Goal: Communication & Community: Ask a question

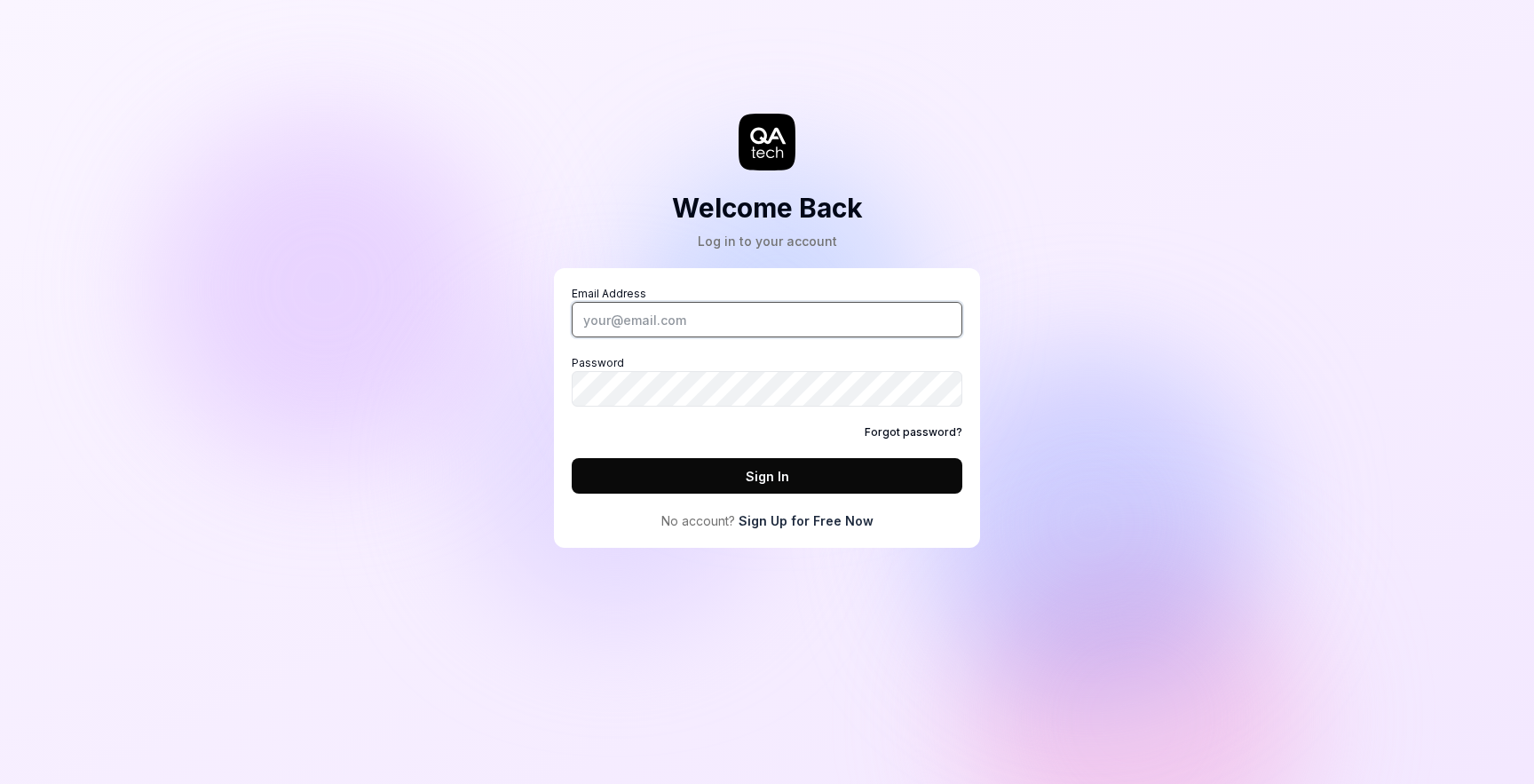
type input "[PERSON_NAME][EMAIL_ADDRESS][DOMAIN_NAME]"
click at [749, 487] on button "Sign In" at bounding box center [767, 475] width 390 height 36
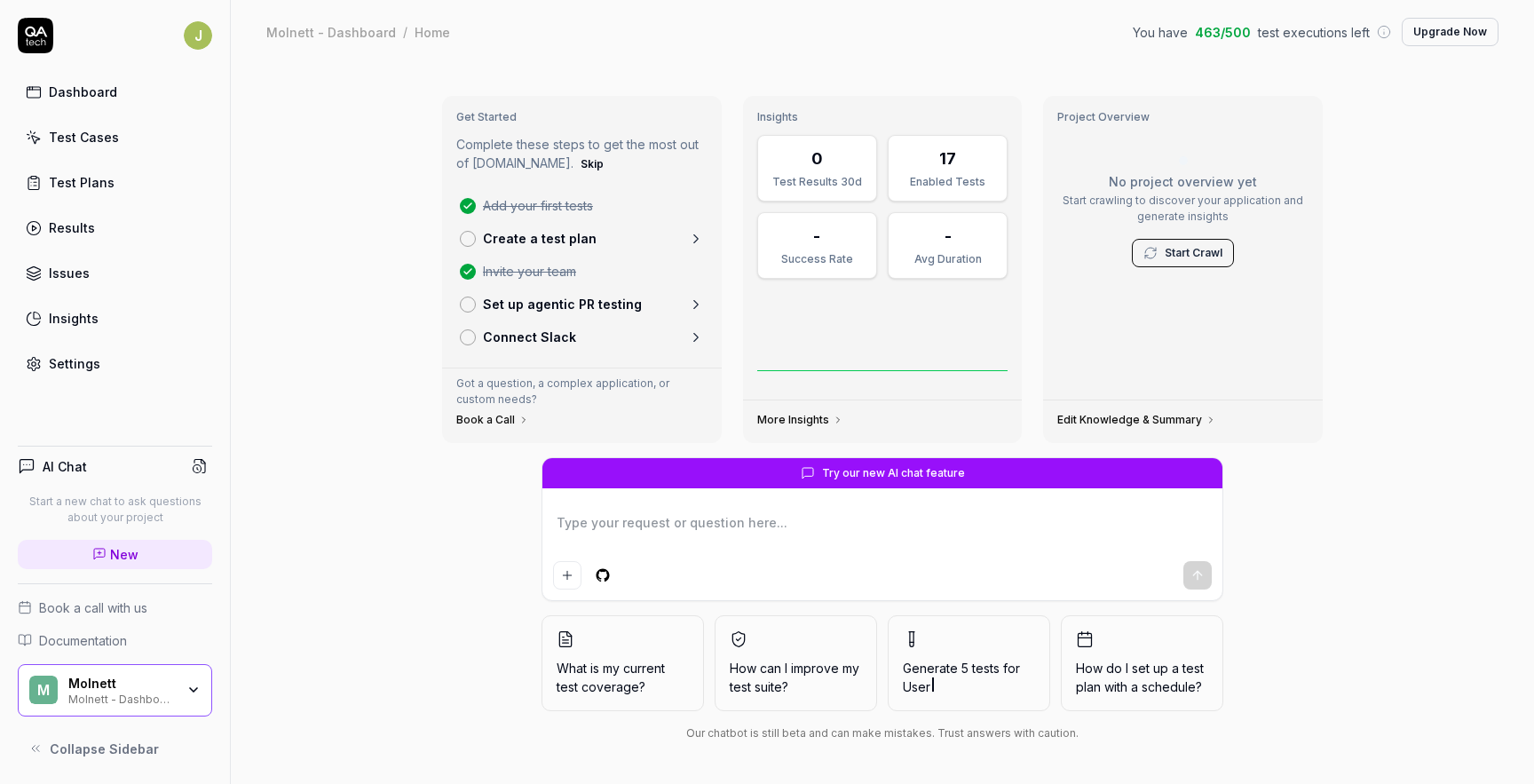
click at [109, 91] on div "Dashboard" at bounding box center [83, 92] width 68 height 18
click at [918, 181] on div "Enabled Tests" at bounding box center [948, 182] width 97 height 16
type textarea "*"
click at [106, 146] on div "Test Cases" at bounding box center [84, 137] width 70 height 18
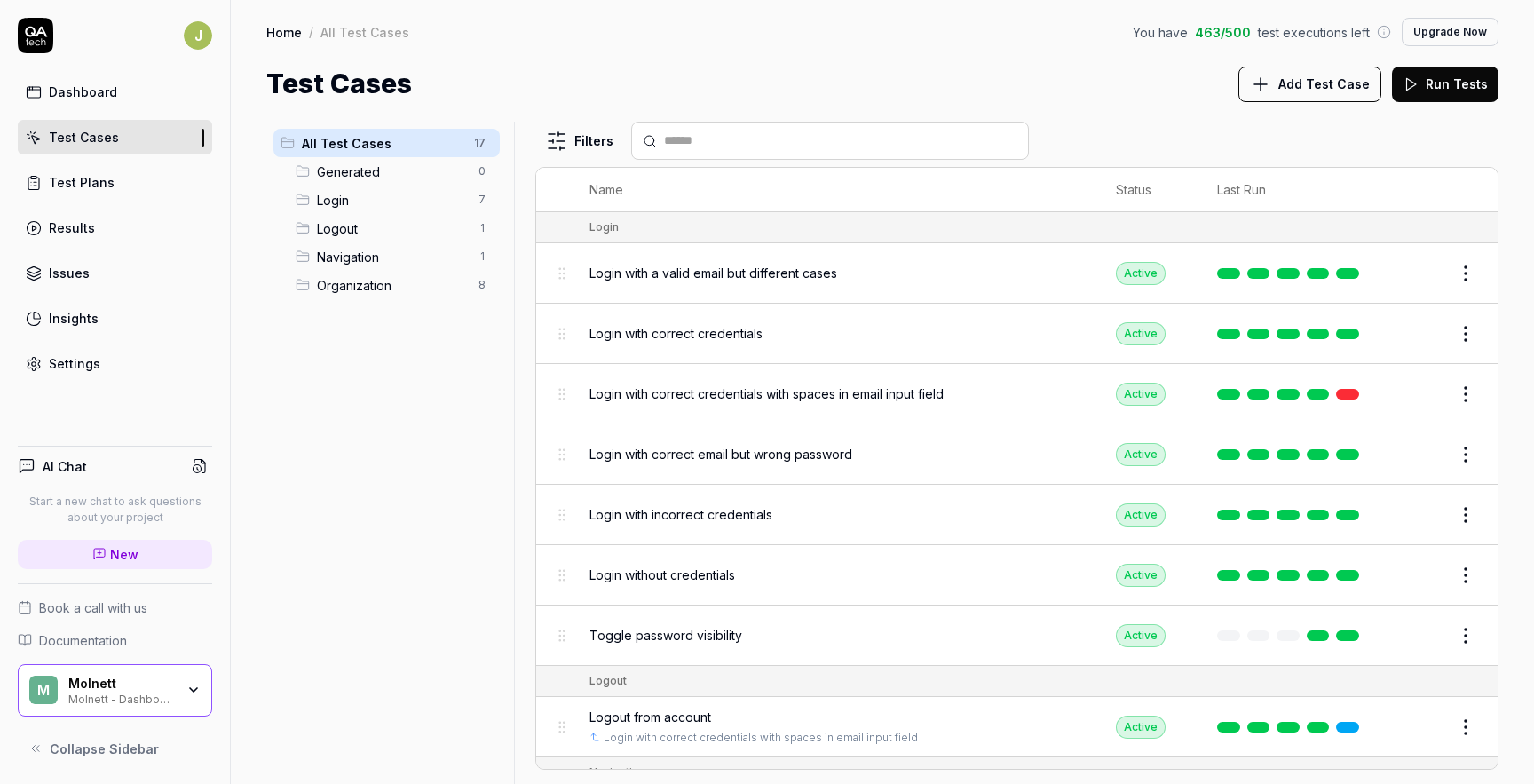
click at [730, 278] on span "Login with a valid email but different cases" at bounding box center [713, 273] width 248 height 18
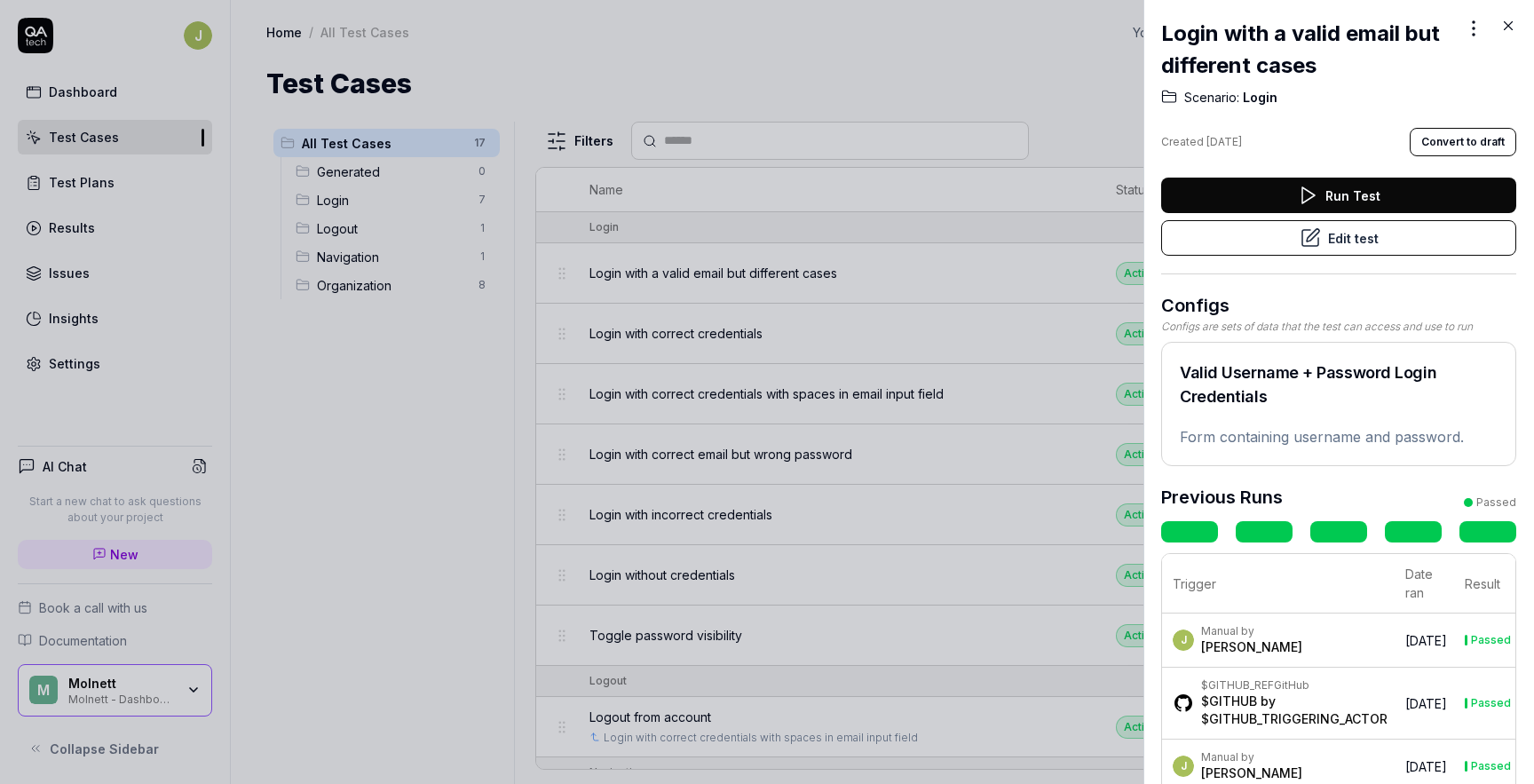
click at [1311, 203] on icon at bounding box center [1307, 194] width 21 height 21
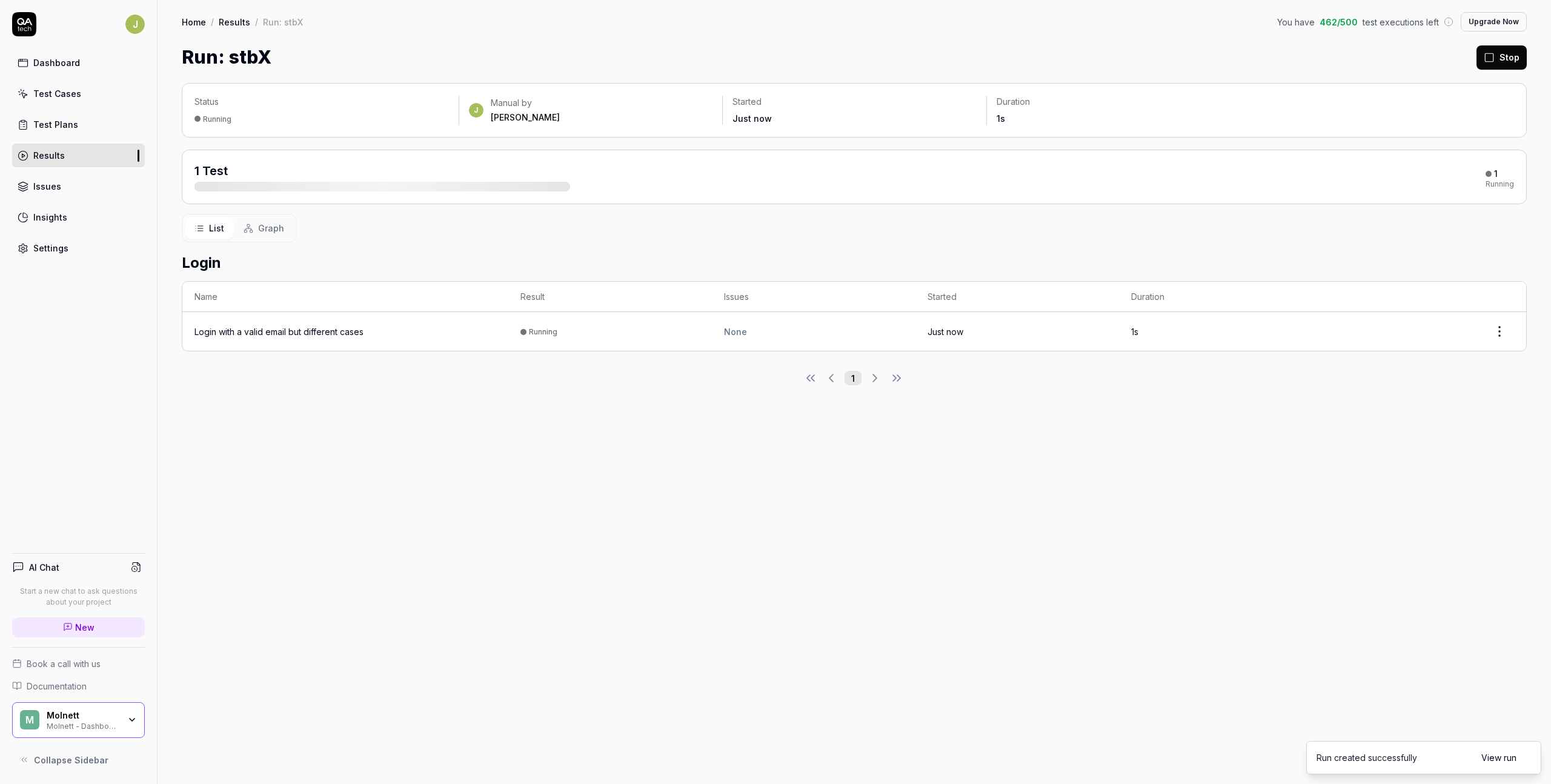
click at [316, 330] on div "Login with a valid email but different cases" at bounding box center [279, 332] width 169 height 12
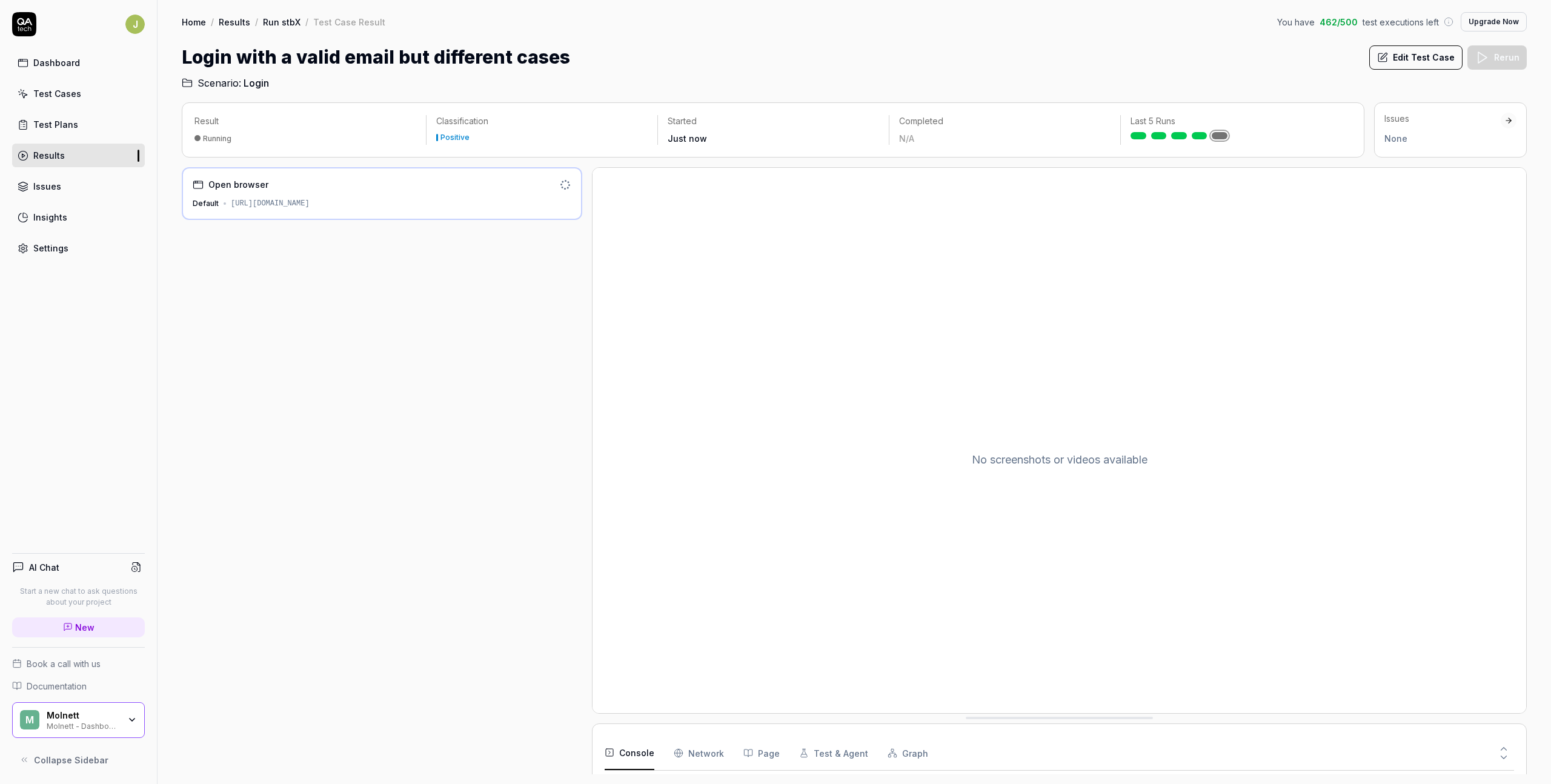
click at [1046, 133] on link at bounding box center [1199, 136] width 16 height 7
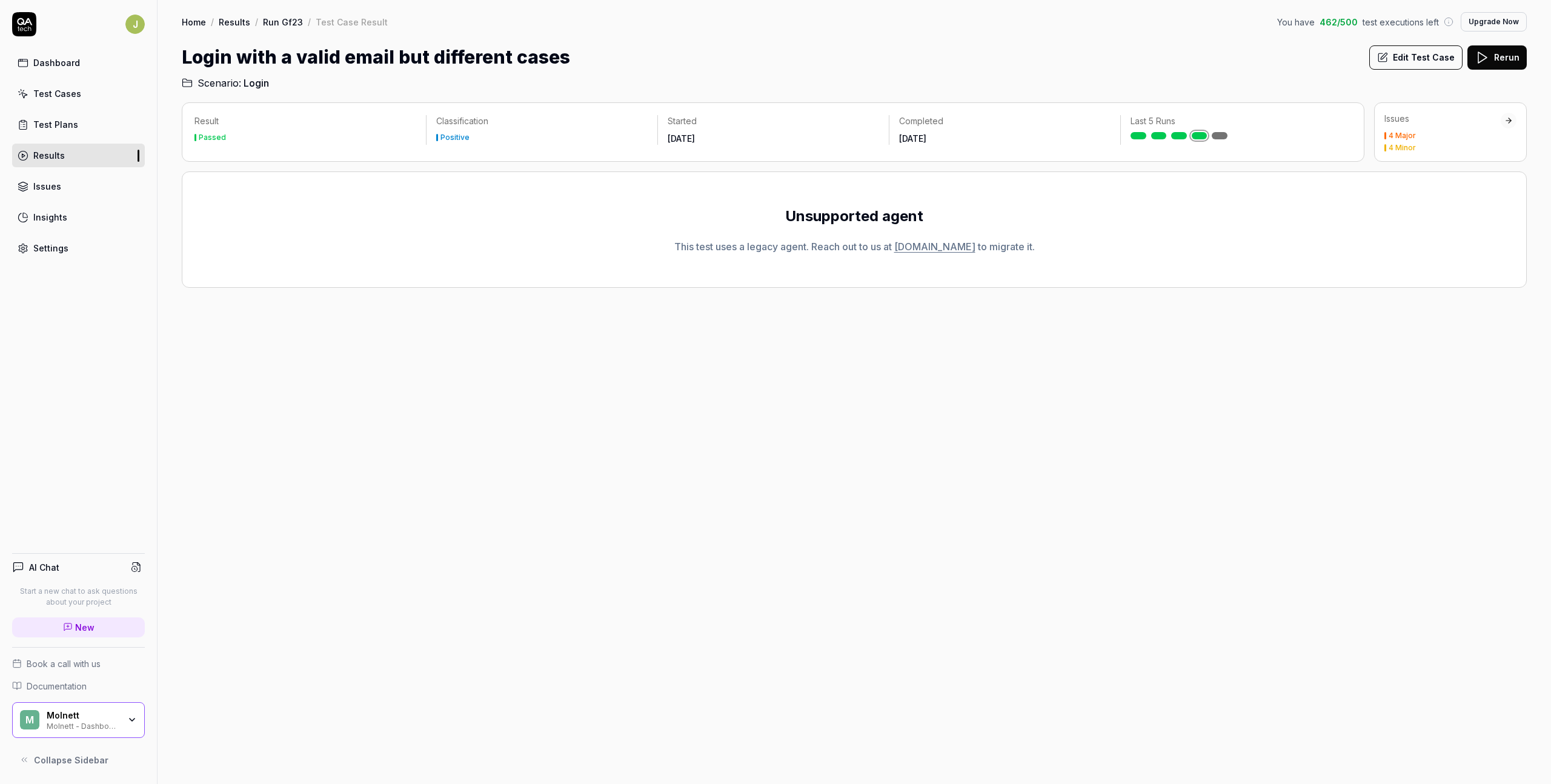
click at [1046, 134] on link at bounding box center [1219, 136] width 16 height 7
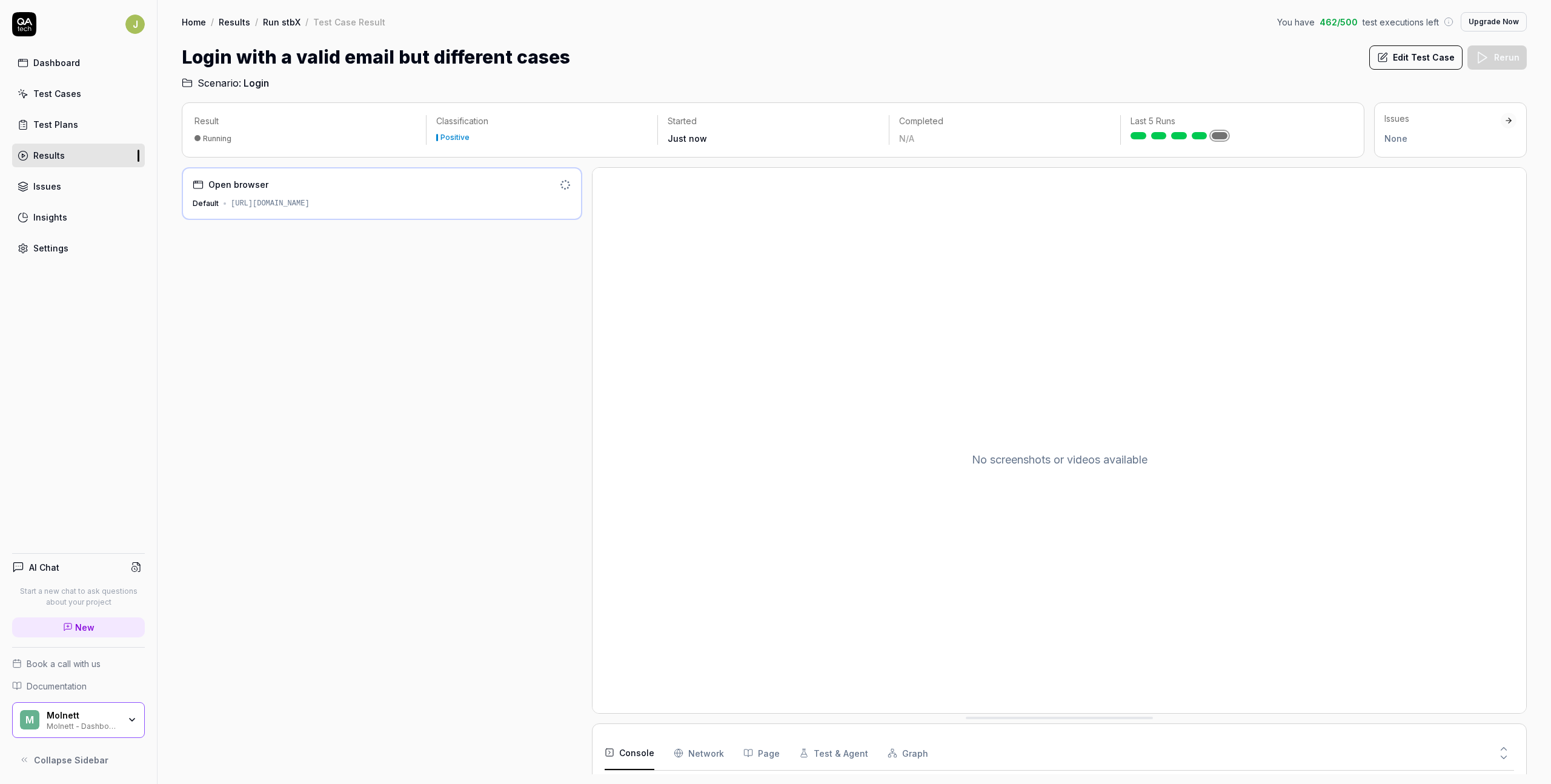
click at [59, 246] on div "Settings" at bounding box center [51, 248] width 35 height 12
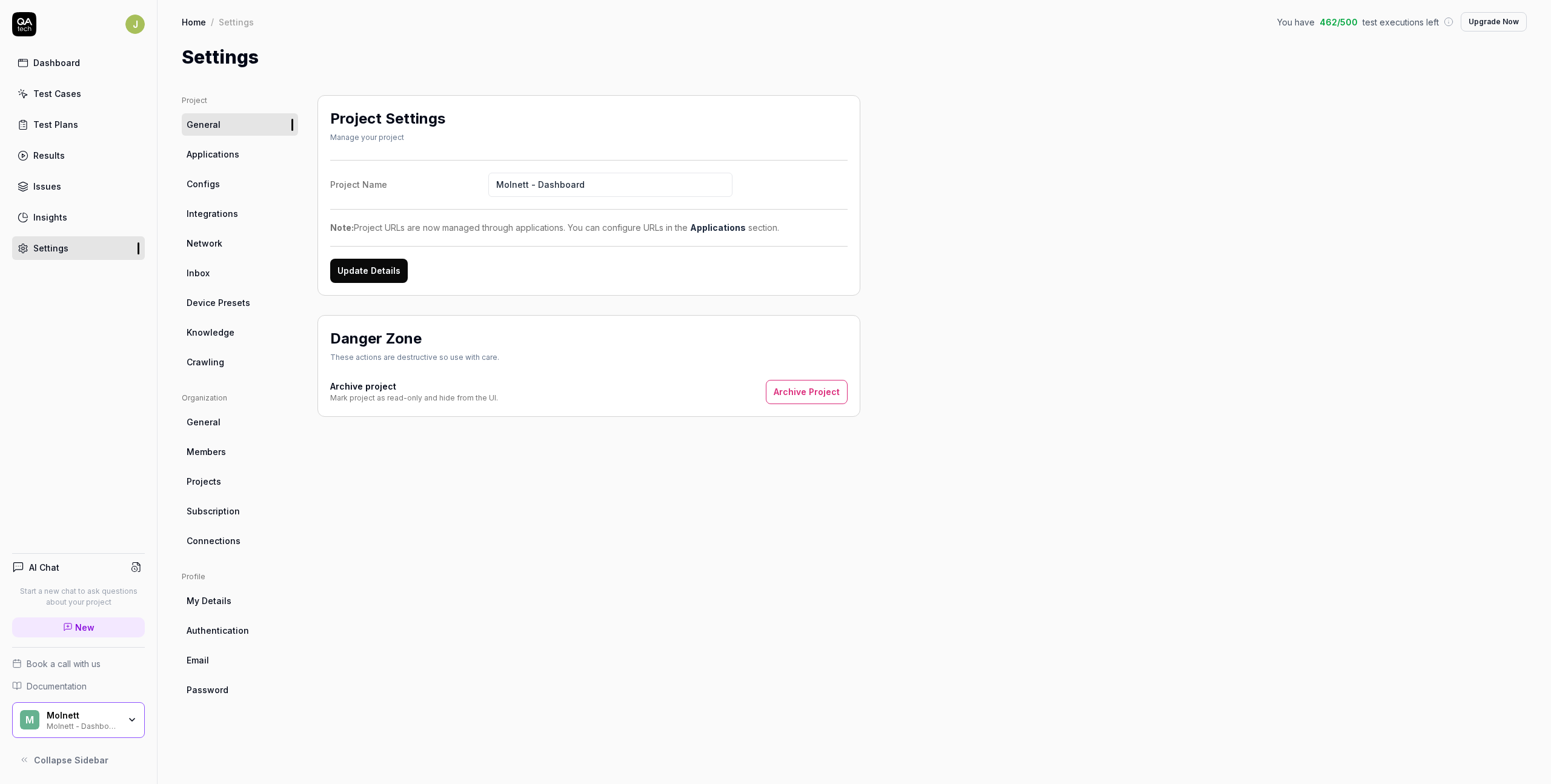
click at [207, 153] on span "Applications" at bounding box center [213, 154] width 53 height 12
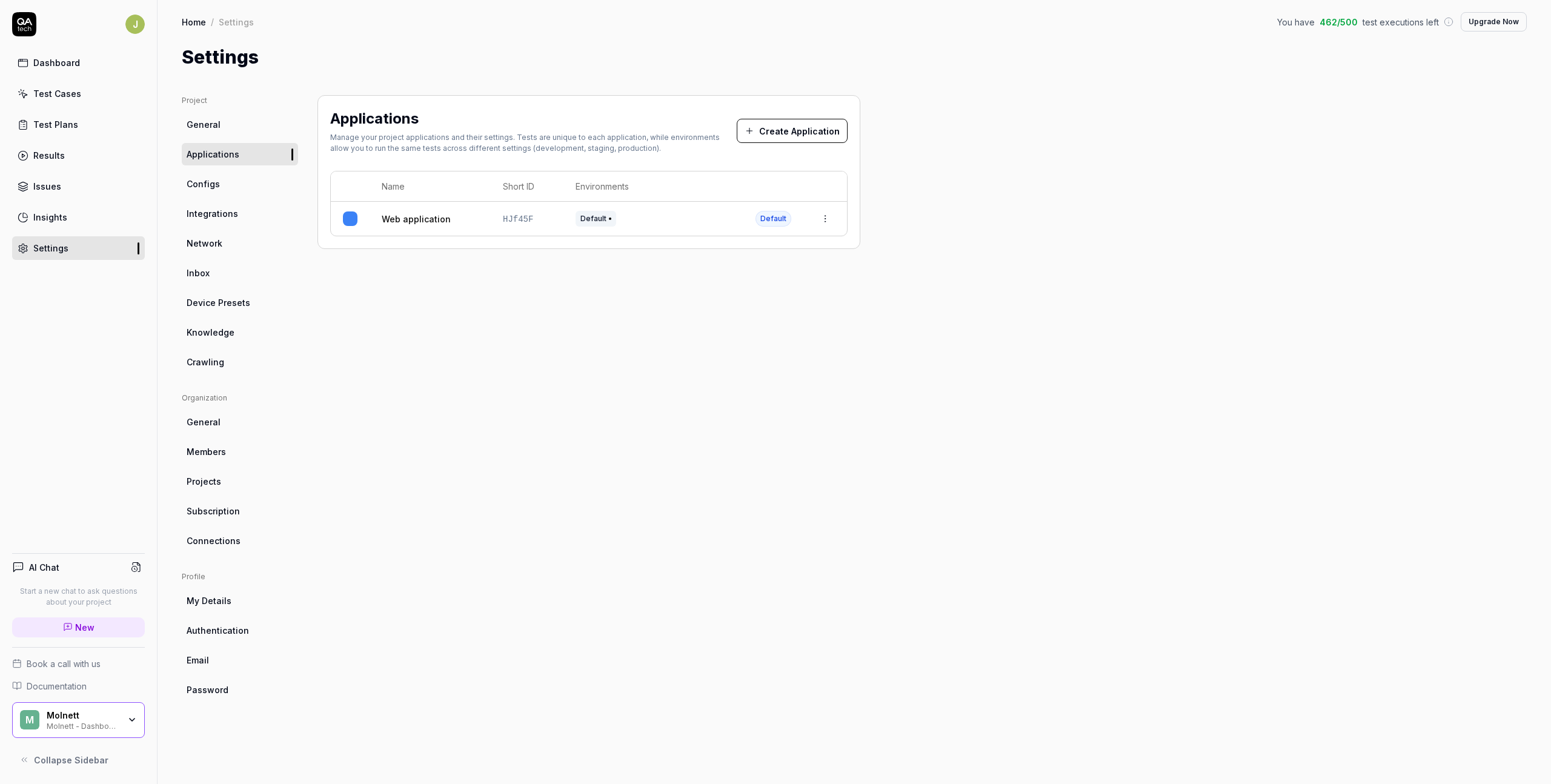
click at [392, 220] on link "Web application" at bounding box center [416, 219] width 69 height 12
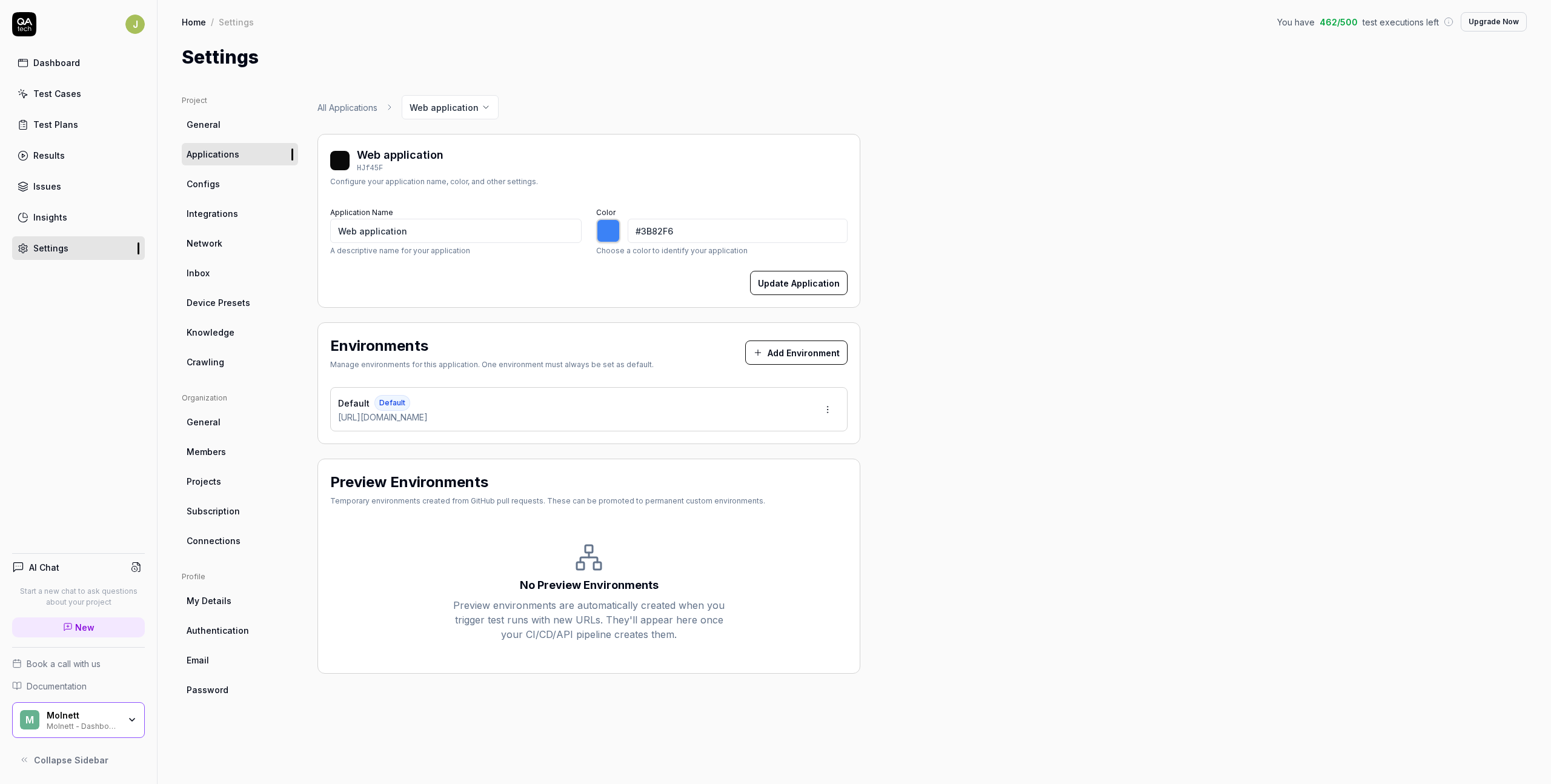
click at [476, 419] on div "Default Default [URL][DOMAIN_NAME]" at bounding box center [589, 409] width 517 height 44
click at [823, 417] on html "J Dashboard Test Cases Test Plans Results Issues Insights Settings AI Chat Star…" at bounding box center [776, 392] width 1551 height 784
click at [781, 457] on div "Edit" at bounding box center [783, 464] width 123 height 27
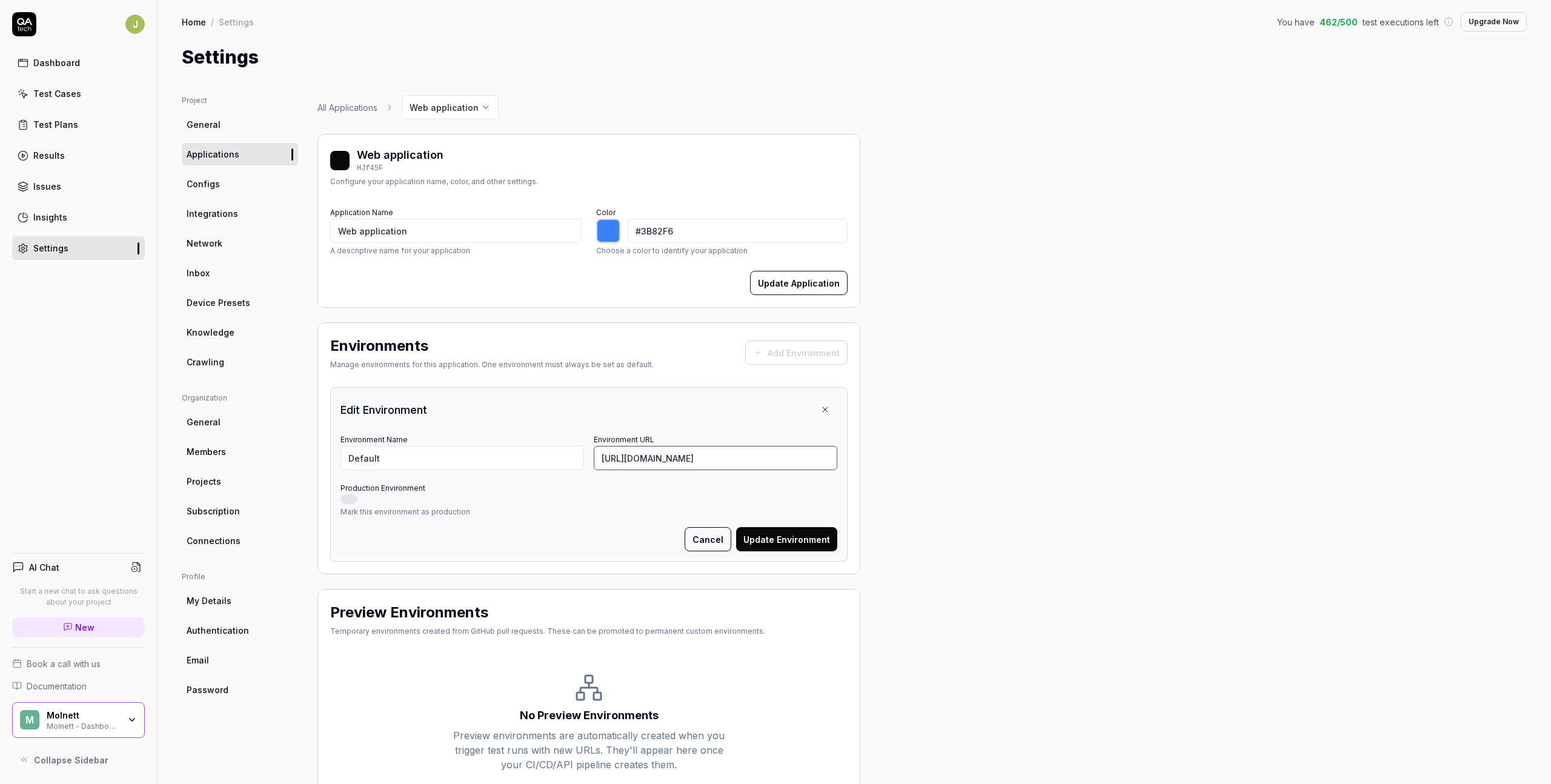
click at [663, 450] on input "[URL][DOMAIN_NAME]" at bounding box center [715, 457] width 243 height 24
type input "*******"
paste input "[DOMAIN_NAME][URL]"
type input "[URL][DOMAIN_NAME]"
click at [790, 534] on button "Update Environment" at bounding box center [787, 539] width 101 height 24
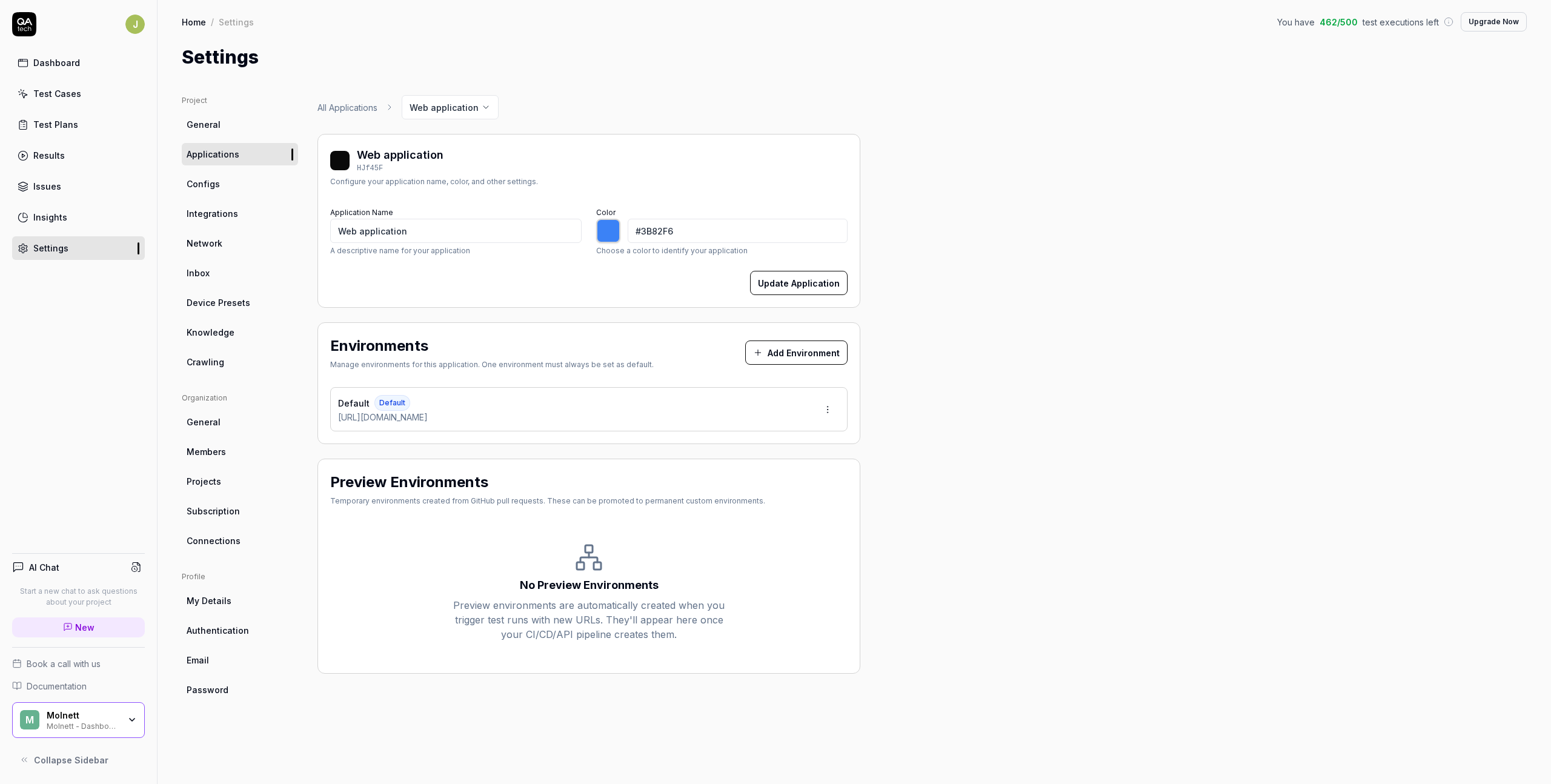
click at [912, 330] on div "Project General Applications Configs Integrations Network Inbox Device Presets …" at bounding box center [854, 427] width 1345 height 665
type input "*******"
click at [67, 77] on div "Dashboard Test Cases Test Plans Results Issues Insights Settings" at bounding box center [78, 156] width 133 height 209
click at [53, 66] on div "Dashboard" at bounding box center [57, 63] width 47 height 12
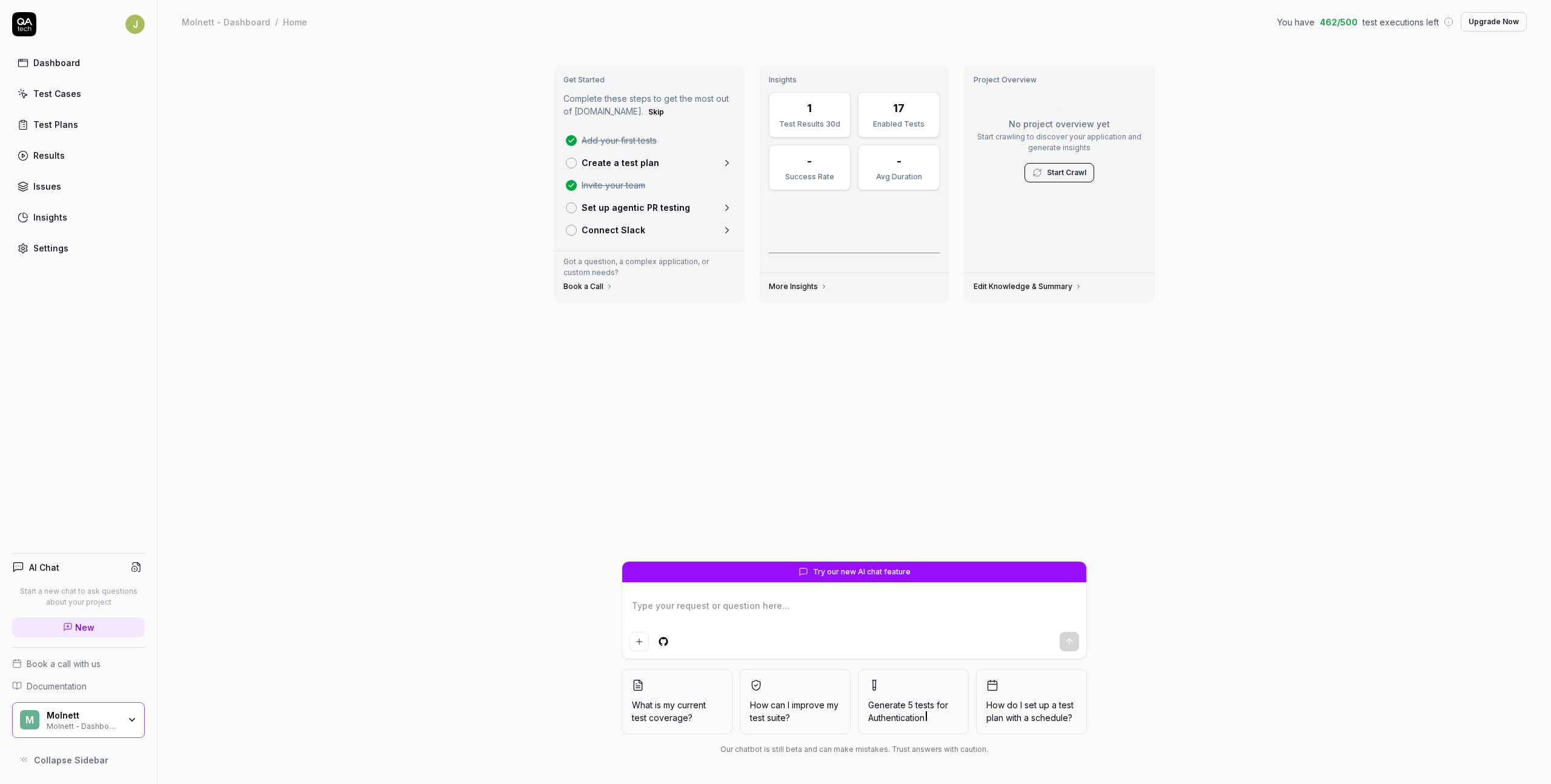
click at [84, 96] on link "Test Cases" at bounding box center [78, 93] width 133 height 24
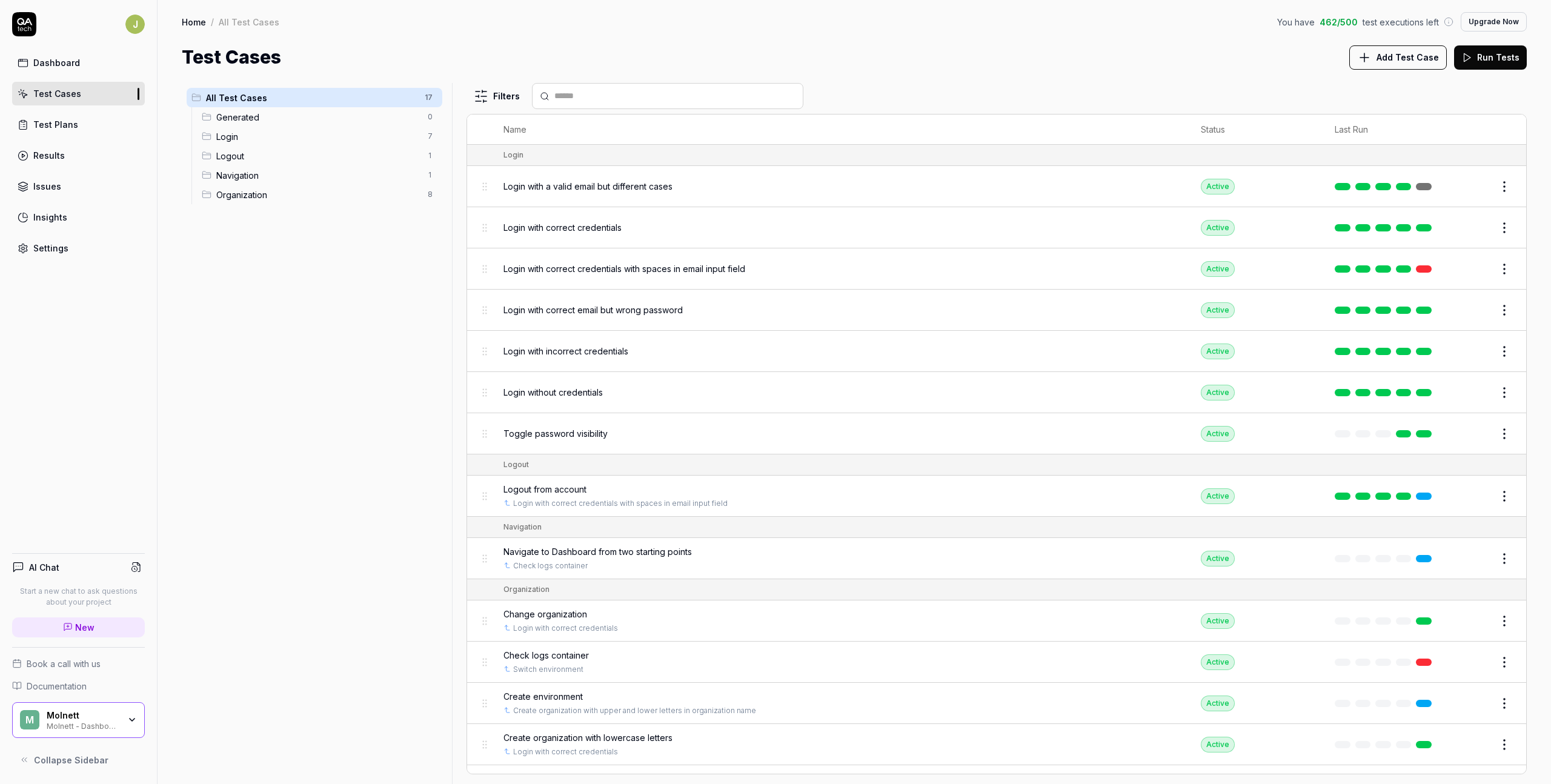
click at [763, 180] on div "Login with a valid email but different cases" at bounding box center [840, 186] width 674 height 12
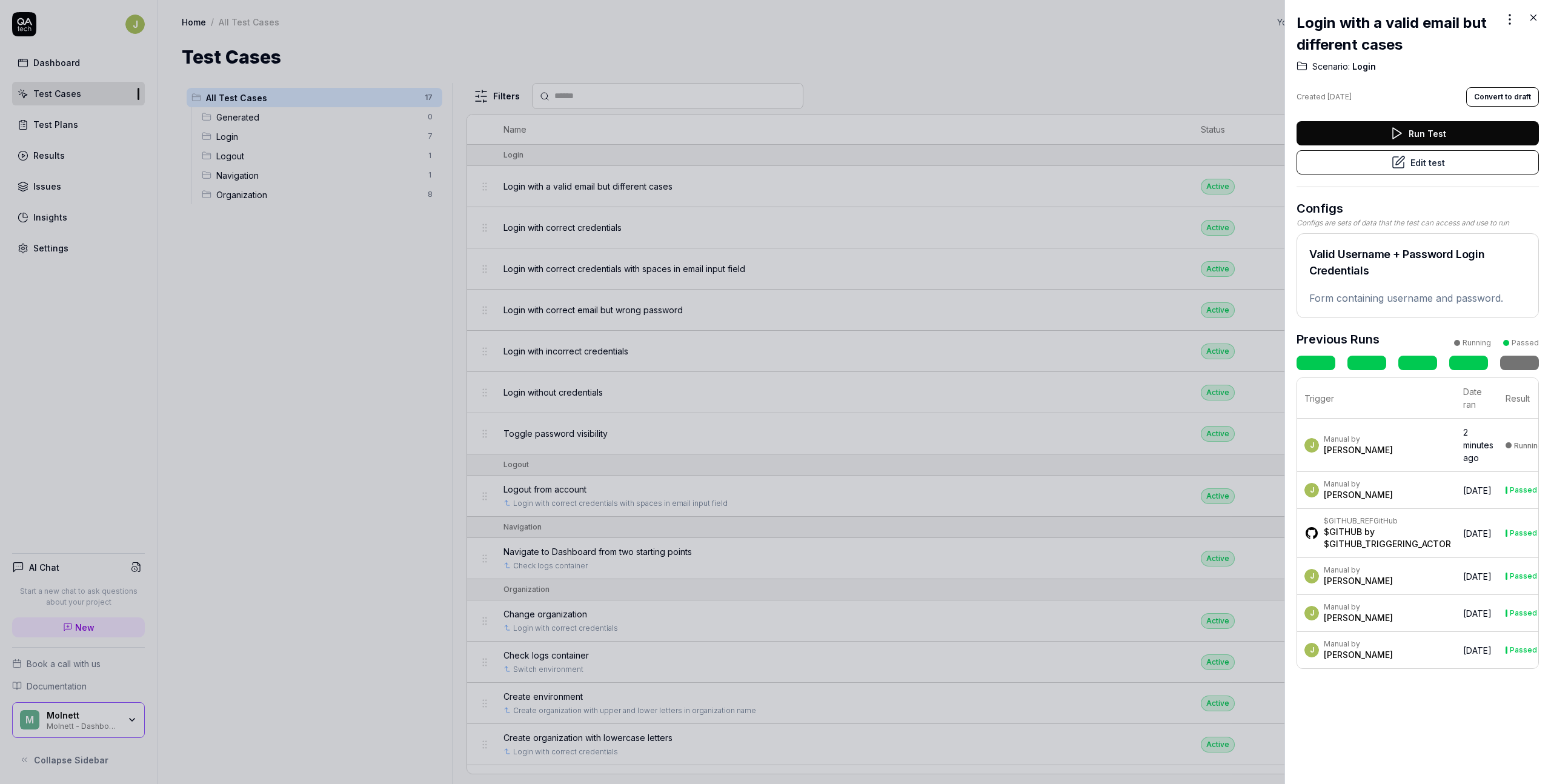
click at [1046, 138] on icon at bounding box center [1396, 133] width 14 height 14
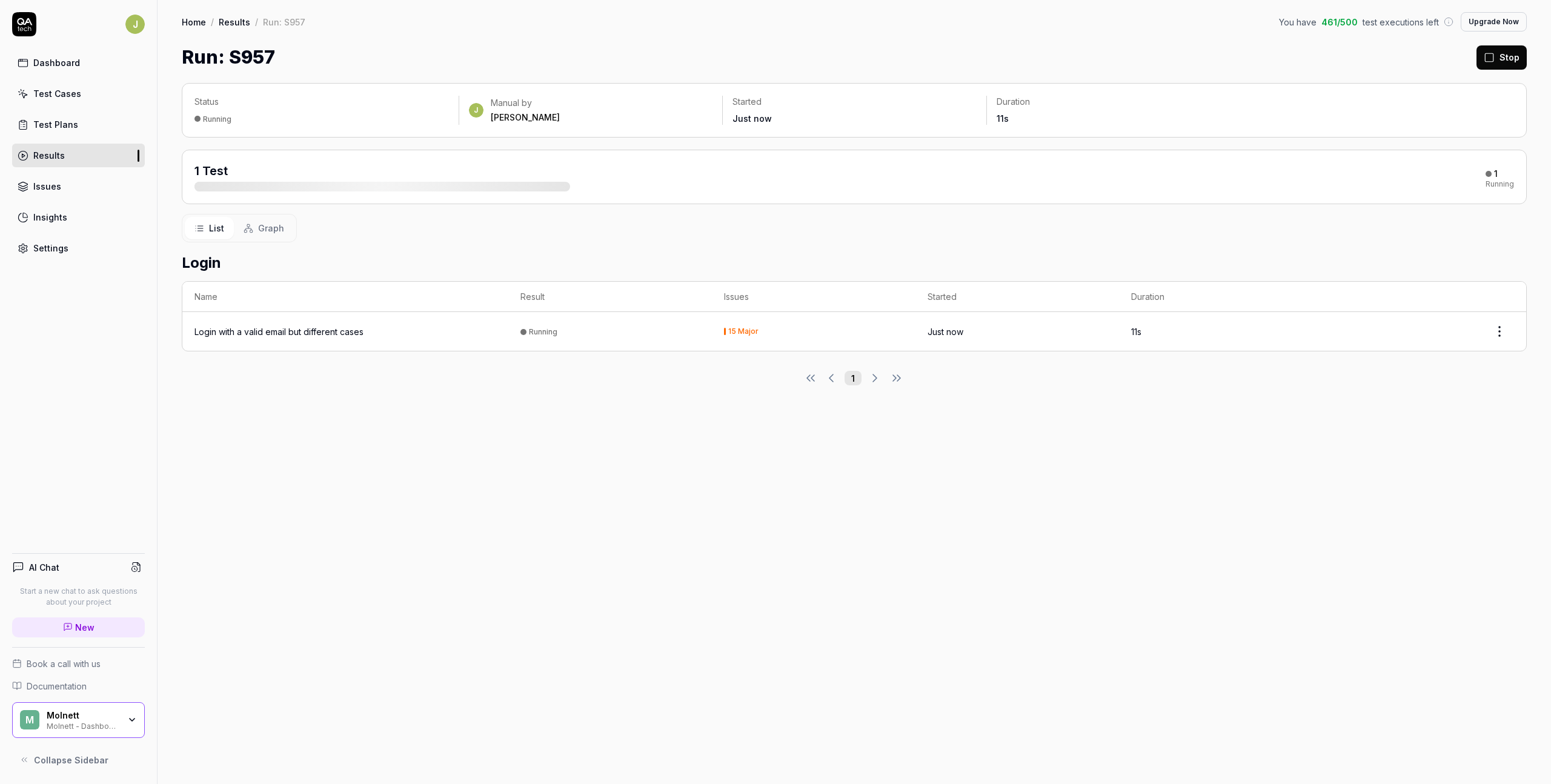
click at [313, 330] on div "Login with a valid email but different cases" at bounding box center [279, 332] width 169 height 12
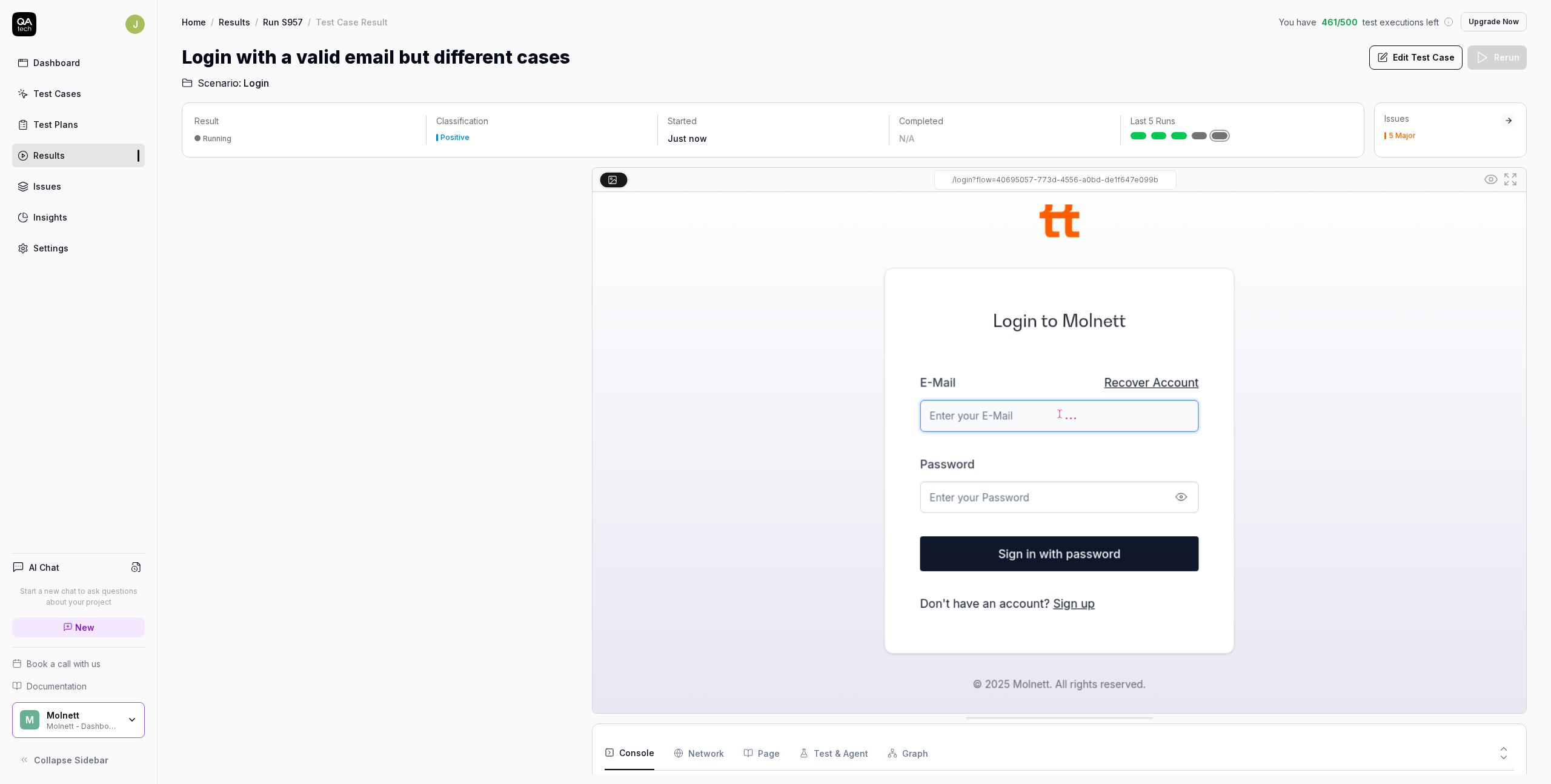
scroll to position [56, 0]
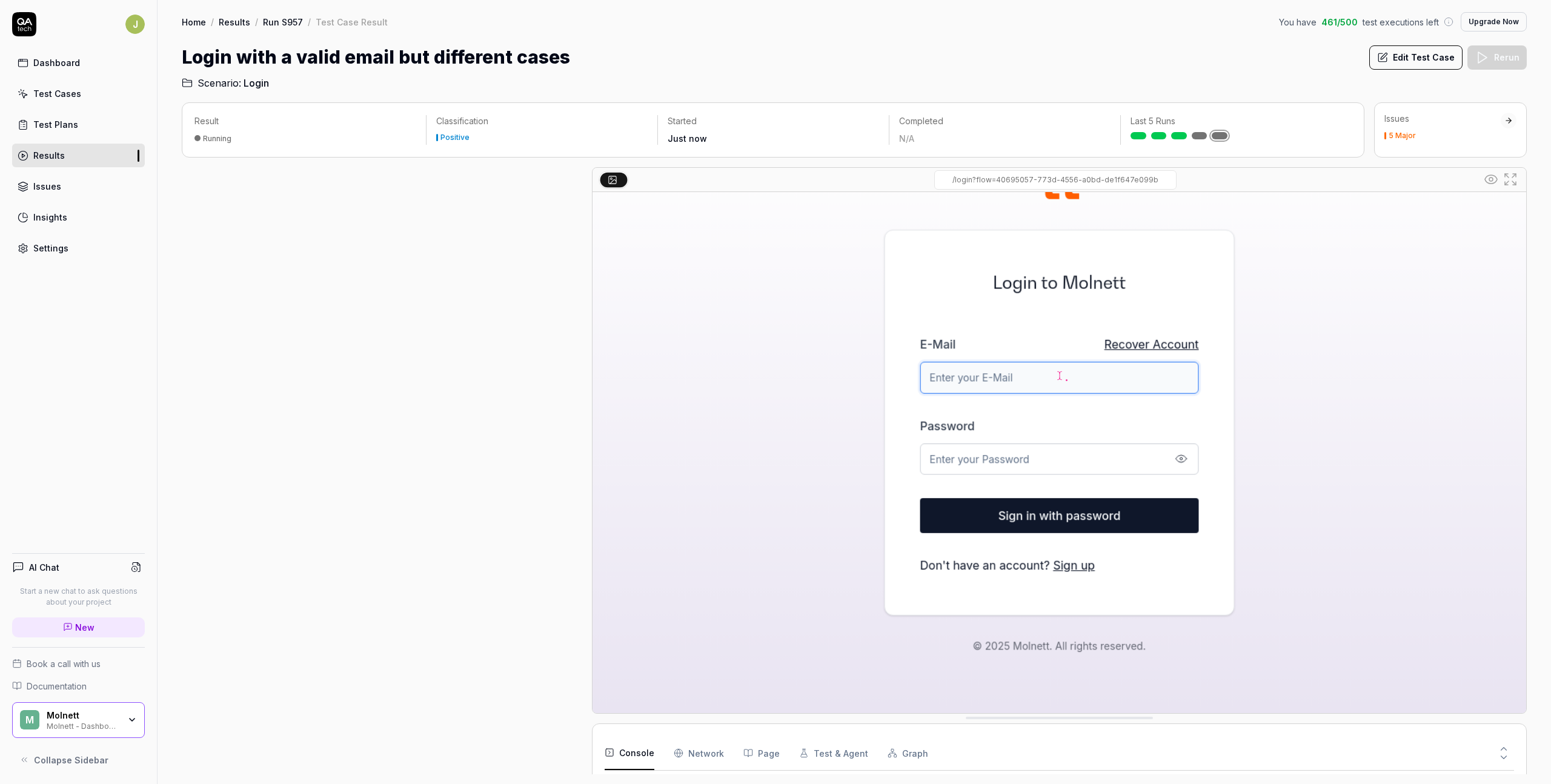
click at [1046, 116] on div at bounding box center [1508, 120] width 16 height 16
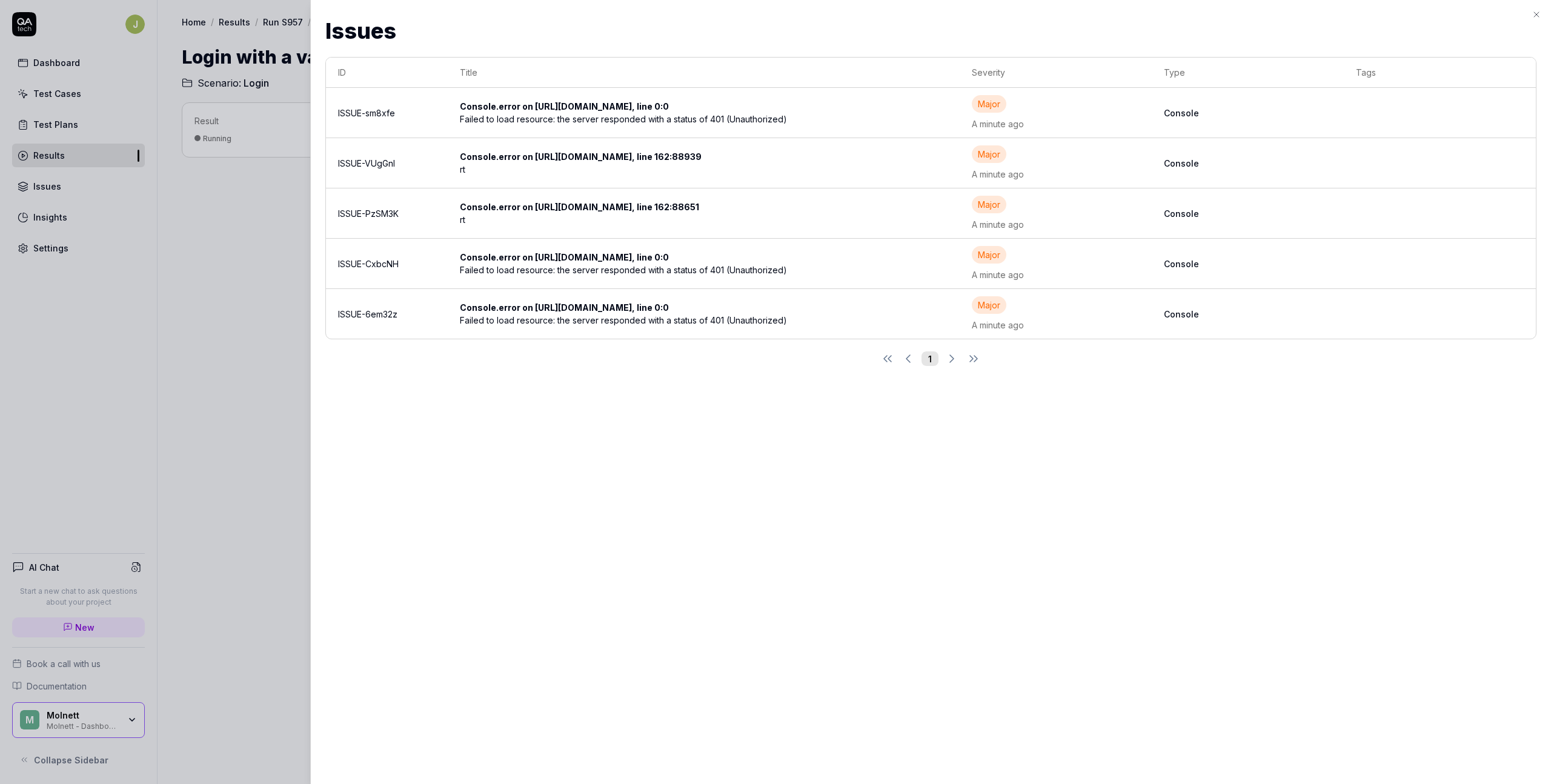
click at [238, 279] on div at bounding box center [776, 392] width 1551 height 784
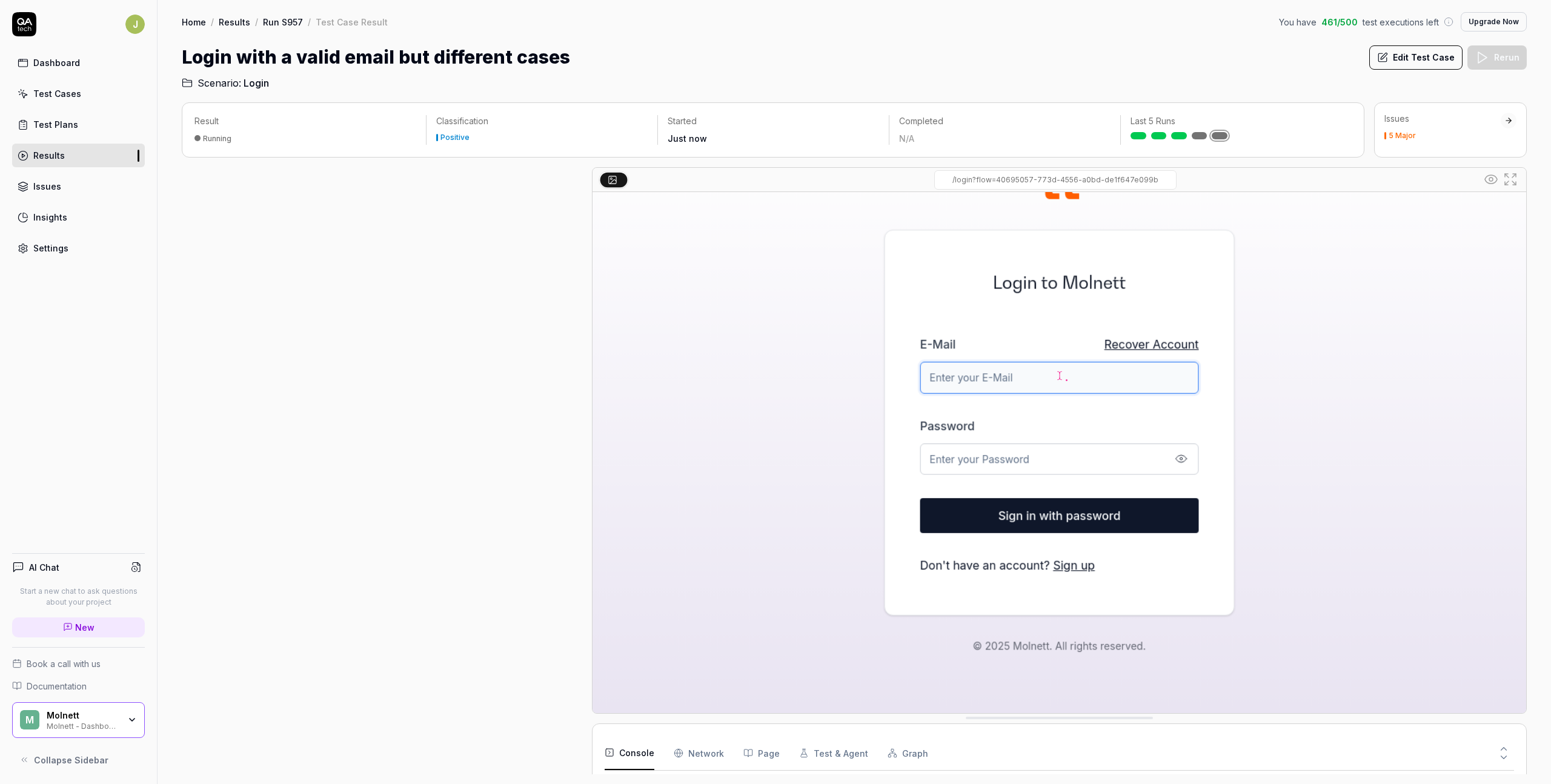
click at [985, 435] on img at bounding box center [1059, 427] width 934 height 583
click at [985, 447] on img at bounding box center [1059, 427] width 934 height 583
click at [1046, 534] on icon at bounding box center [1504, 757] width 11 height 11
click at [1046, 534] on icon at bounding box center [1504, 749] width 11 height 11
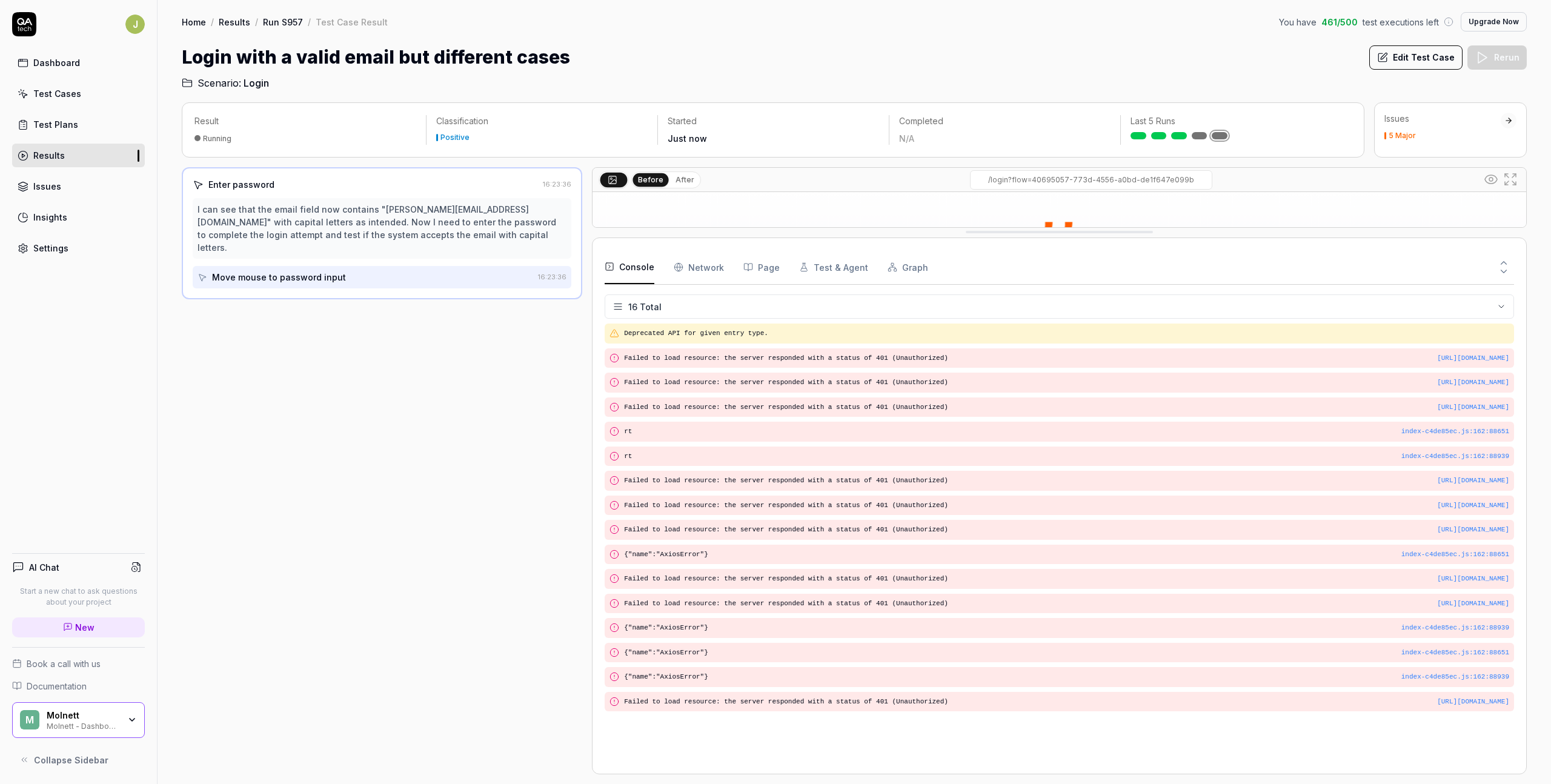
click at [1046, 273] on icon at bounding box center [1504, 271] width 11 height 11
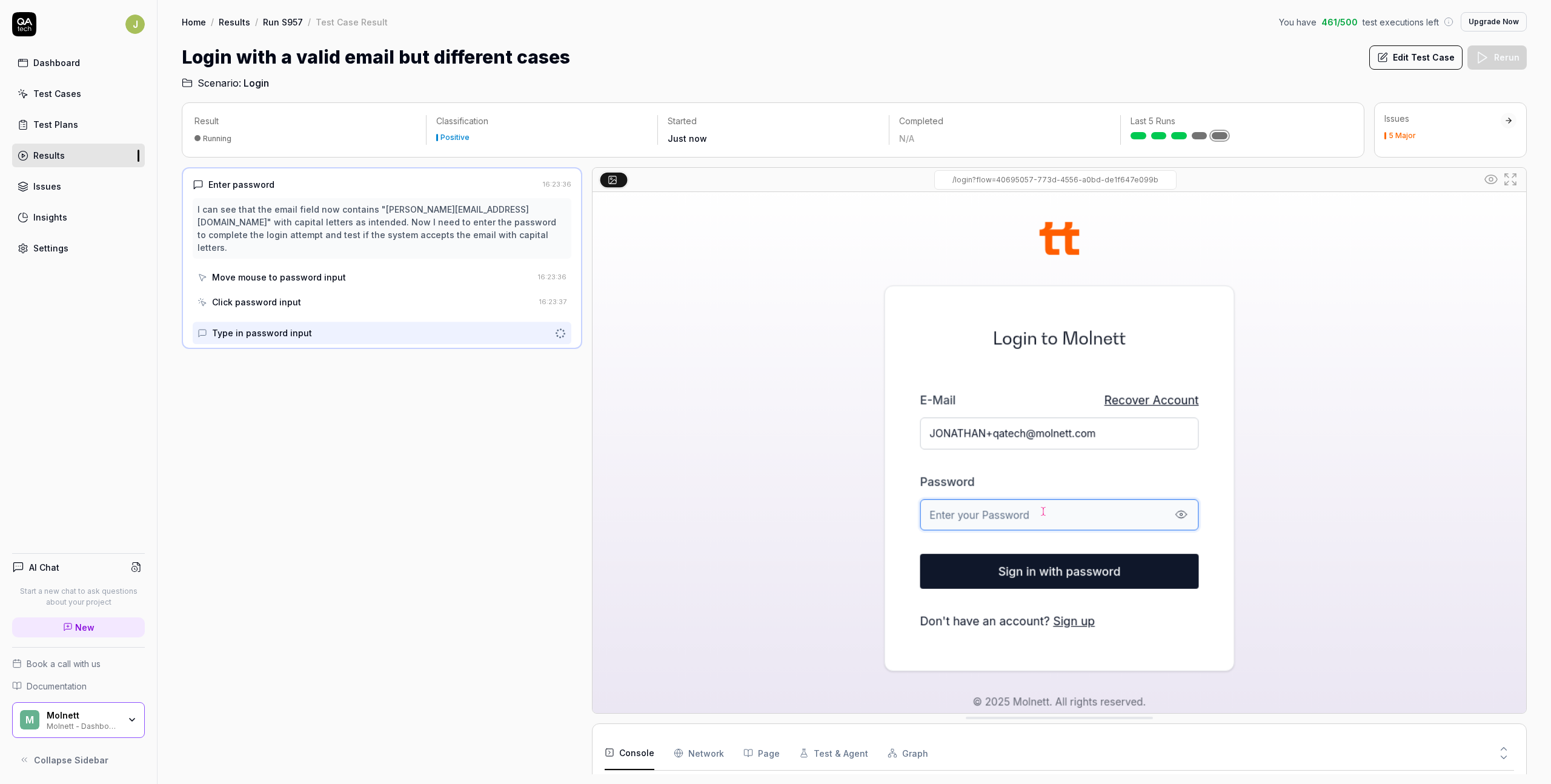
scroll to position [304, 0]
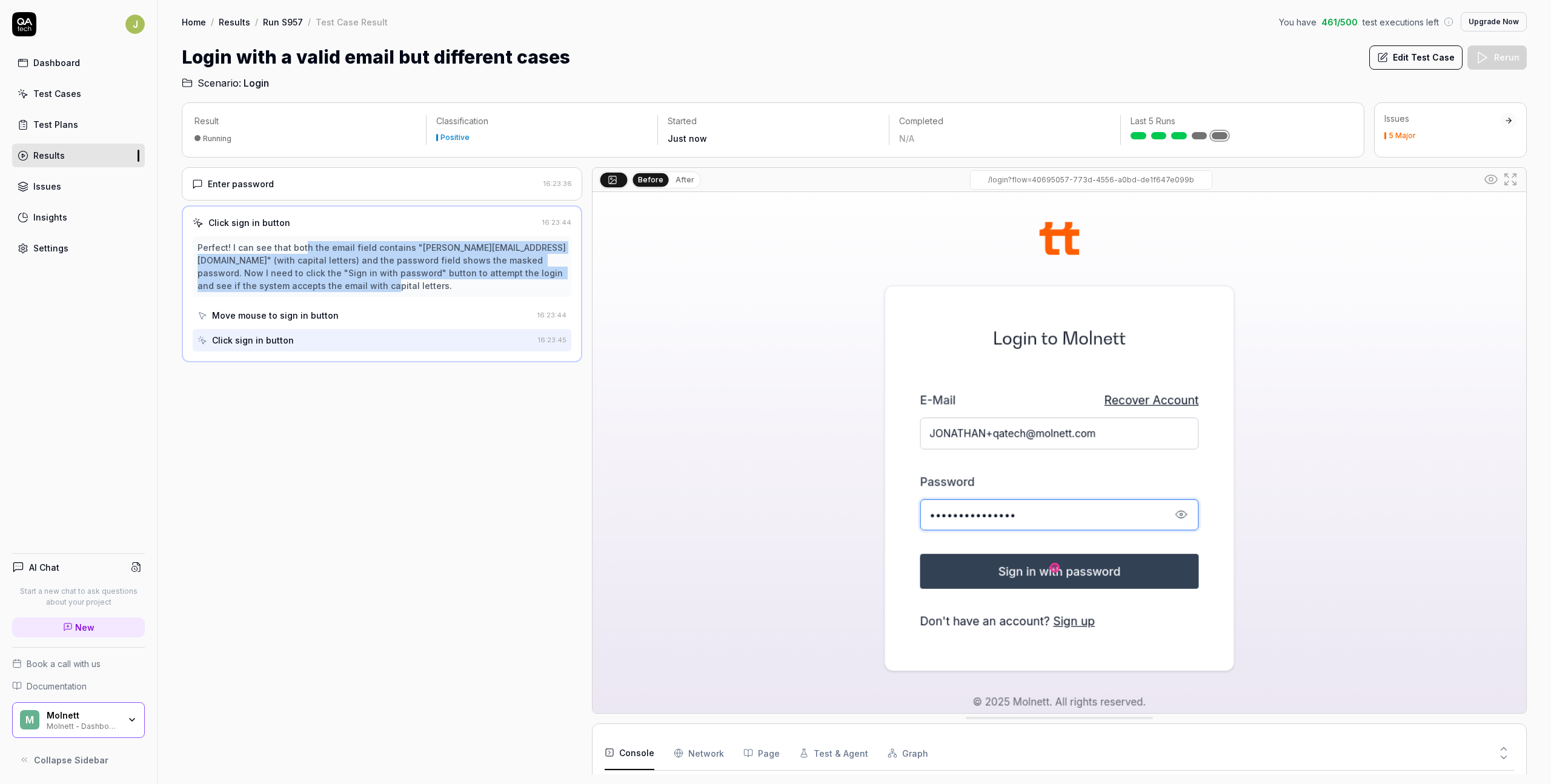
drag, startPoint x: 303, startPoint y: 252, endPoint x: 317, endPoint y: 279, distance: 30.4
click at [317, 279] on div "Perfect! I can see that both the email field contains "[PERSON_NAME][EMAIL_ADDR…" at bounding box center [382, 266] width 369 height 51
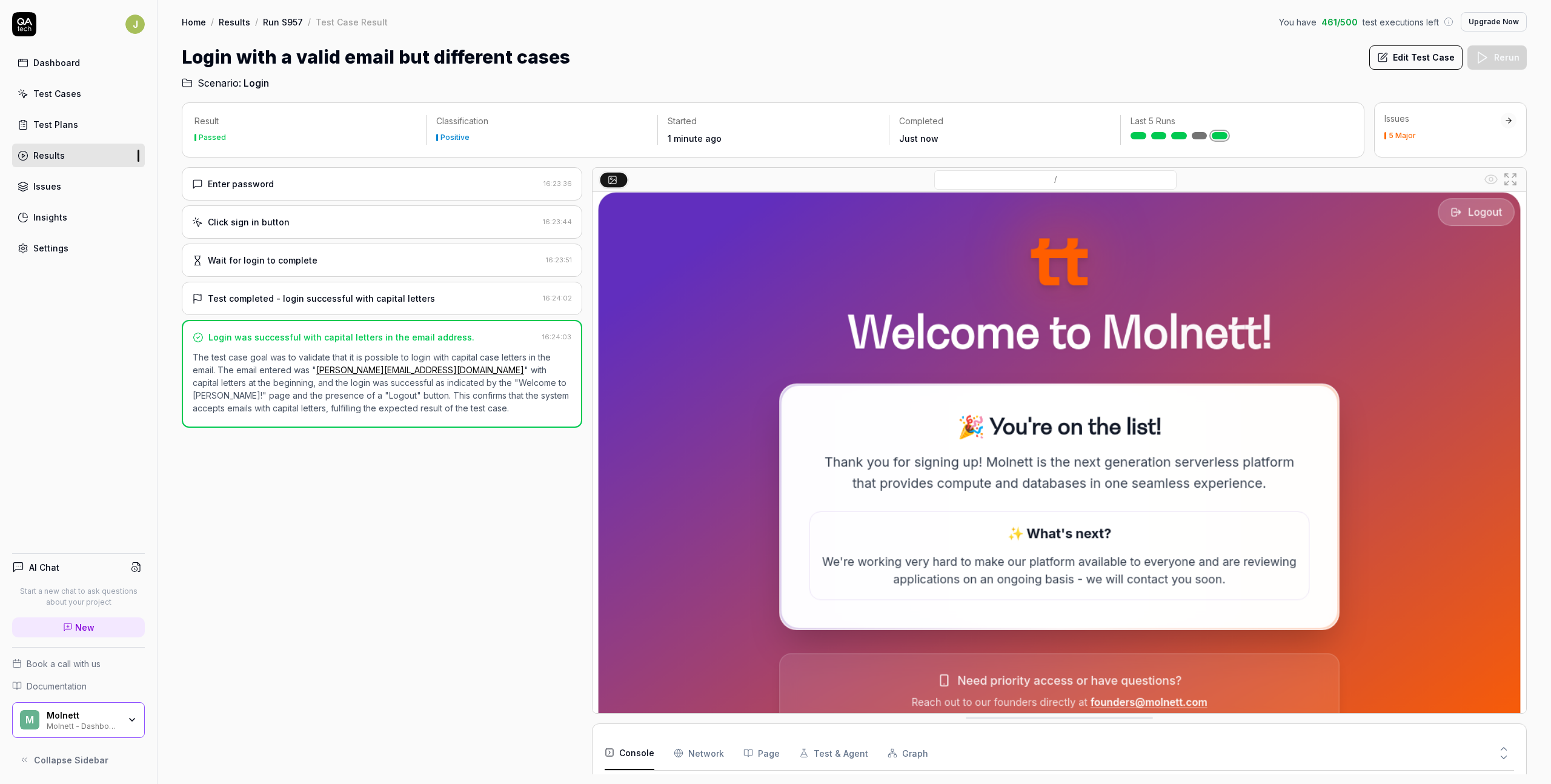
scroll to position [0, 0]
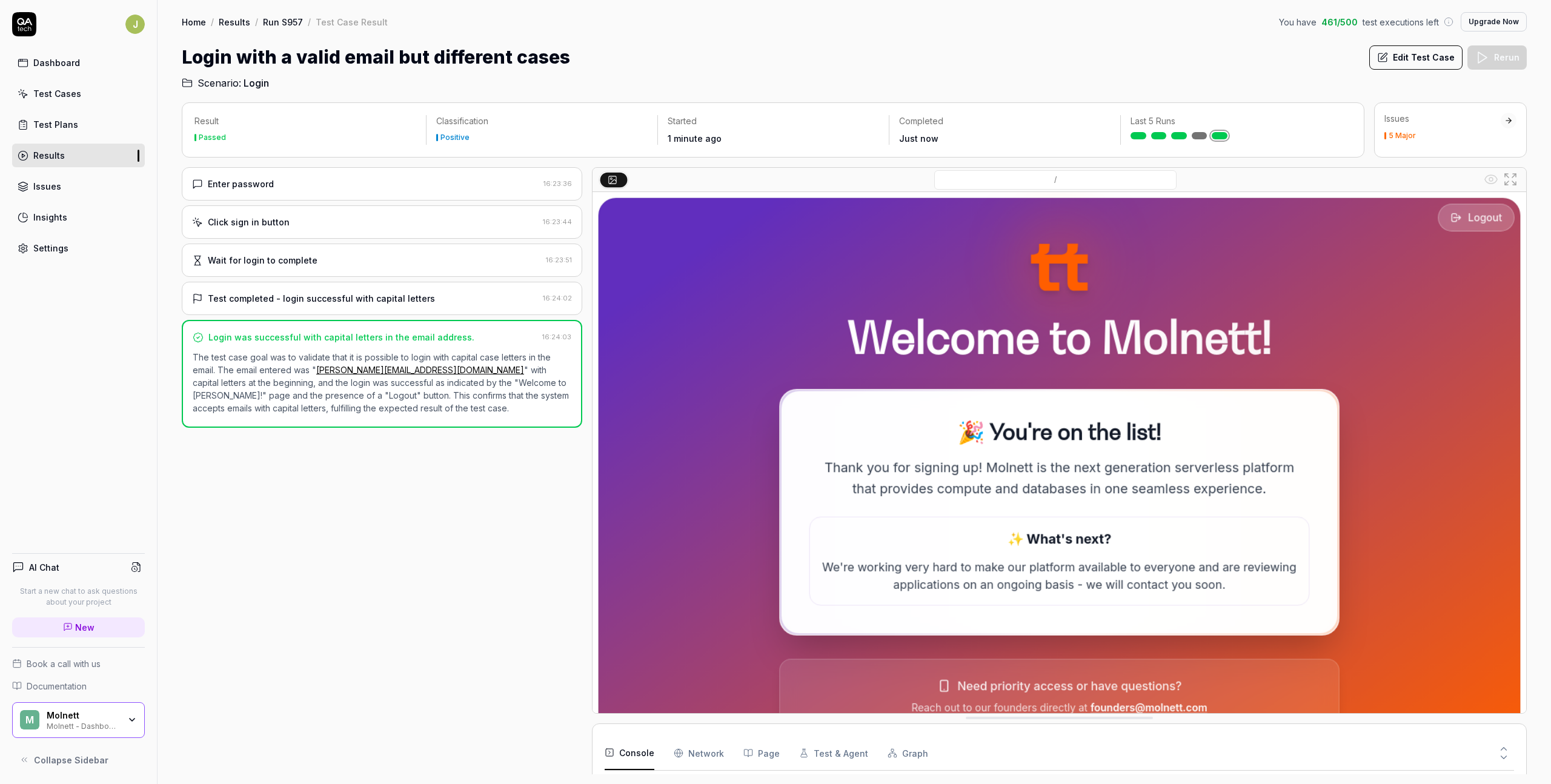
click at [196, 21] on link "Home" at bounding box center [194, 21] width 24 height 12
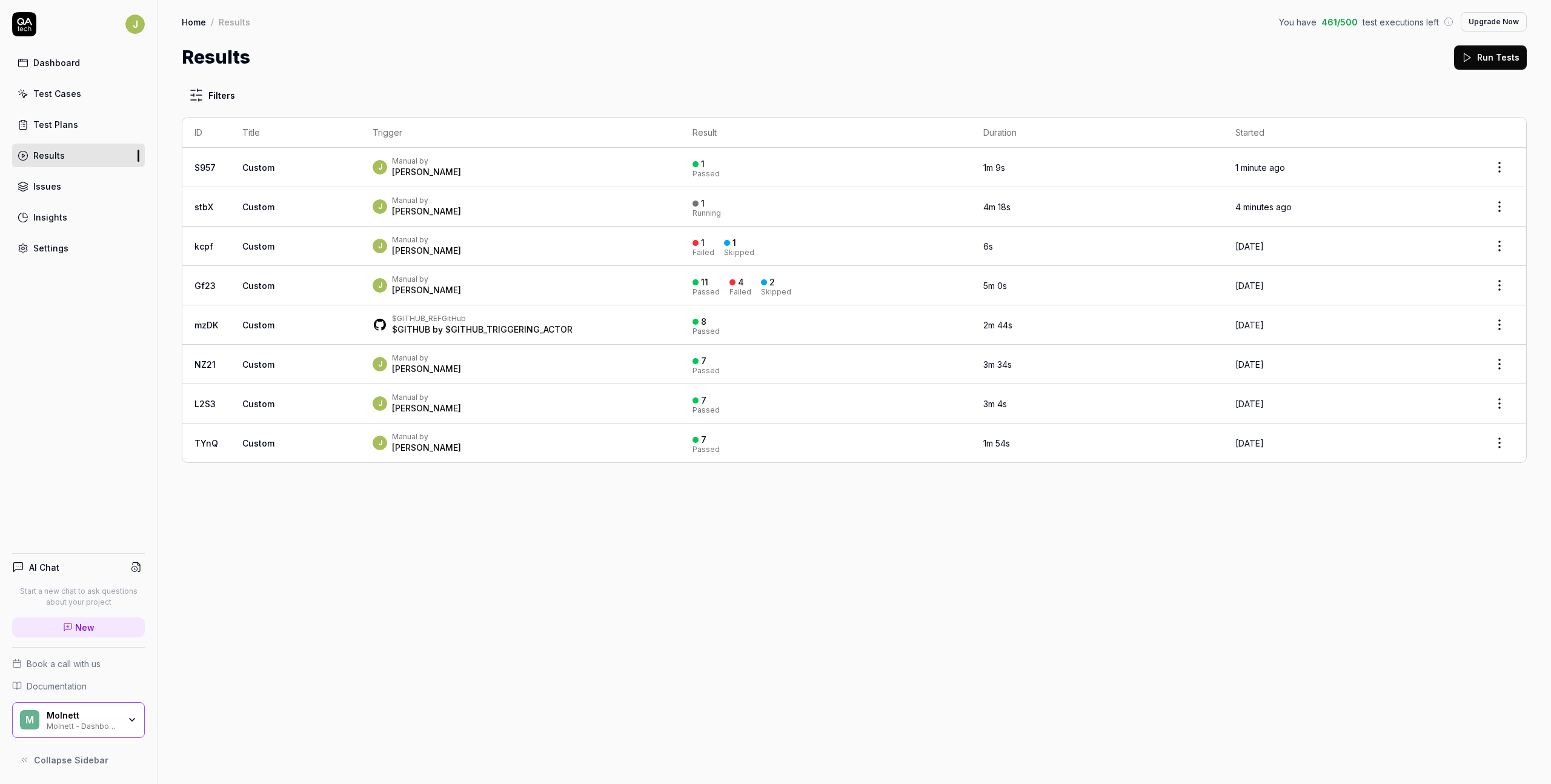
click at [68, 101] on link "Test Cases" at bounding box center [78, 93] width 133 height 24
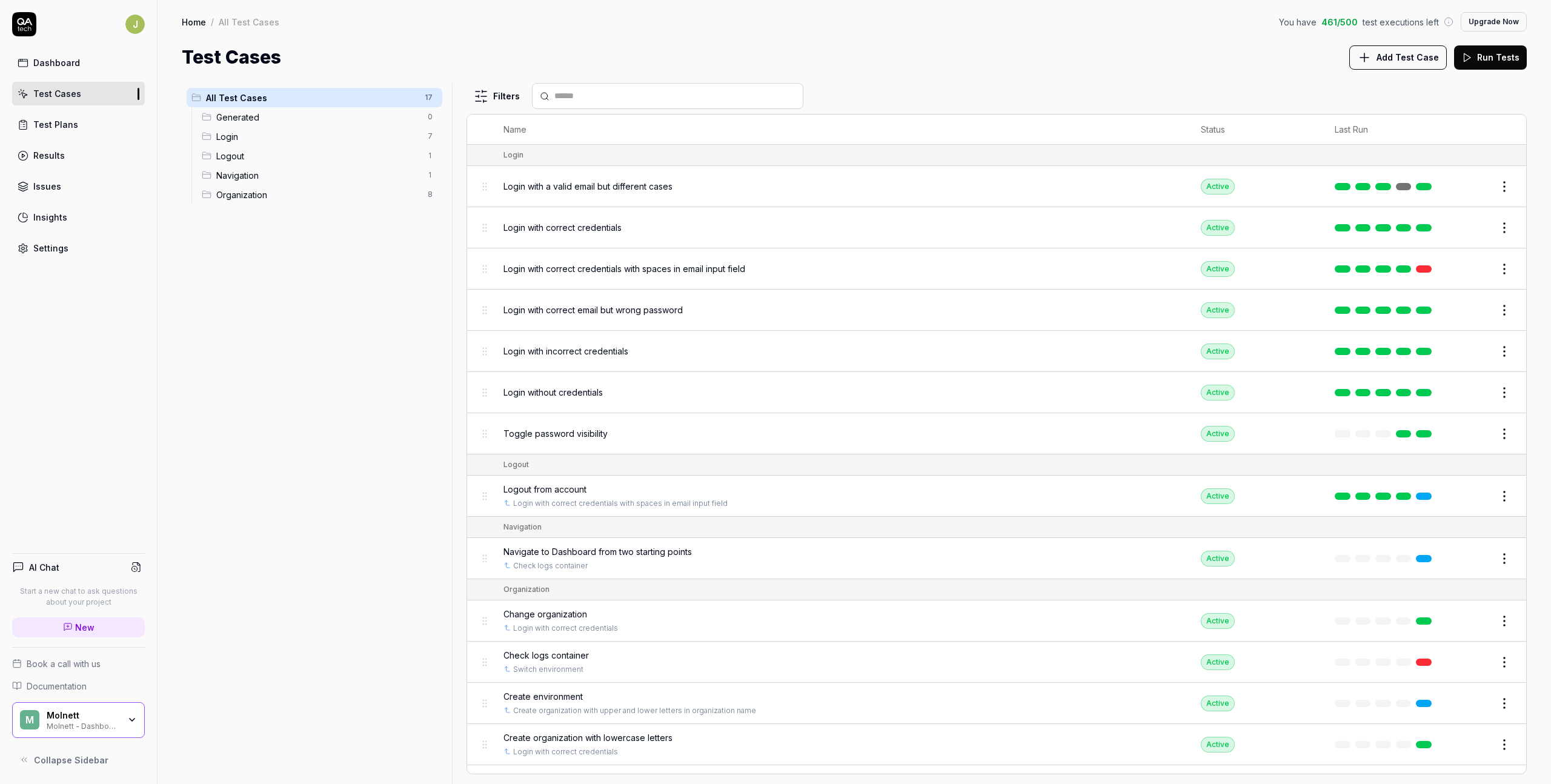
click at [1046, 54] on button "Run Tests" at bounding box center [1490, 57] width 73 height 24
click at [62, 65] on div "Dashboard" at bounding box center [57, 63] width 47 height 12
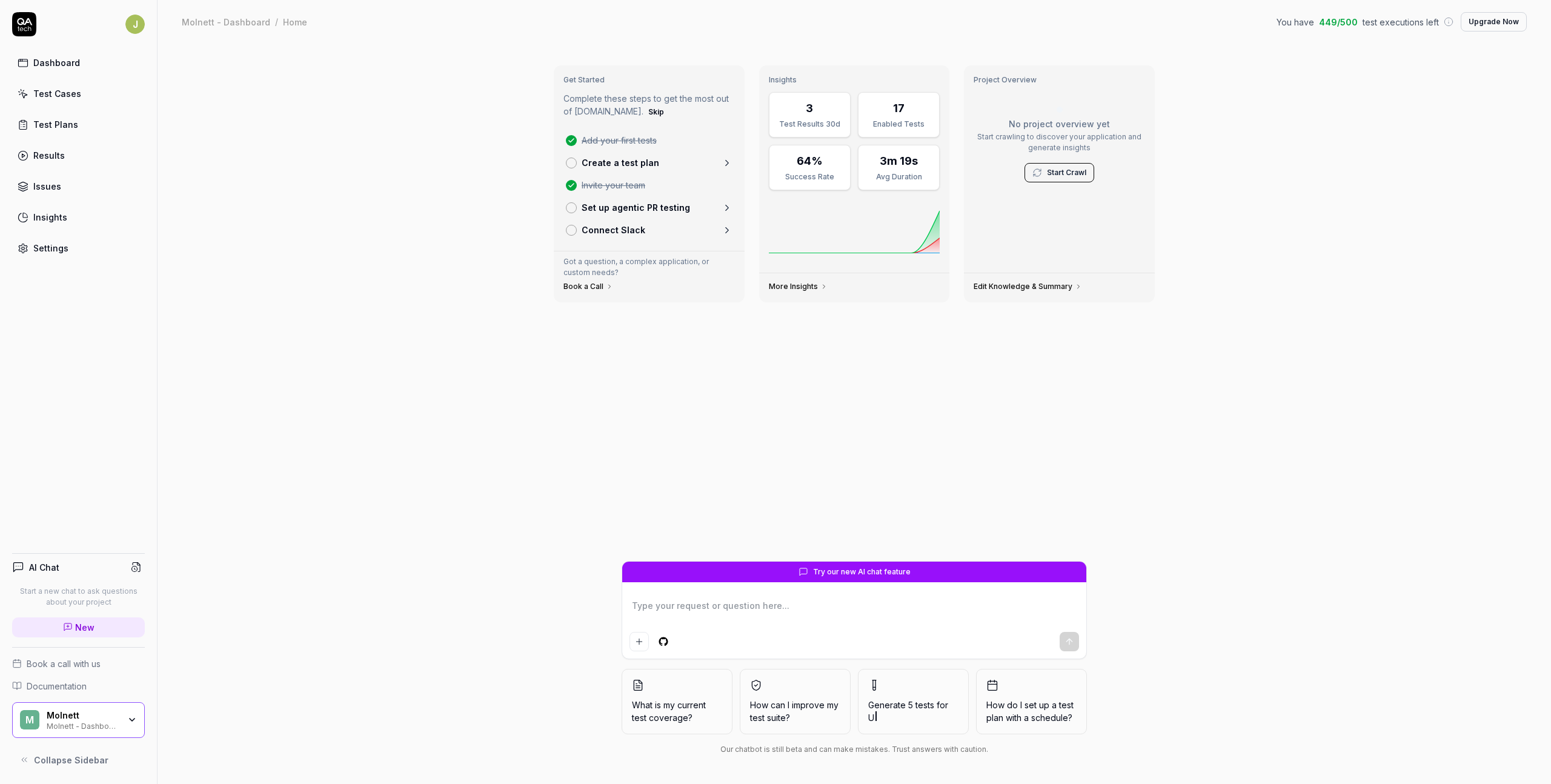
click at [83, 86] on link "Test Cases" at bounding box center [78, 93] width 133 height 24
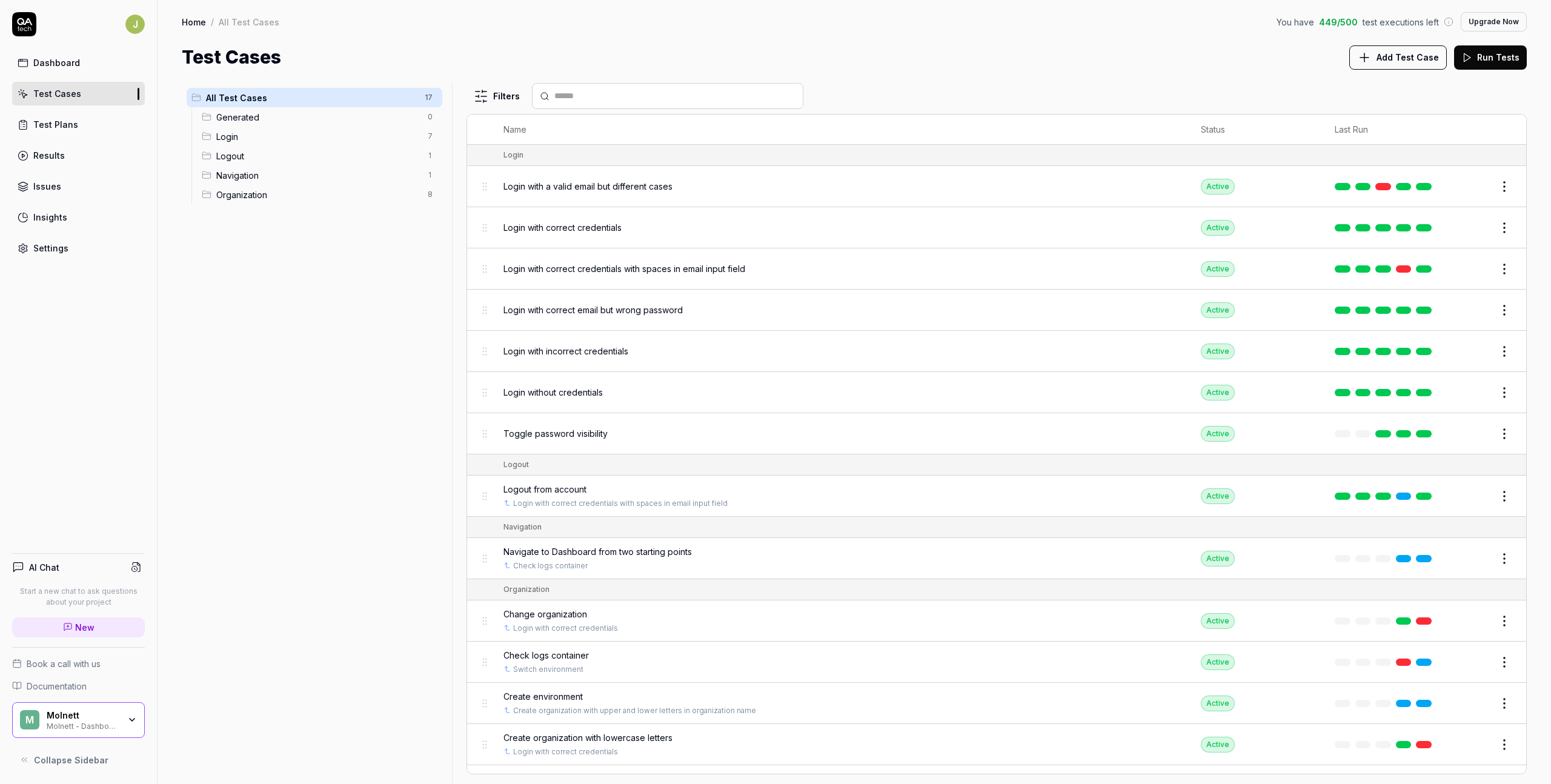
scroll to position [148, 0]
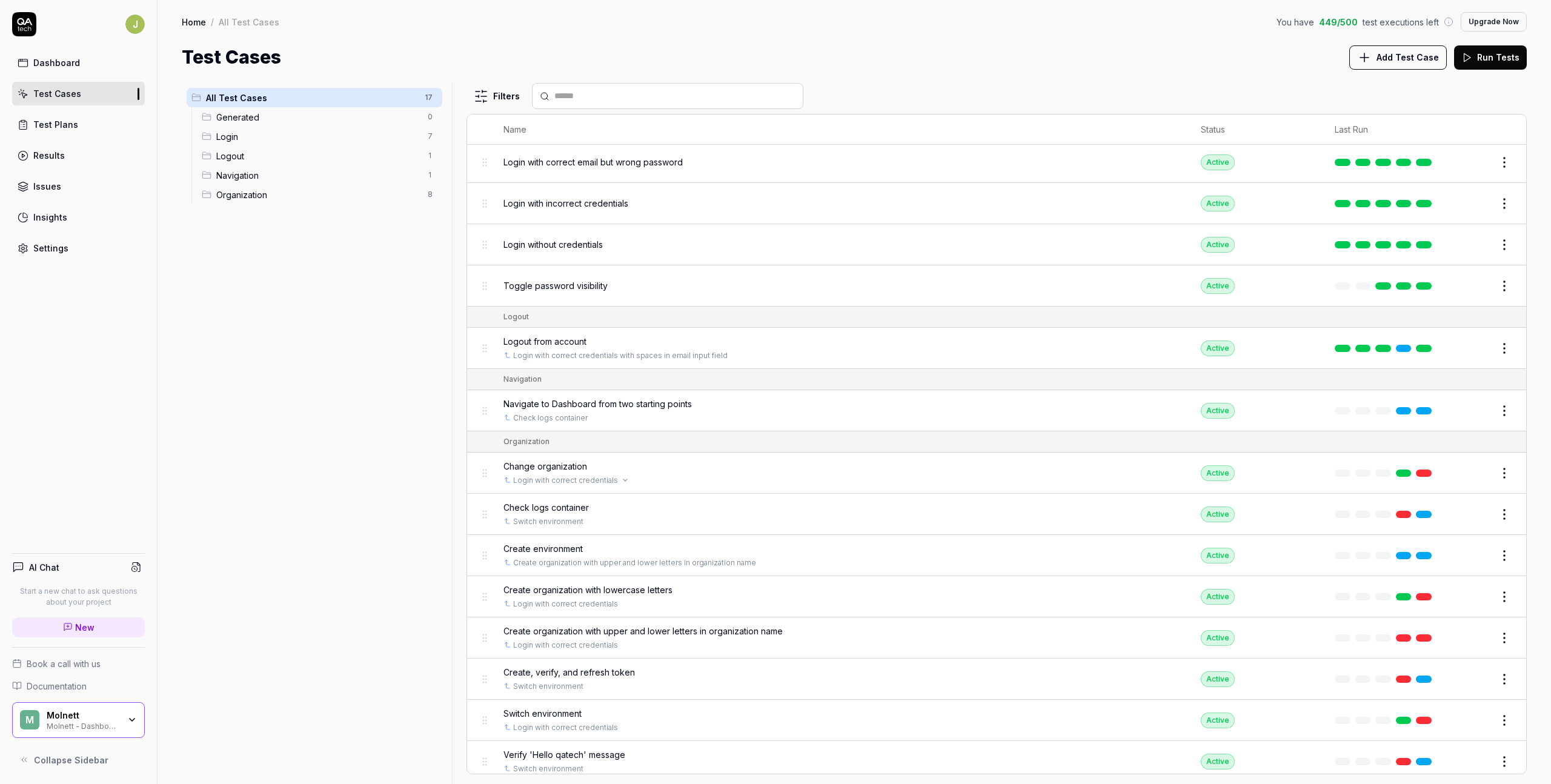
click at [847, 478] on div "Login with correct credentials" at bounding box center [840, 480] width 674 height 11
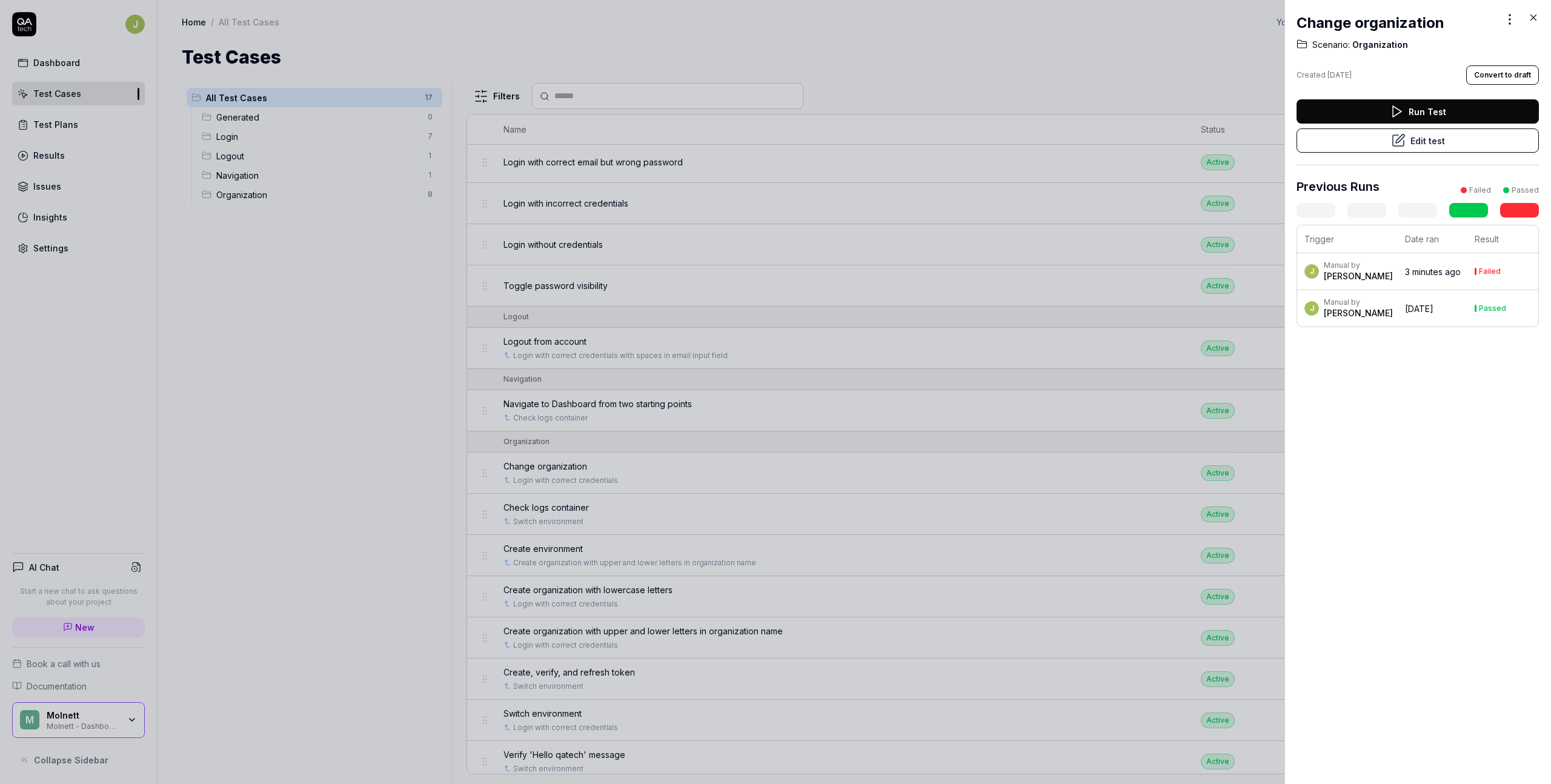
click at [1046, 213] on link at bounding box center [1519, 210] width 39 height 14
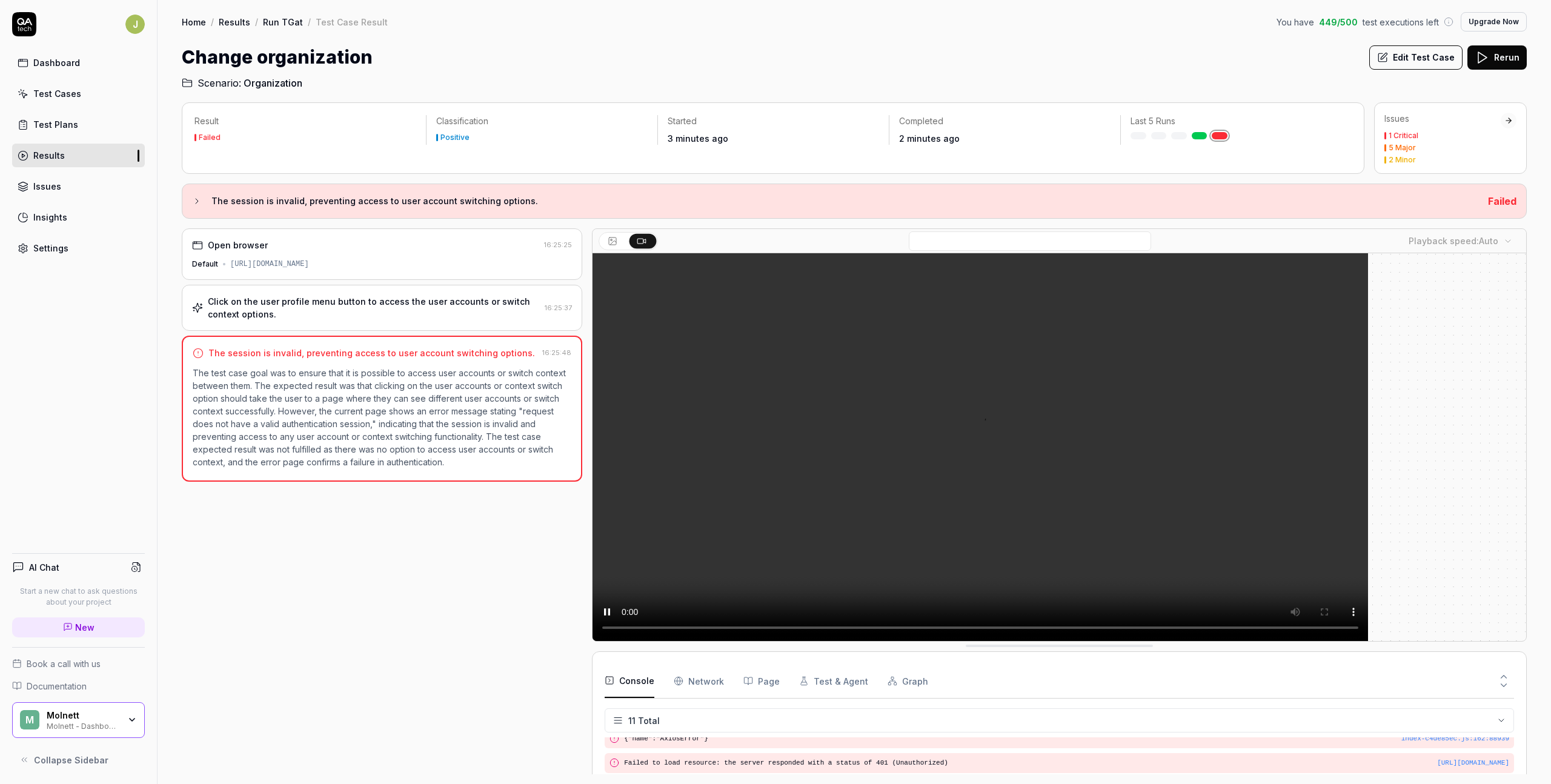
scroll to position [181, 0]
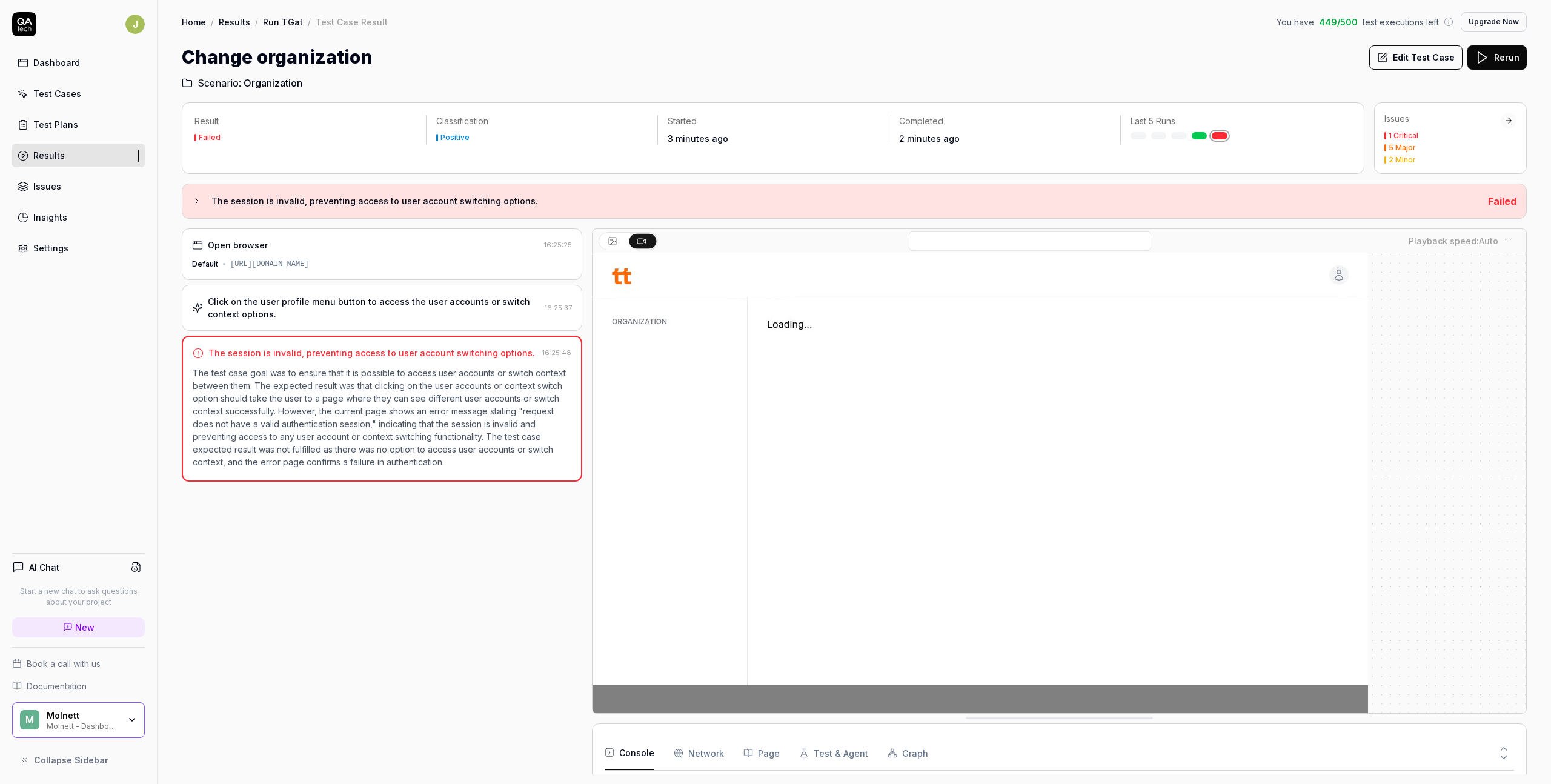
click at [489, 498] on div "Open browser 16:25:25 Default [URL][DOMAIN_NAME] Click on the user profile menu…" at bounding box center [382, 501] width 400 height 546
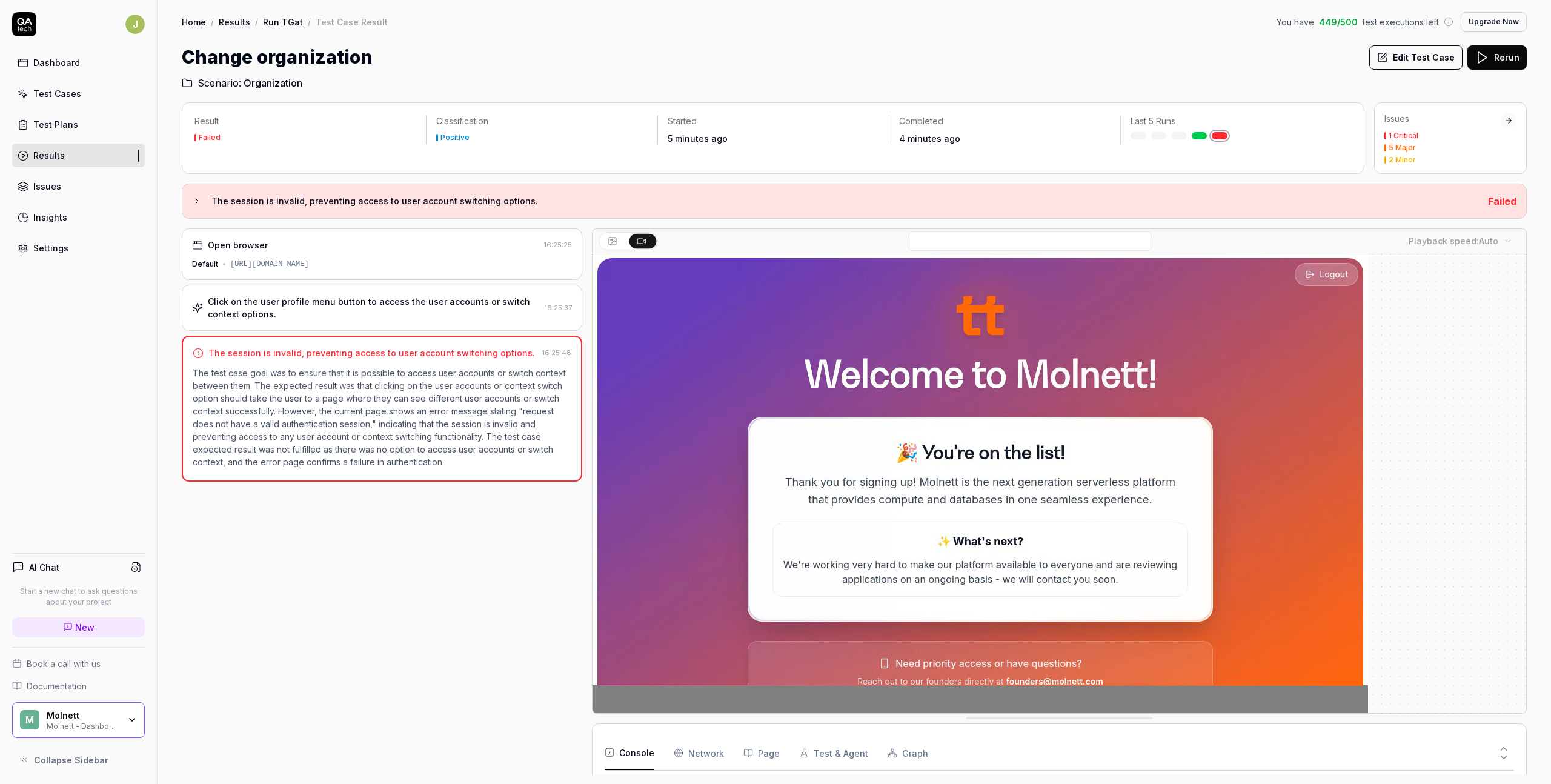
click at [268, 27] on link "Run TGat" at bounding box center [283, 21] width 40 height 12
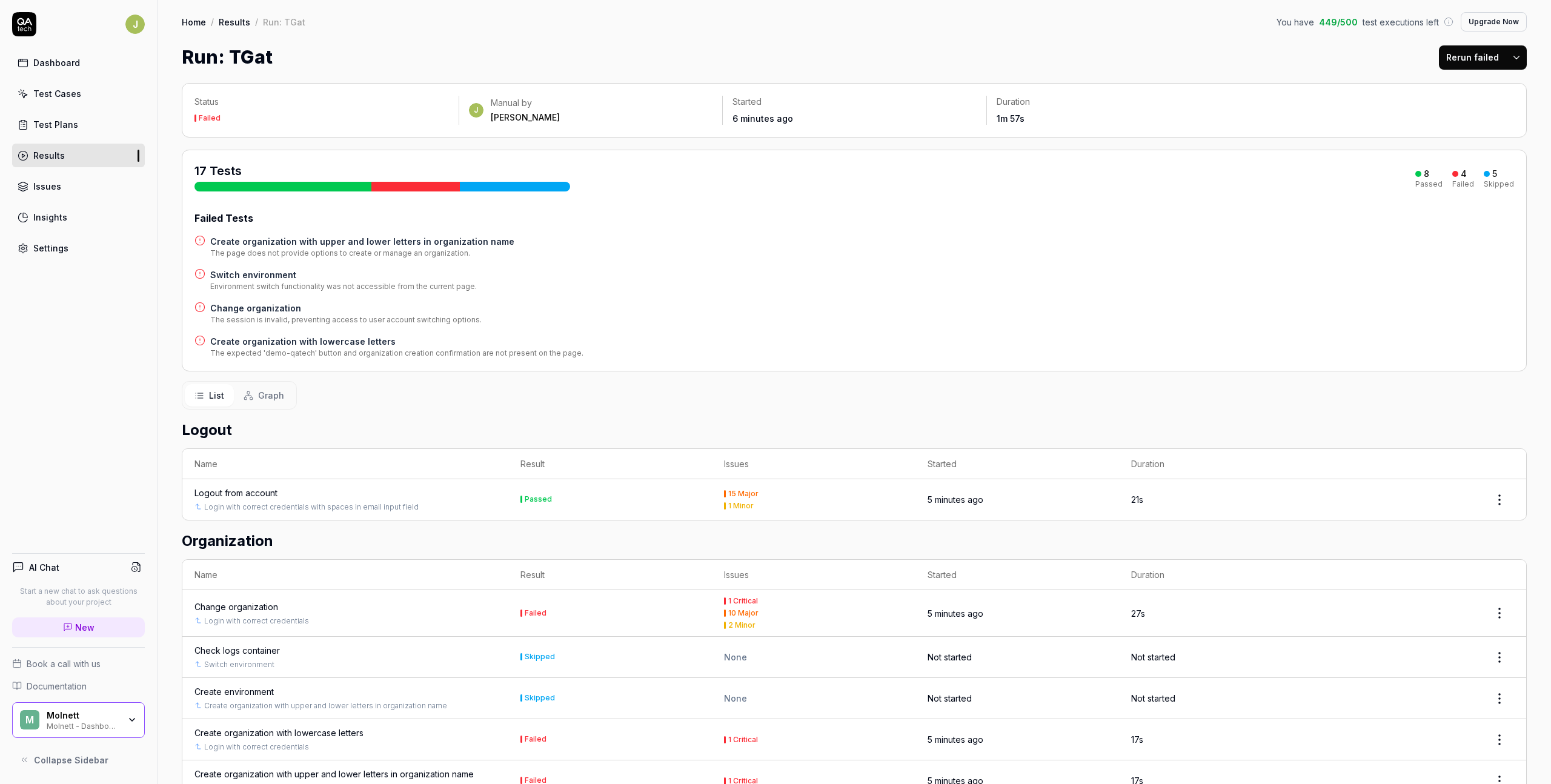
click at [51, 69] on link "Dashboard" at bounding box center [78, 63] width 133 height 24
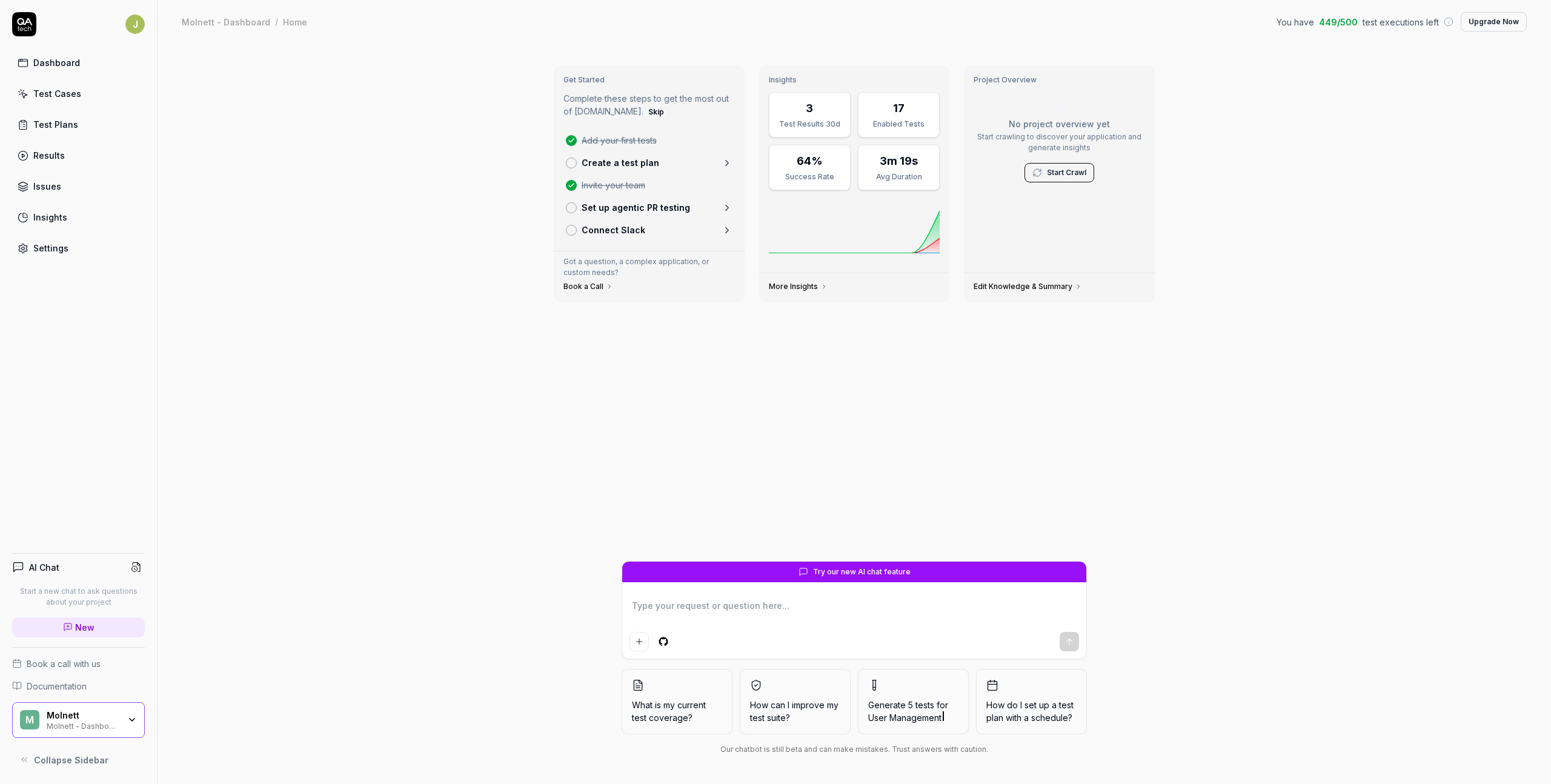
click at [740, 534] on textarea at bounding box center [854, 612] width 449 height 30
type textarea "*"
type textarea "H"
type textarea "*"
type textarea "Ho"
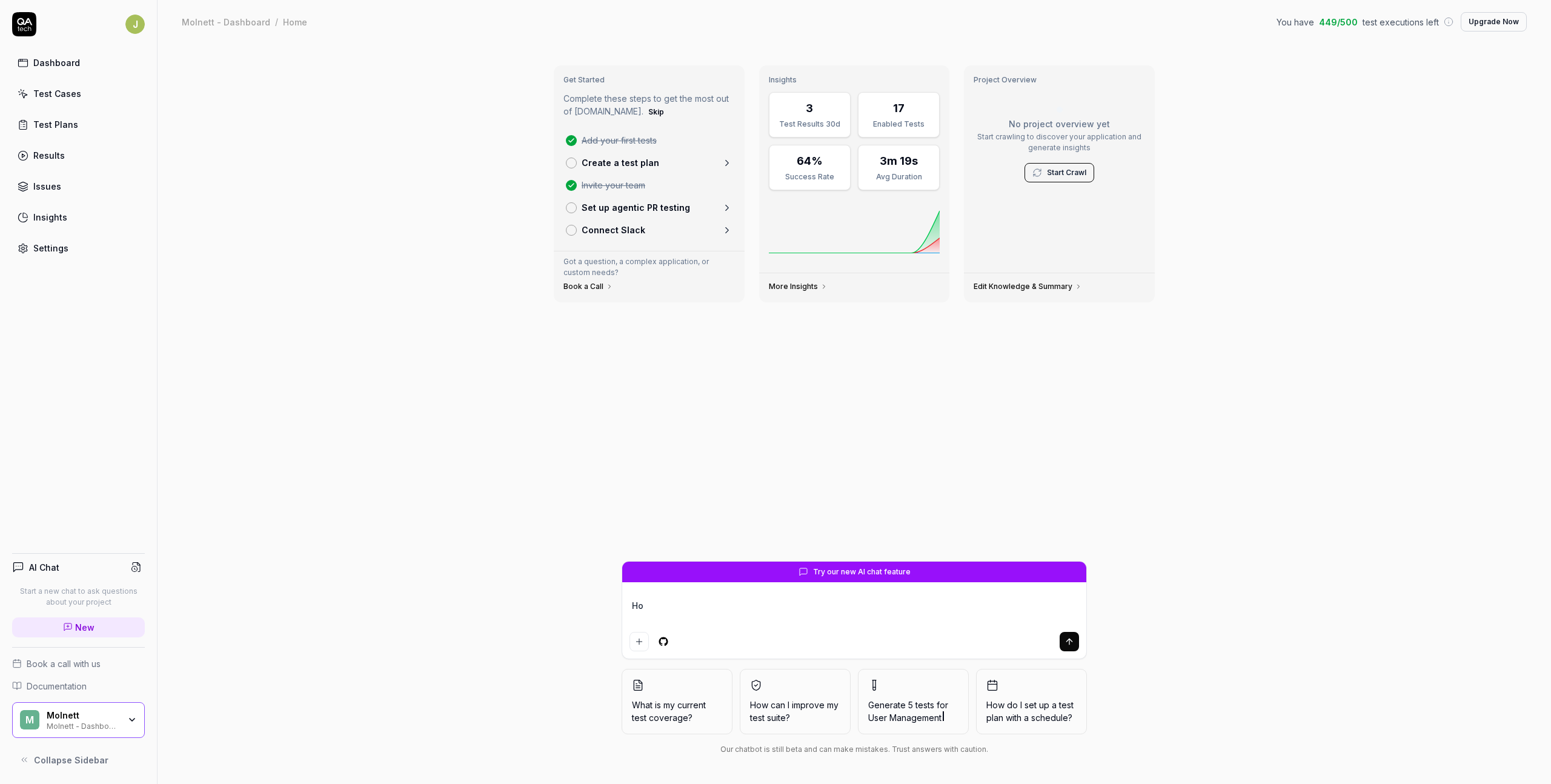
type textarea "*"
type textarea "How"
type textarea "*"
type textarea "How"
type textarea "*"
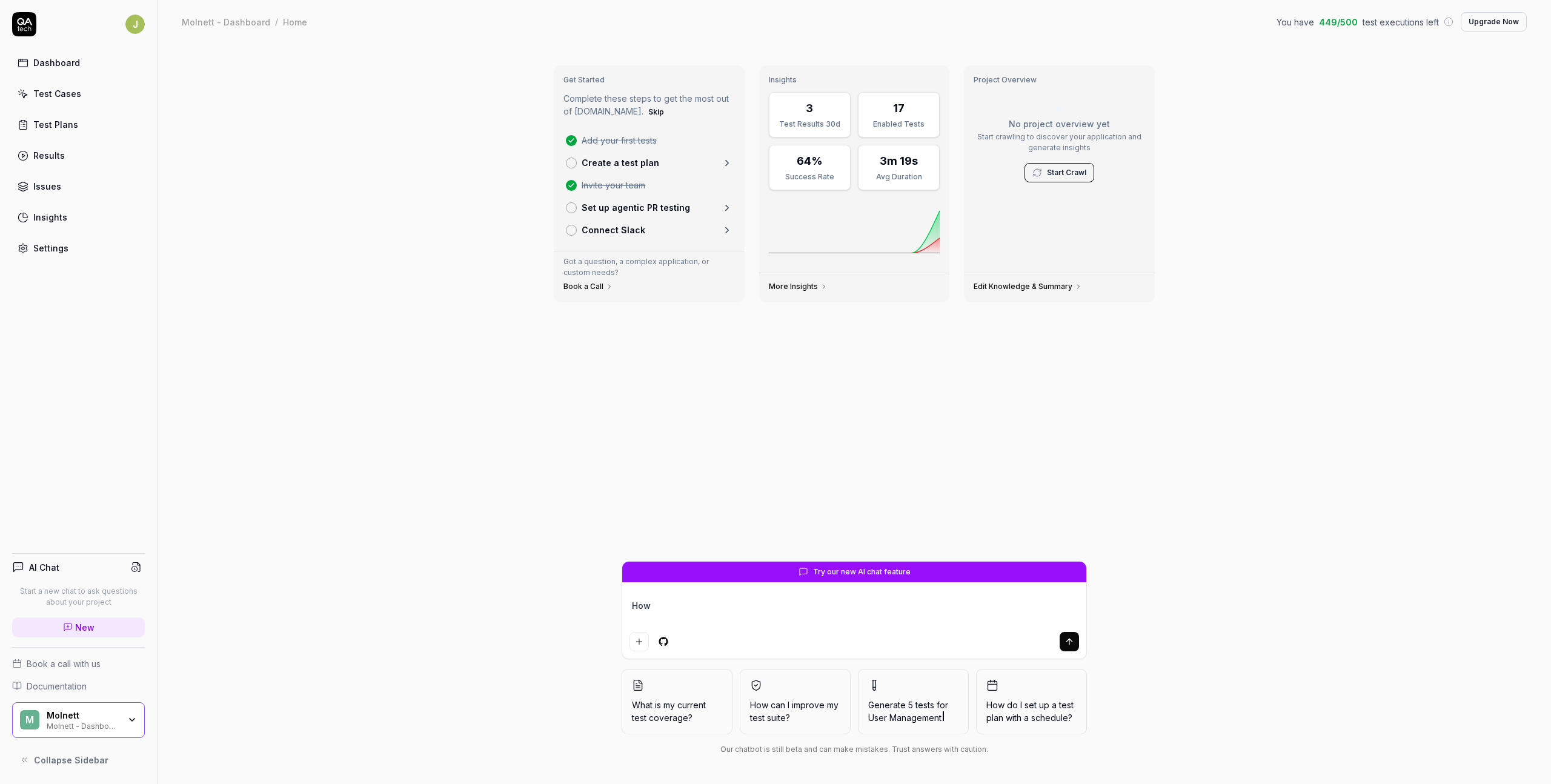
type textarea "How d"
type textarea "*"
type textarea "How di"
type textarea "*"
type textarea "How did"
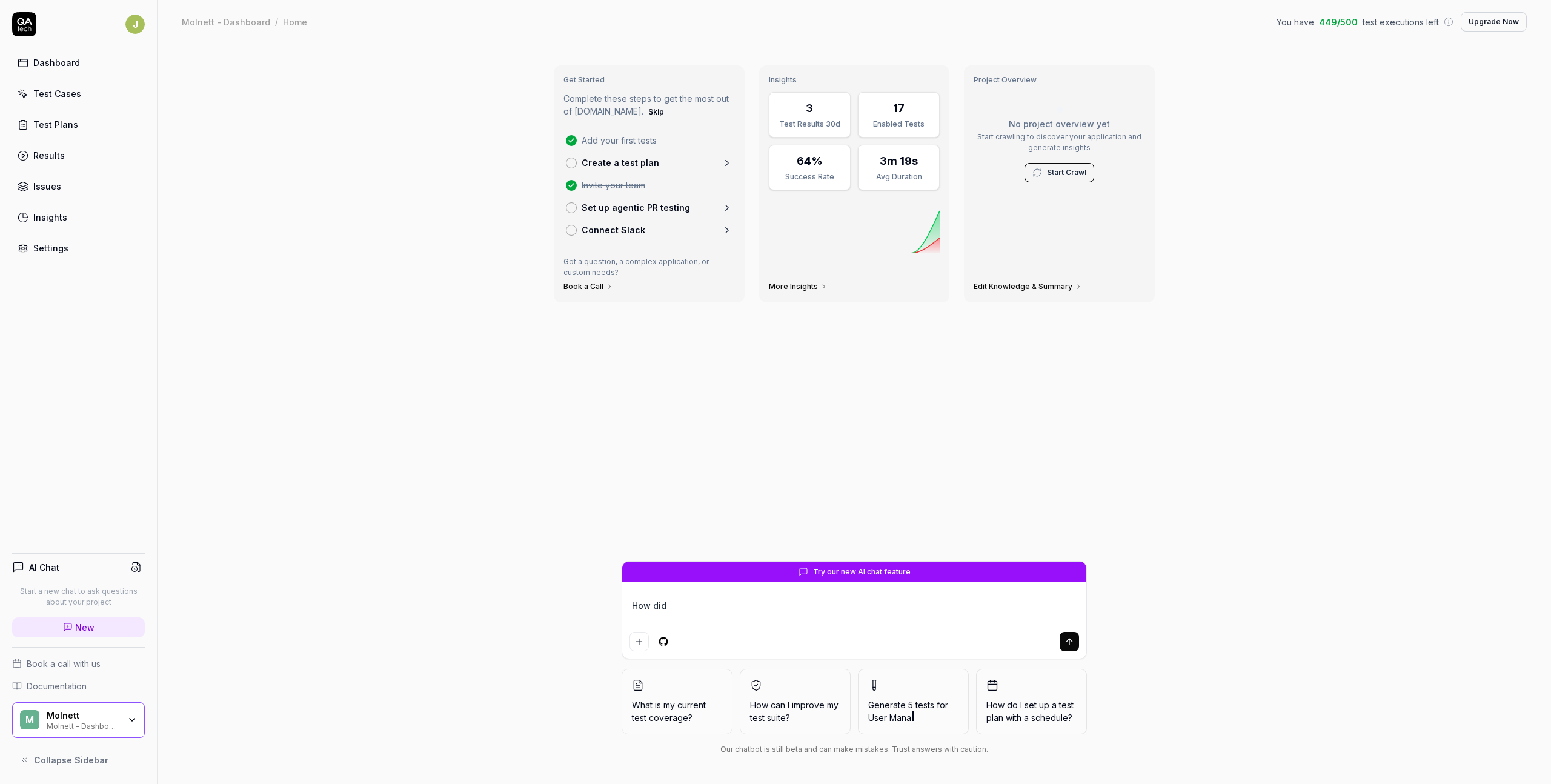
type textarea "*"
type textarea "How did"
type textarea "*"
type textarea "How did m"
type textarea "*"
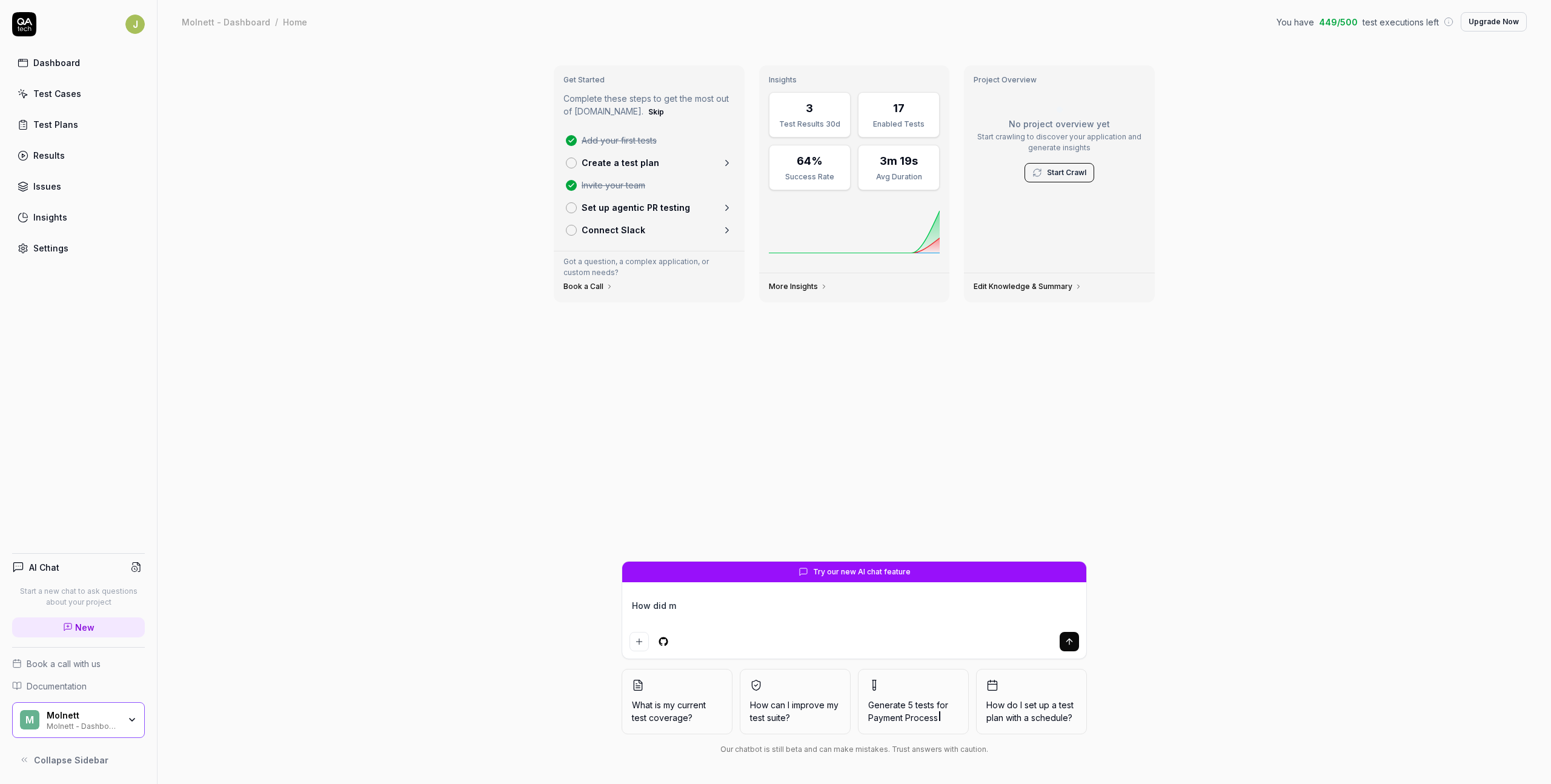
type textarea "How did my"
type textarea "*"
type textarea "How did my l"
type textarea "*"
type textarea "How did my la"
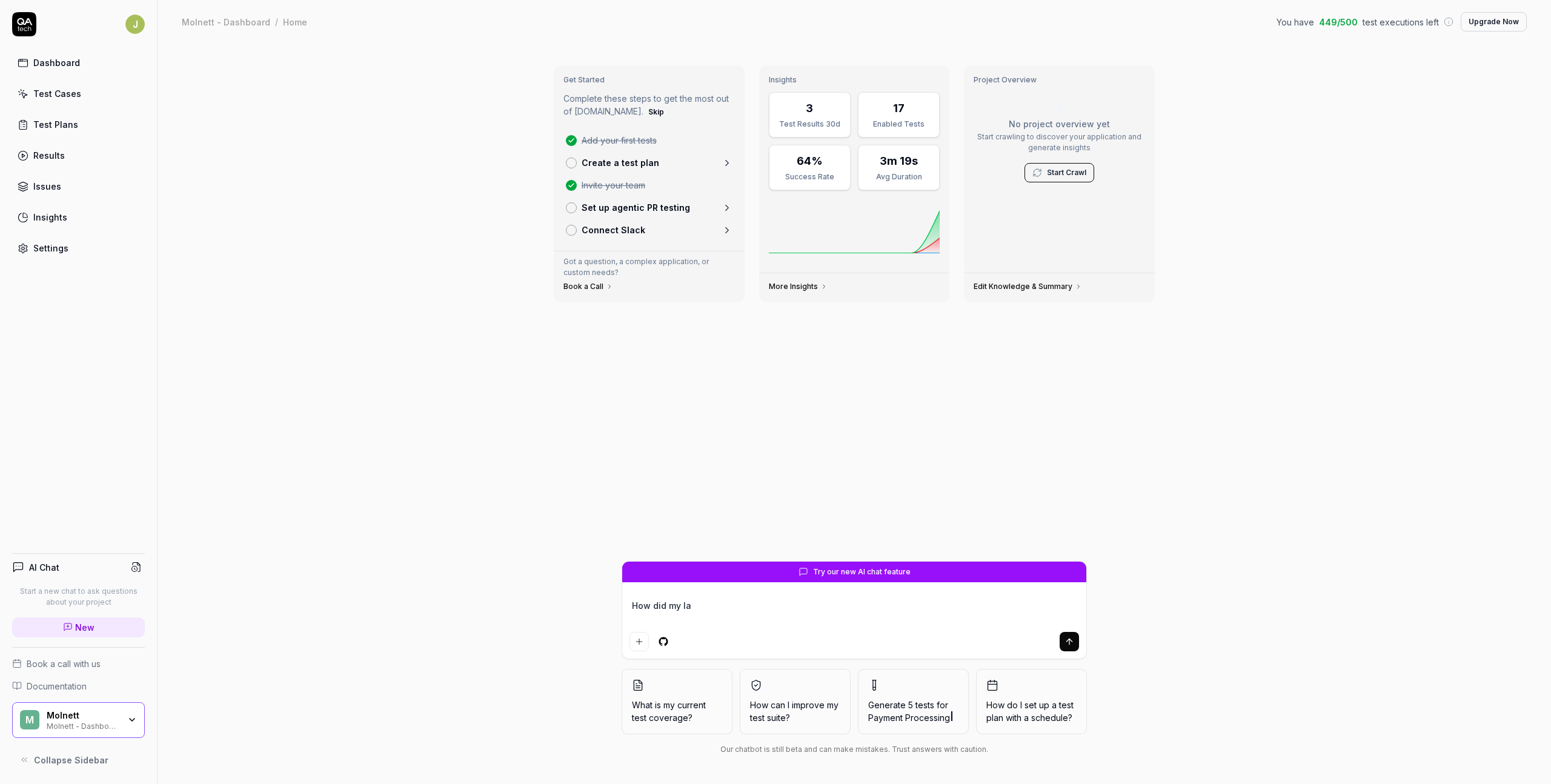
type textarea "*"
type textarea "How did my las"
type textarea "*"
type textarea "How did my last"
type textarea "*"
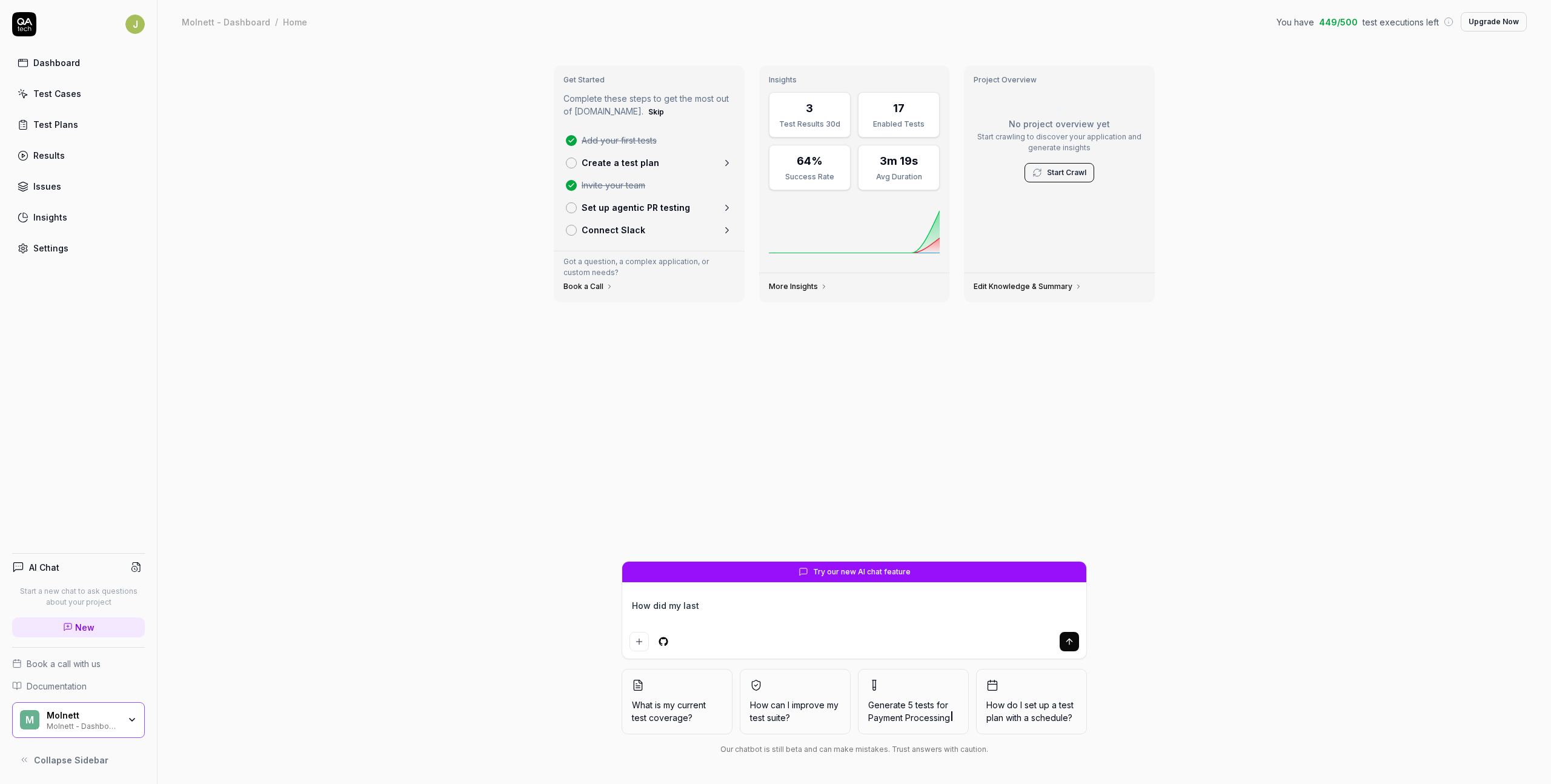
type textarea "How did my last"
type textarea "*"
type textarea "How did my last t"
type textarea "*"
type textarea "How did my last te"
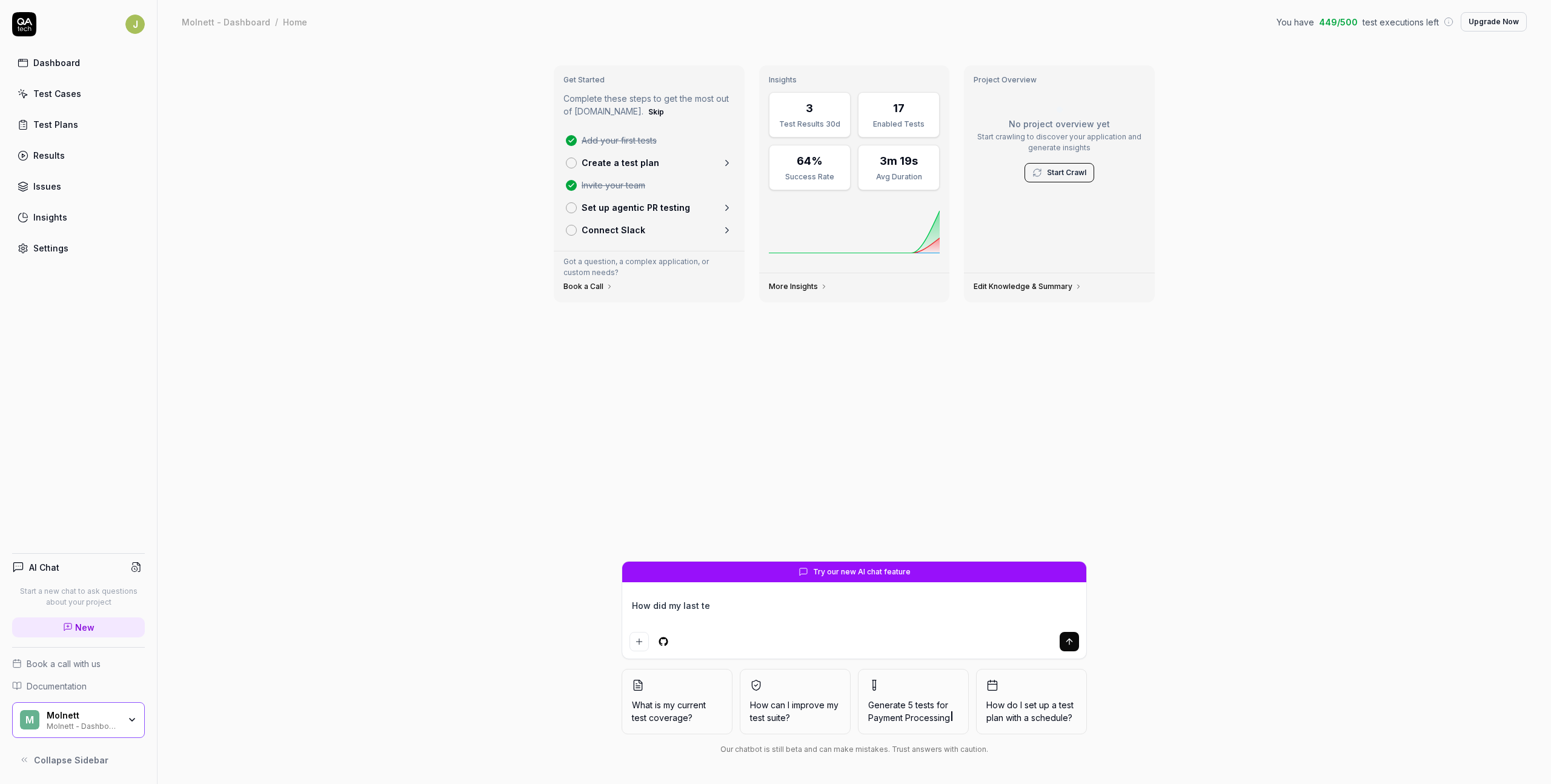
type textarea "*"
type textarea "How did my last tes"
type textarea "*"
type textarea "How did my last test"
type textarea "*"
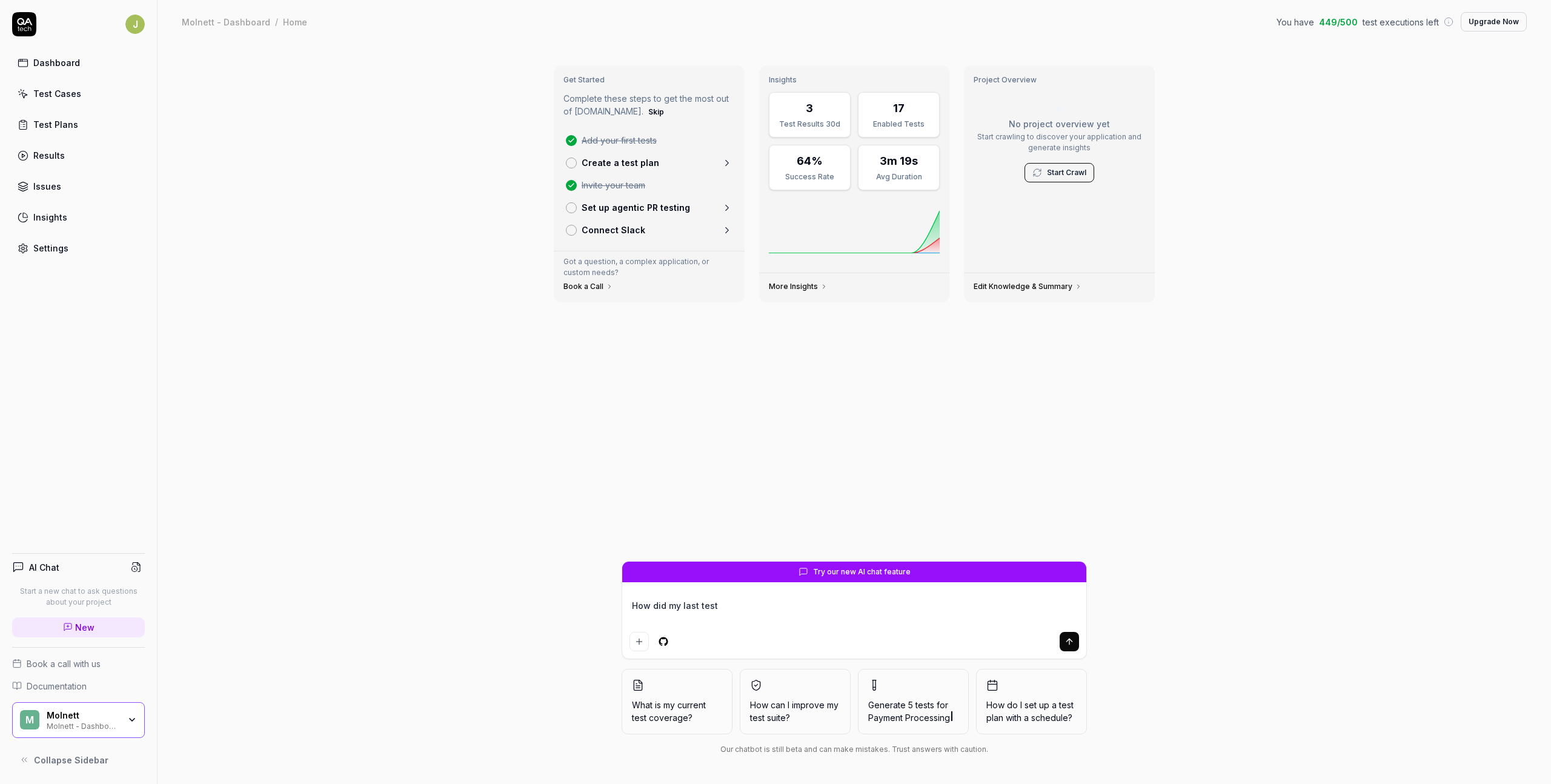
type textarea "How did my last test"
type textarea "*"
type textarea "How did my last test r"
type textarea "*"
type textarea "How did my last test ru"
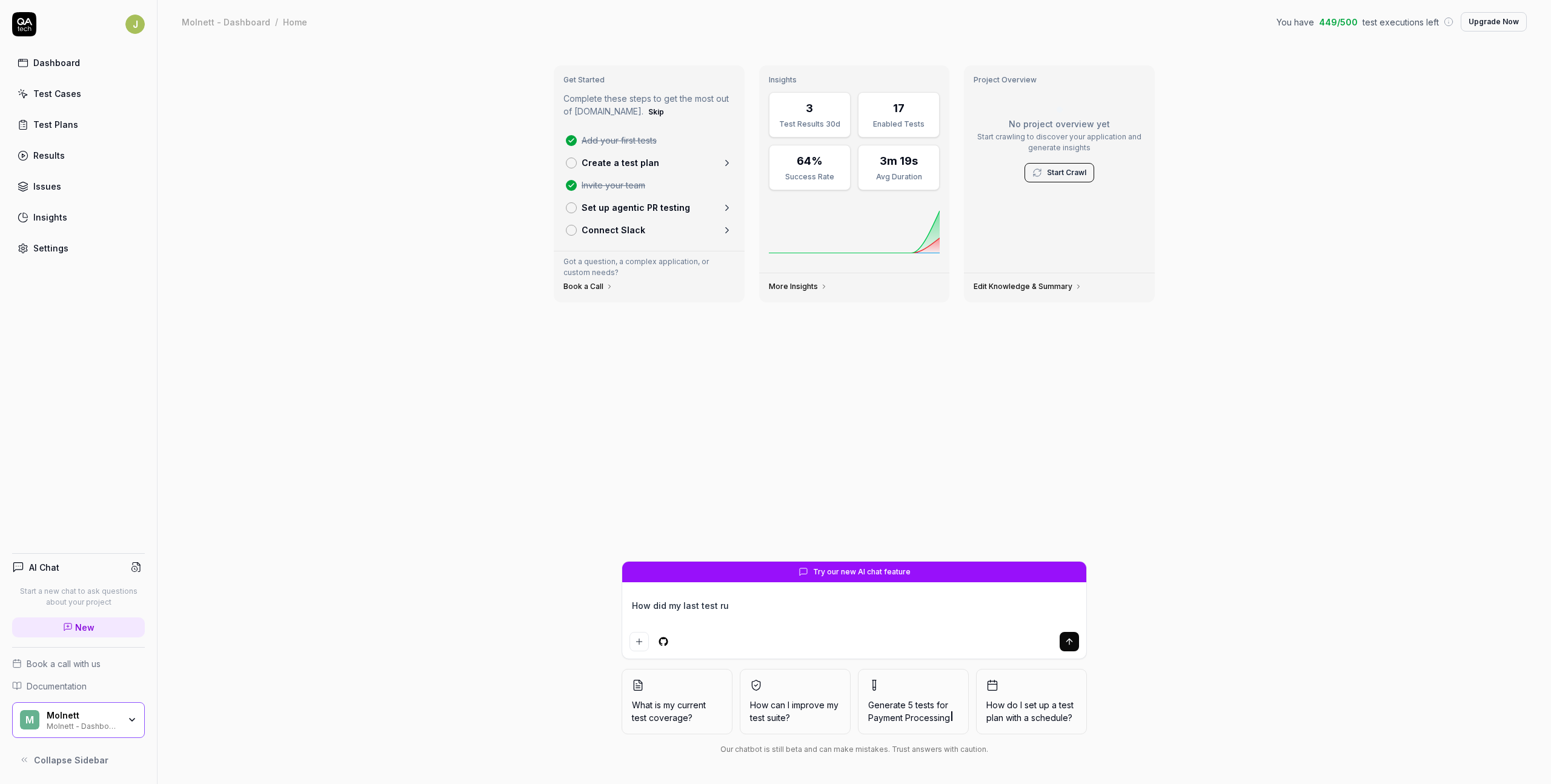
type textarea "*"
type textarea "How did my last test run"
type textarea "*"
type textarea "How did my last test run"
type textarea "*"
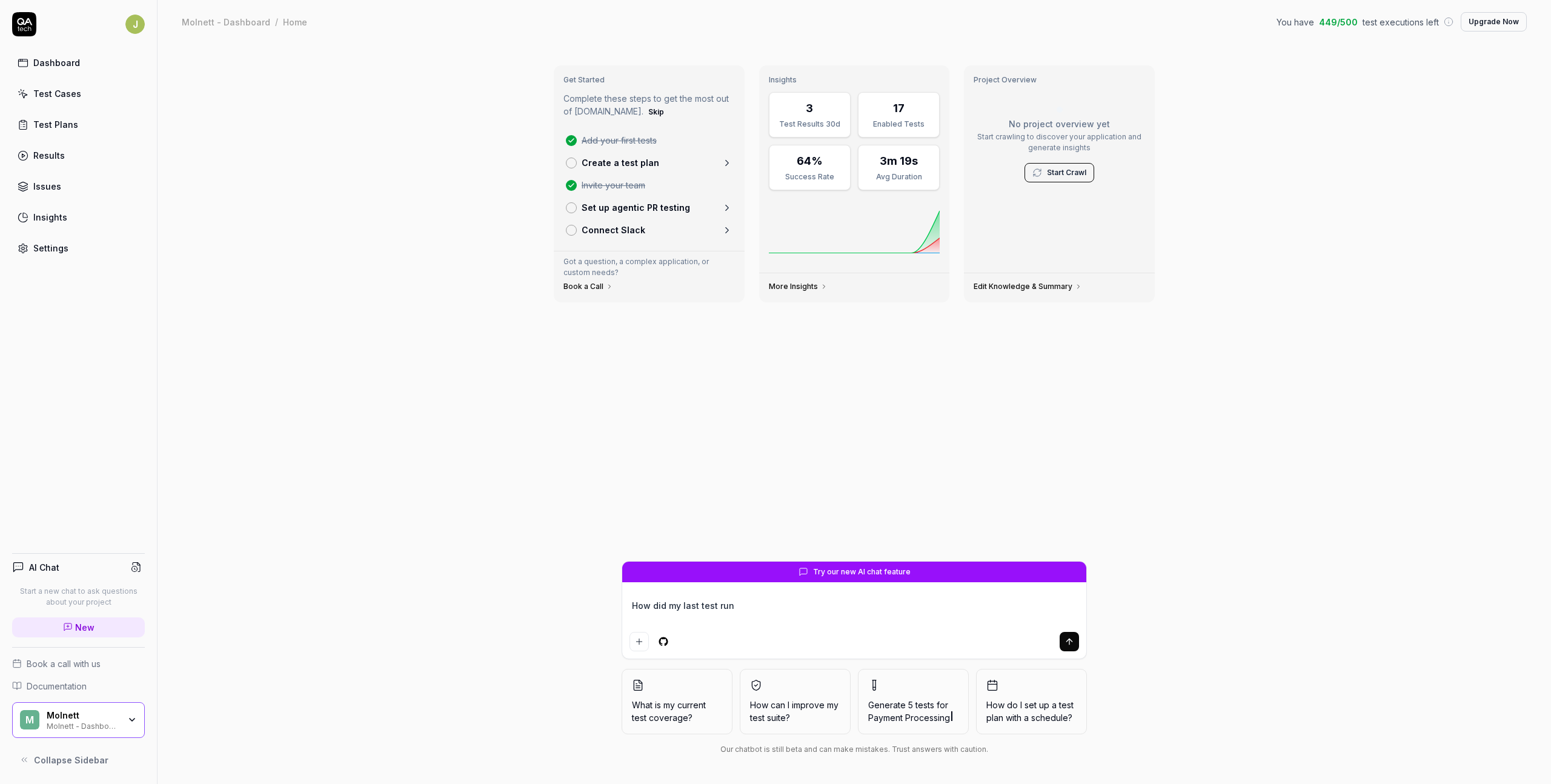
type textarea "How did my last test run g"
type textarea "*"
type textarea "How did my last test run go"
type textarea "*"
type textarea "How did my last test run go?"
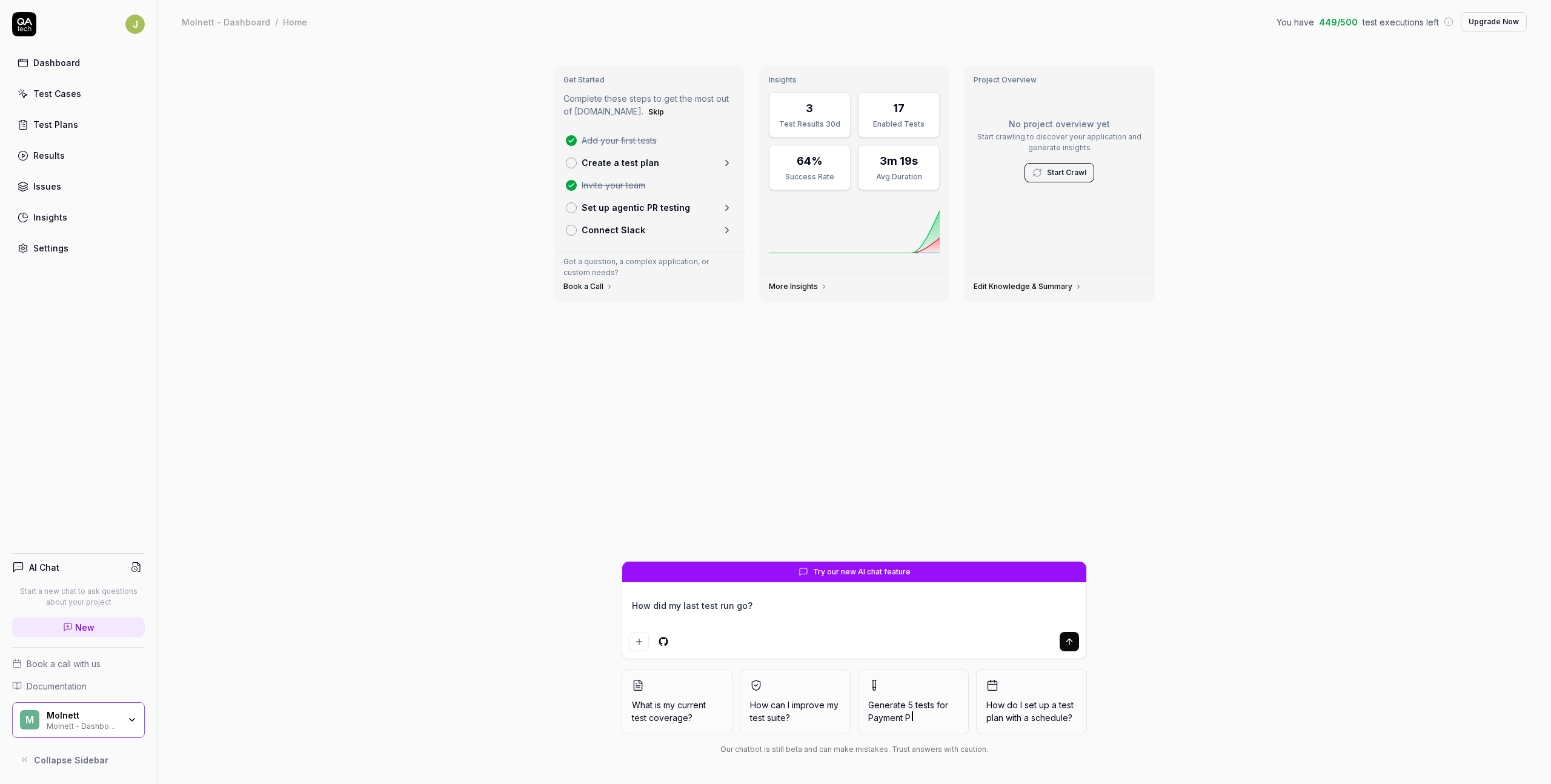
type textarea "*"
type textarea "How did my last test run go?"
type textarea "*"
type textarea "How did my last test run go? I"
type textarea "*"
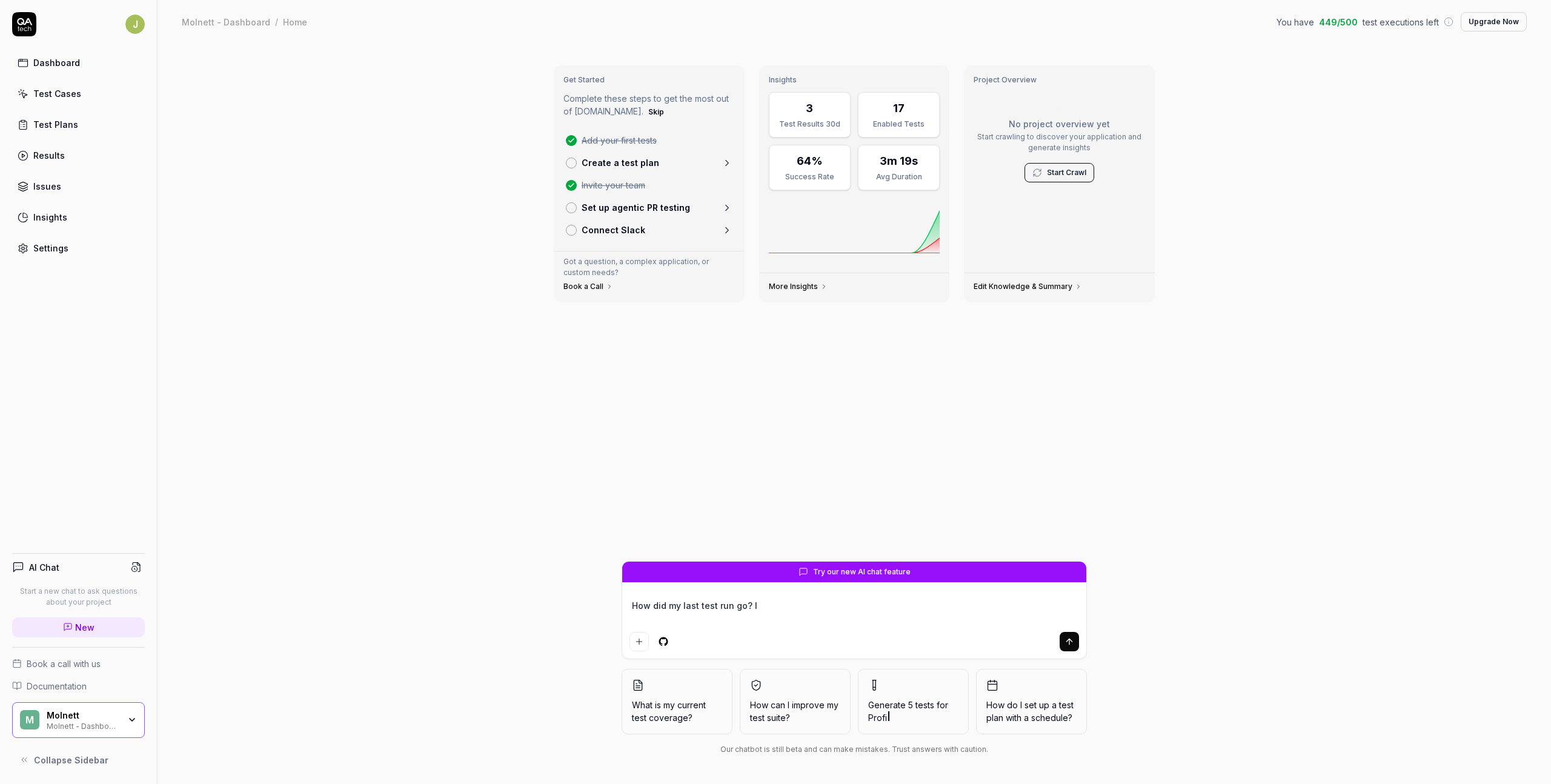
type textarea "How did my last test run go? It"
type textarea "*"
type textarea "How did my last test run go? Its"
type textarea "*"
type textarea "How did my last test run go? Its"
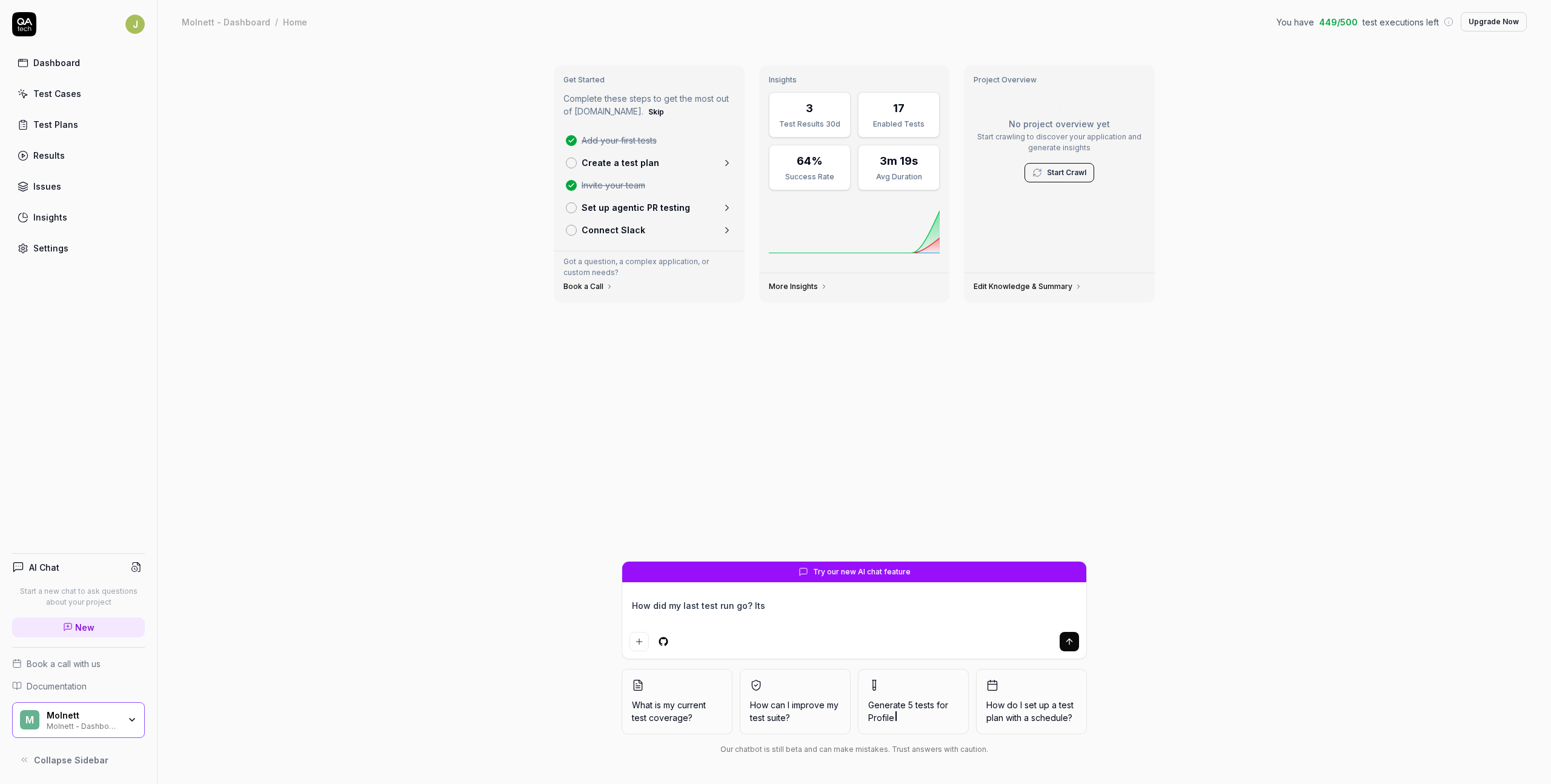
type textarea "*"
type textarea "How did my last test run go? Its h"
type textarea "*"
type textarea "How did my last test run go? Its ha"
type textarea "*"
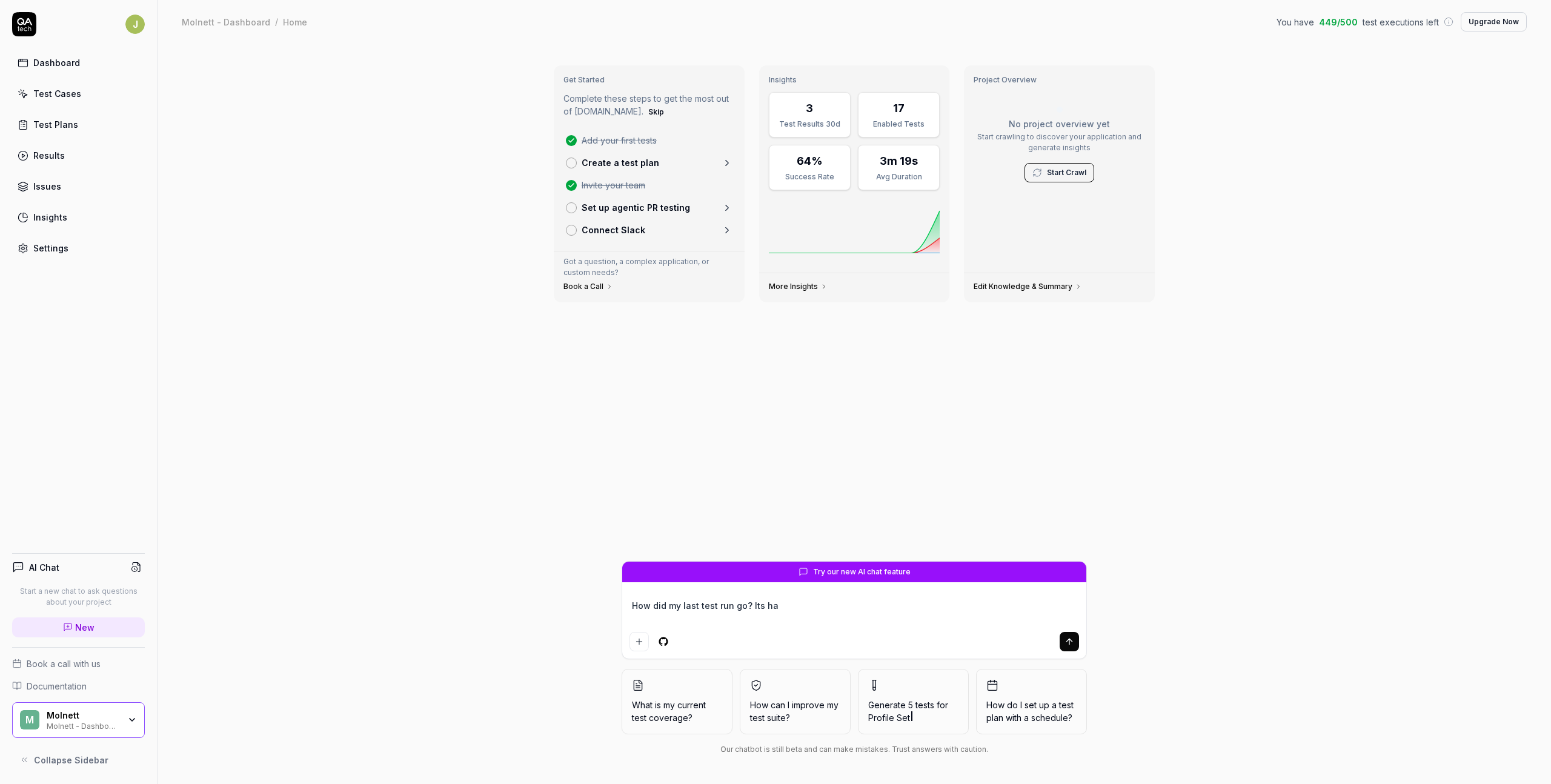
type textarea "How did my last test run go? Its har"
type textarea "*"
type textarea "How did my last test run go? Its hard"
type textarea "*"
type textarea "How did my last test run go? Its hard"
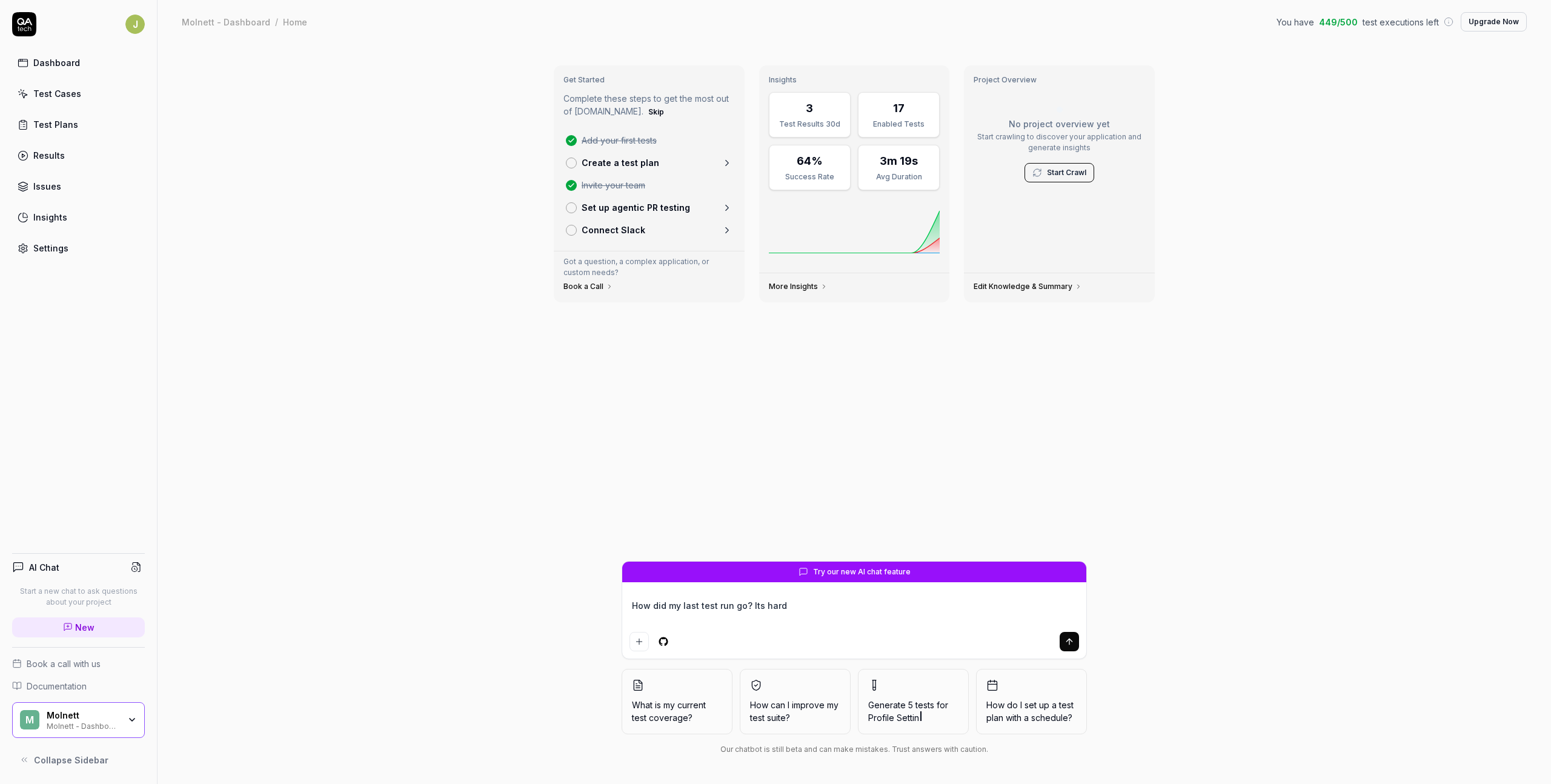
type textarea "*"
type textarea "How did my last test run go? Its hard t"
type textarea "*"
type textarea "How did my last test run go? Its hard to"
type textarea "*"
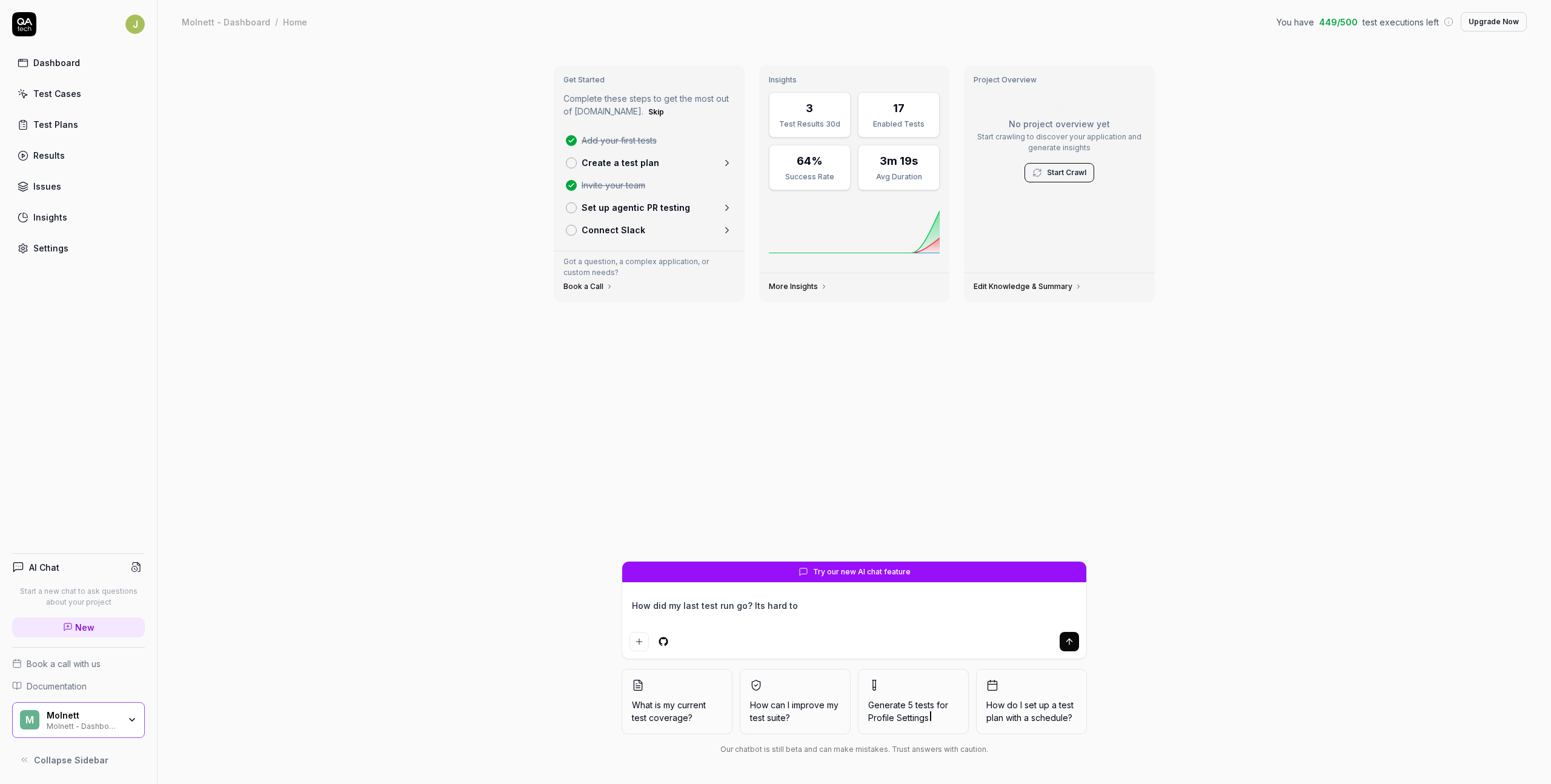
type textarea "How did my last test run go? Its hard to"
type textarea "*"
type textarea "How did my last test run go? Its hard to g"
type textarea "*"
type textarea "How did my last test run go? Its hard to ge"
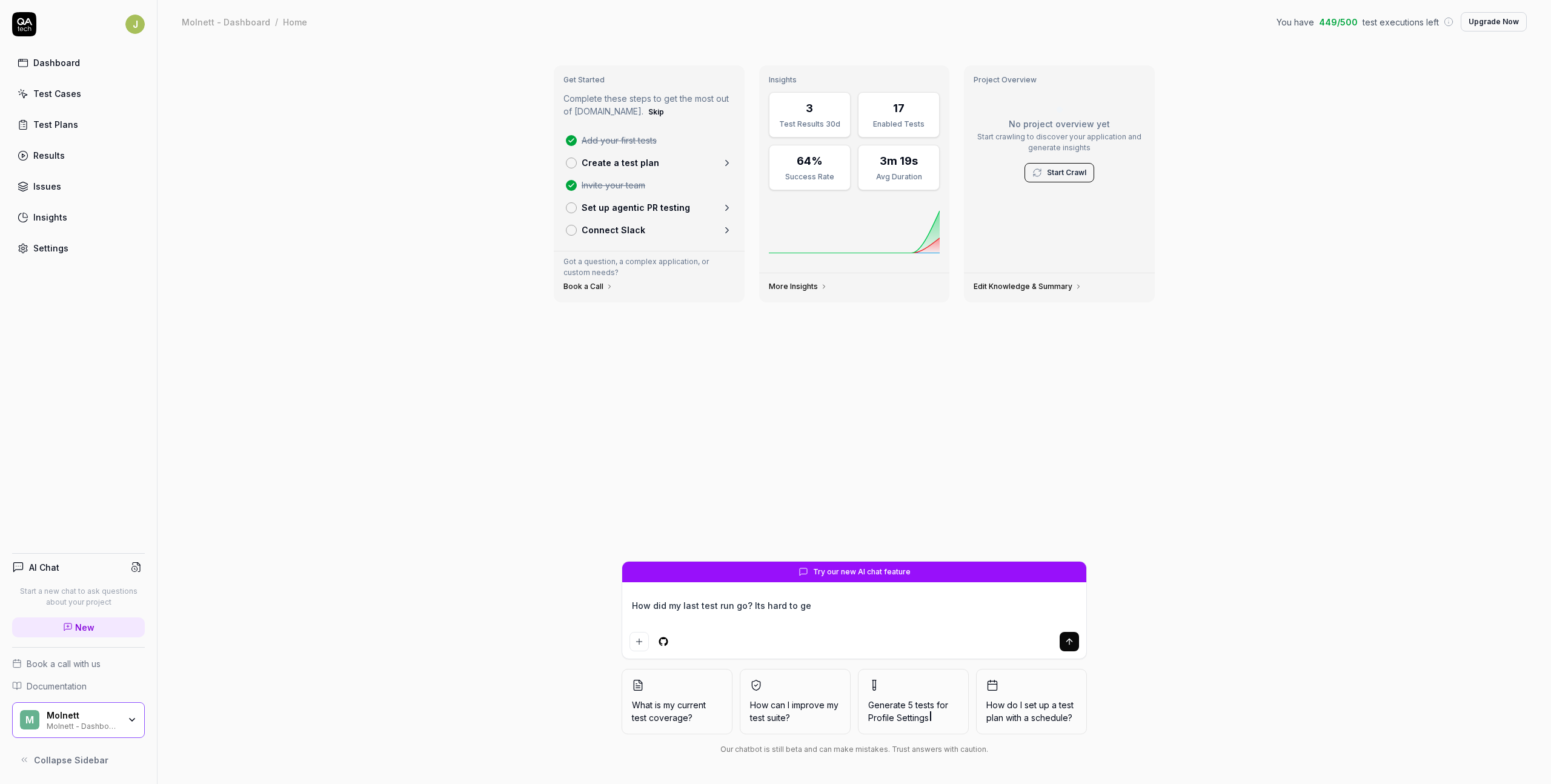
type textarea "*"
type textarea "How did my last test run go? Its hard to get"
type textarea "*"
type textarea "How did my last test run go? Its hard to get"
type textarea "*"
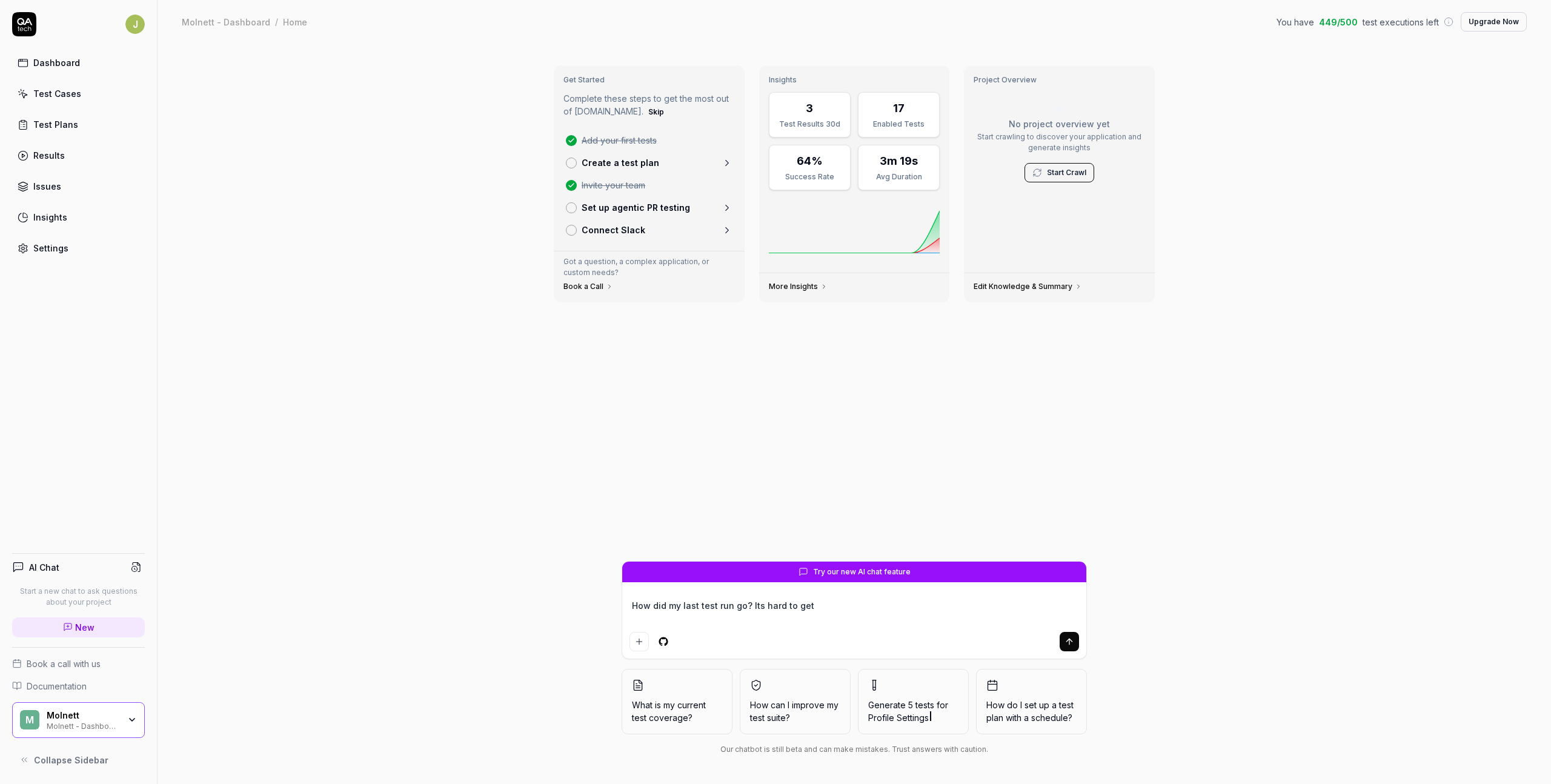
type textarea "How did my last test run go? Its hard to get a"
type textarea "*"
type textarea "How did my last test run go? Its hard to get an"
type textarea "*"
type textarea "How did my last test run go? Its hard to get an"
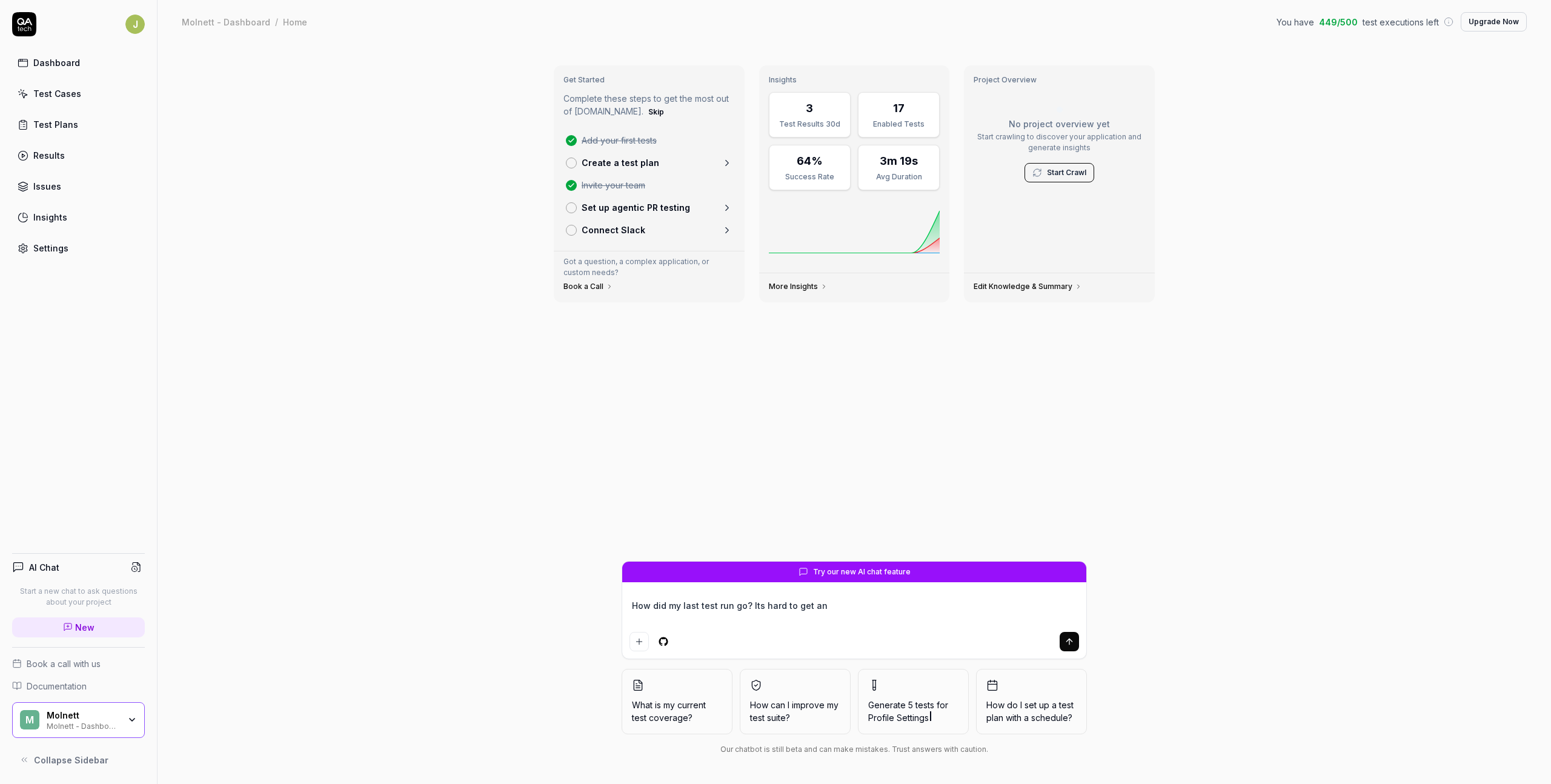
type textarea "*"
type textarea "How did my last test run go? Its hard to get an o"
type textarea "*"
type textarea "How did my last test run go? Its hard to get an ov"
type textarea "*"
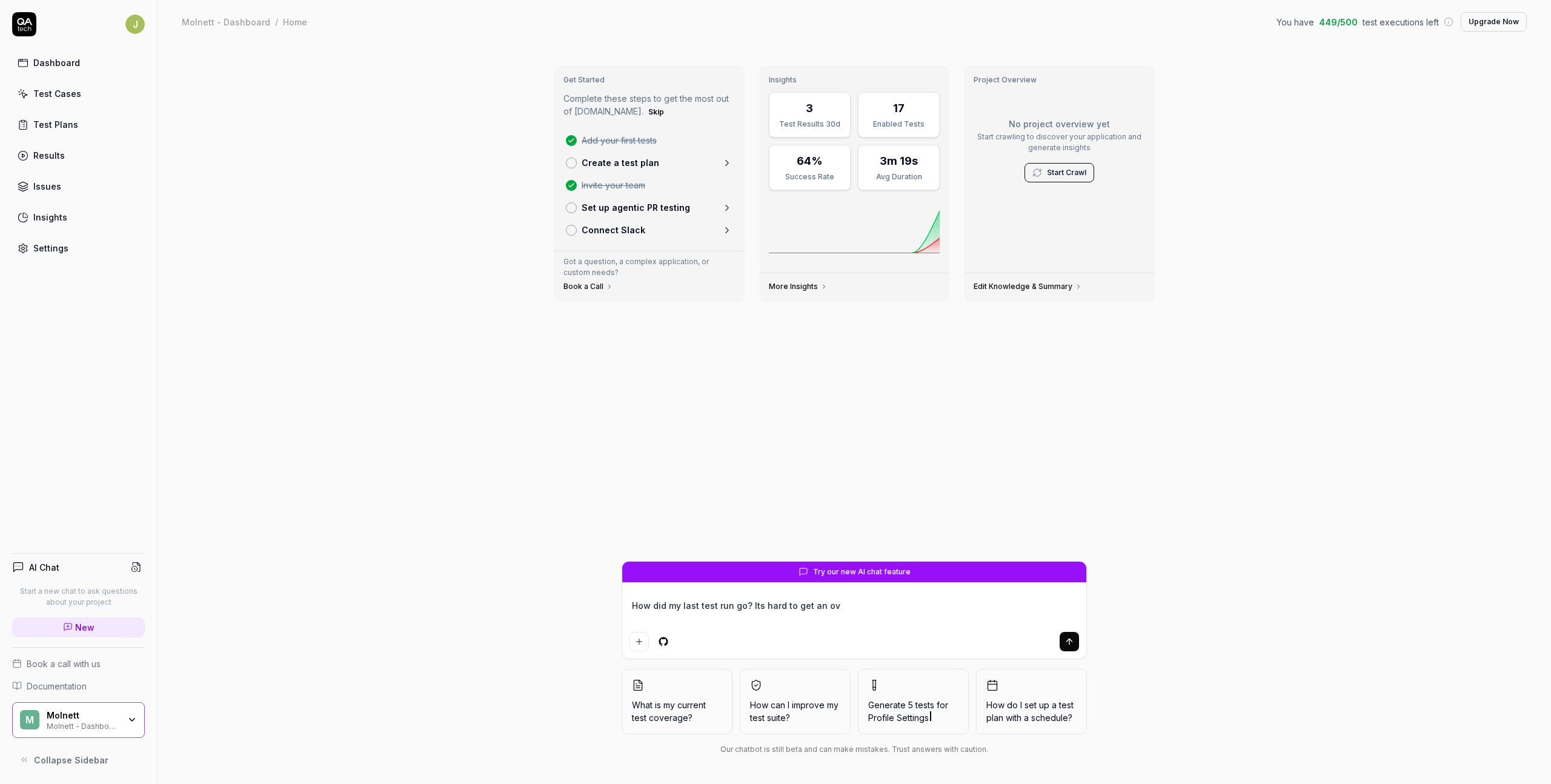
type textarea "How did my last test run go? Its hard to get an ove"
type textarea "*"
type textarea "How did my last test run go? Its hard to get an over"
type textarea "*"
type textarea "How did my last test run go? Its hard to get an overv"
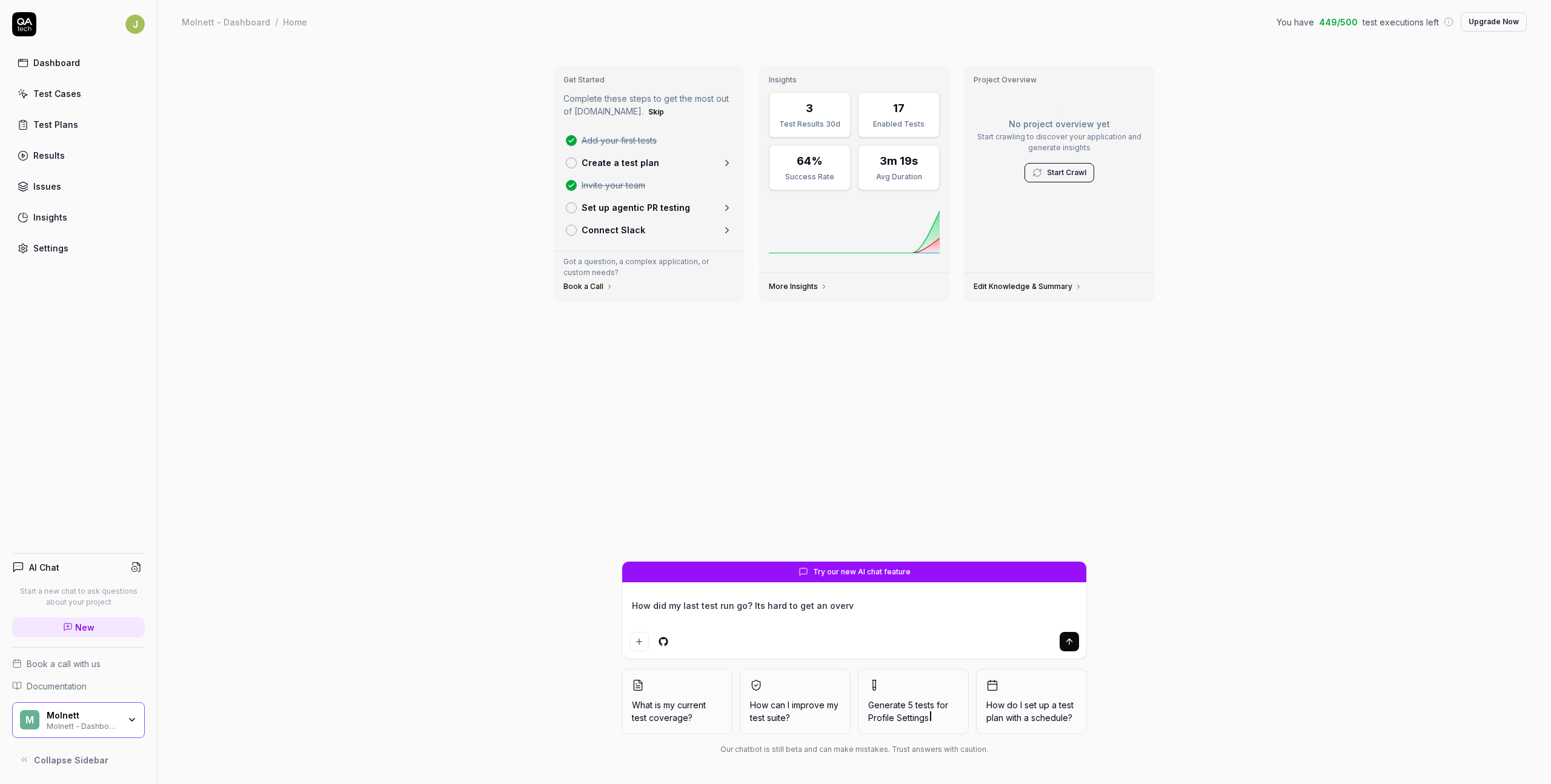
type textarea "*"
type textarea "How did my last test run go? Its hard to get an overvi"
type textarea "*"
type textarea "How did my last test run go? Its hard to get an overvie"
type textarea "*"
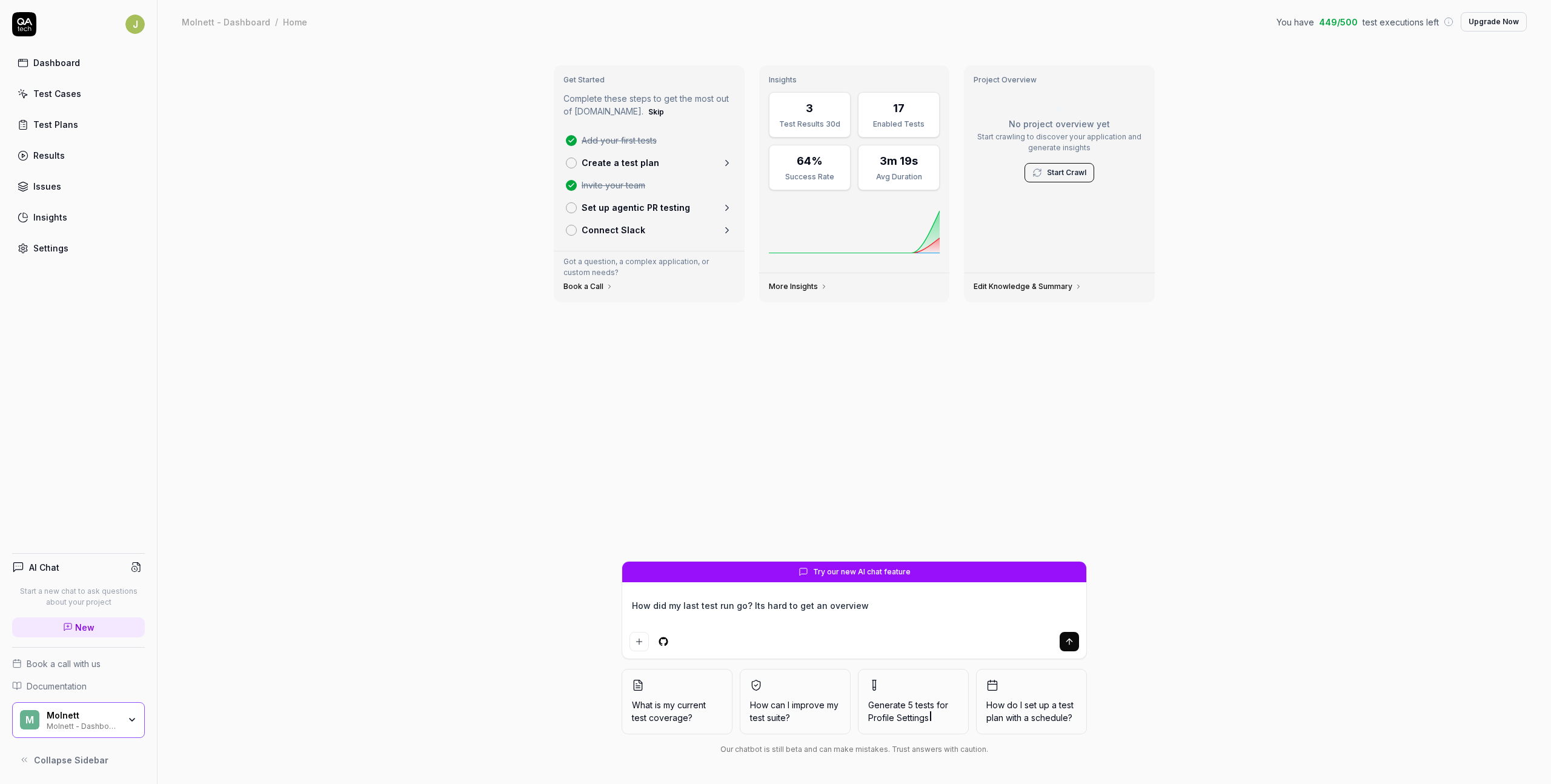
type textarea "How did my last test run go? Its hard to get an overview"
type textarea "*"
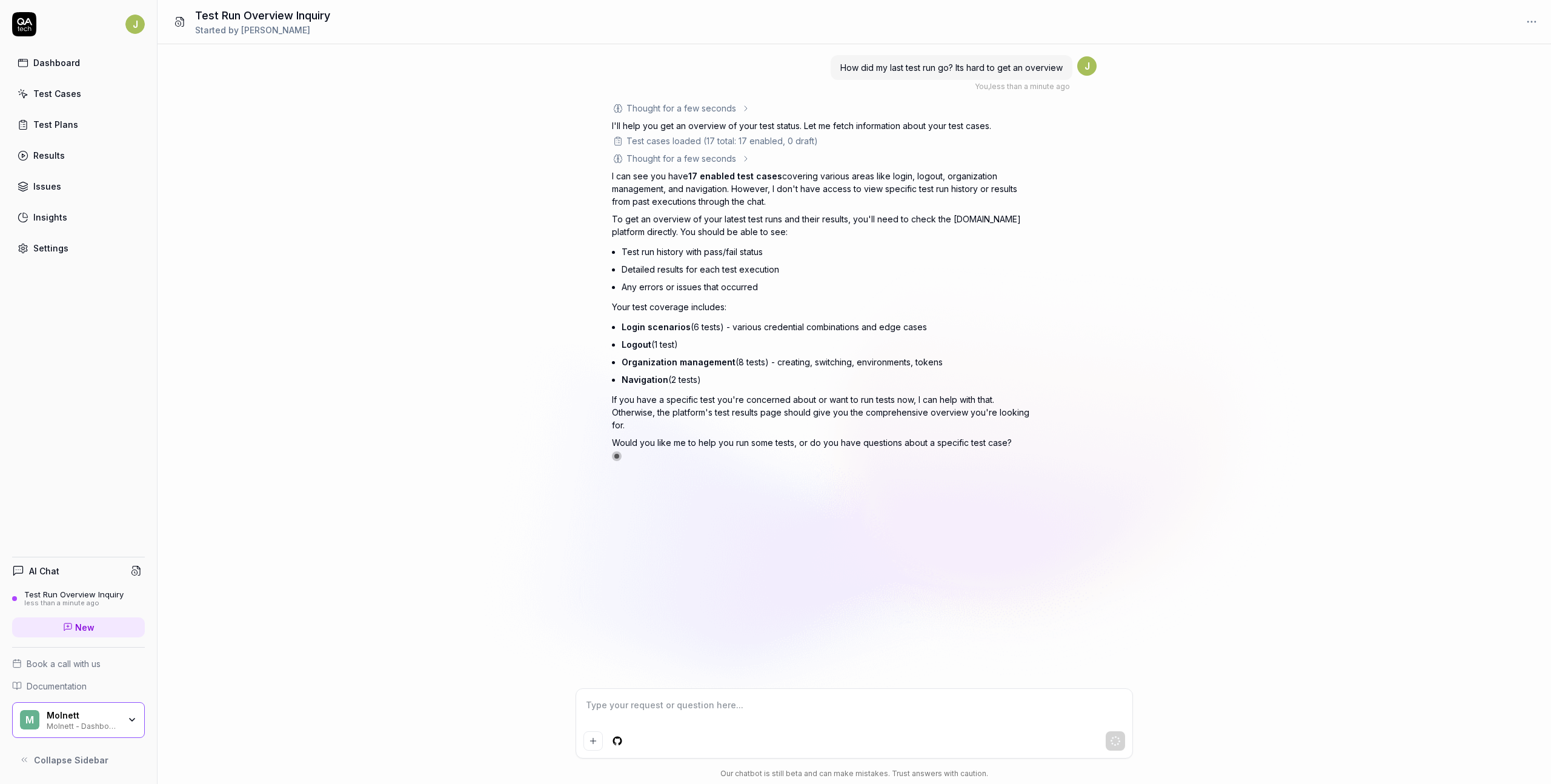
type textarea "*"
